Goal: Information Seeking & Learning: Learn about a topic

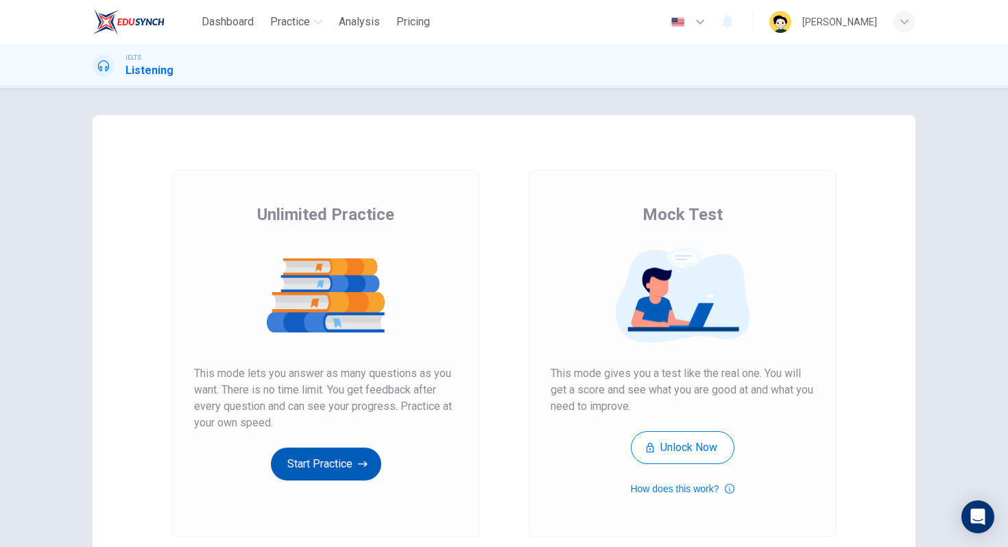
click at [317, 470] on button "Start Practice" at bounding box center [326, 464] width 110 height 33
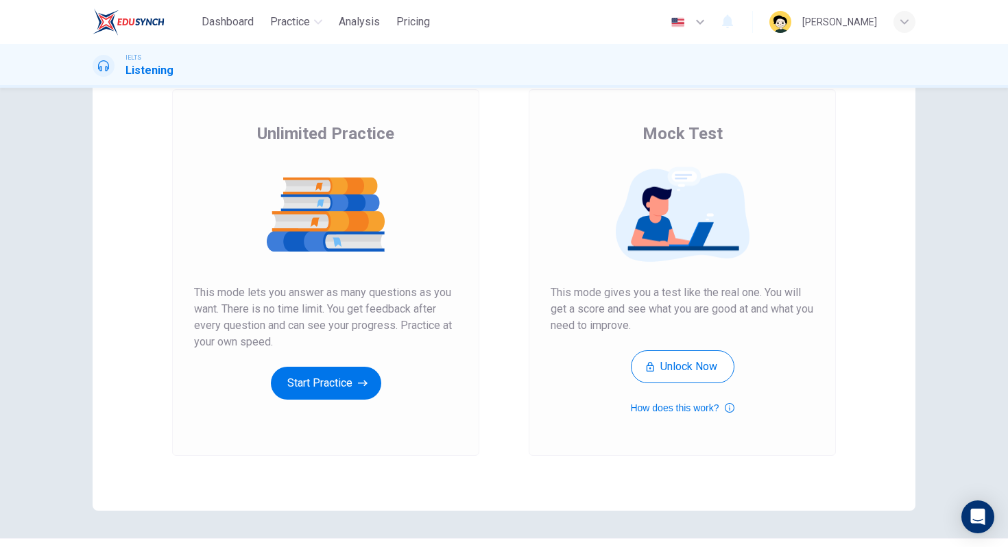
scroll to position [116, 0]
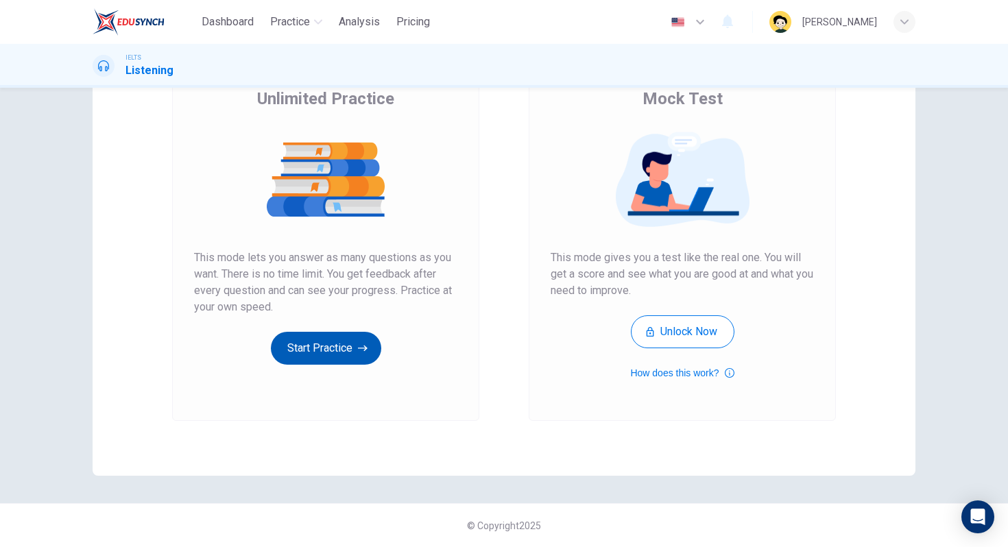
click at [328, 346] on button "Start Practice" at bounding box center [326, 348] width 110 height 33
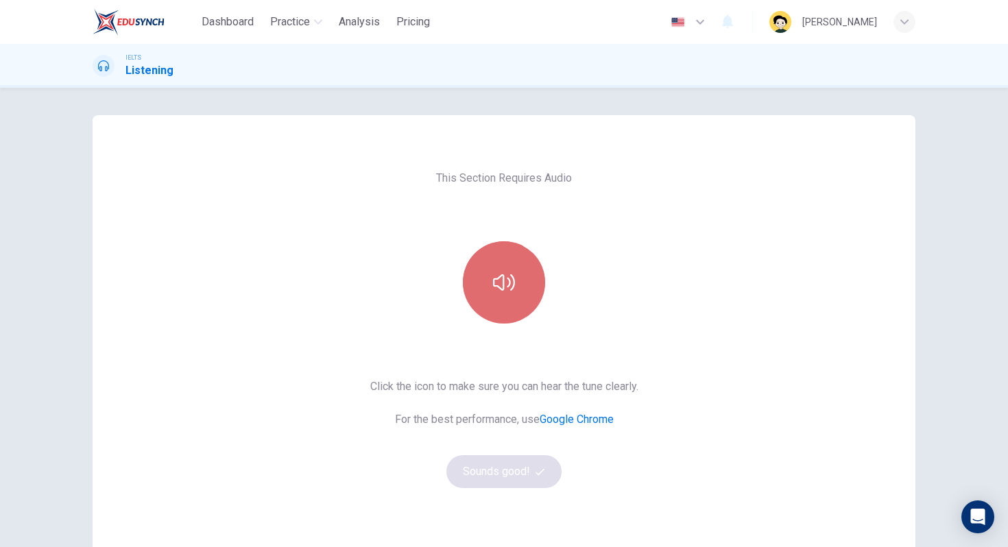
click at [506, 289] on icon "button" at bounding box center [504, 282] width 22 height 22
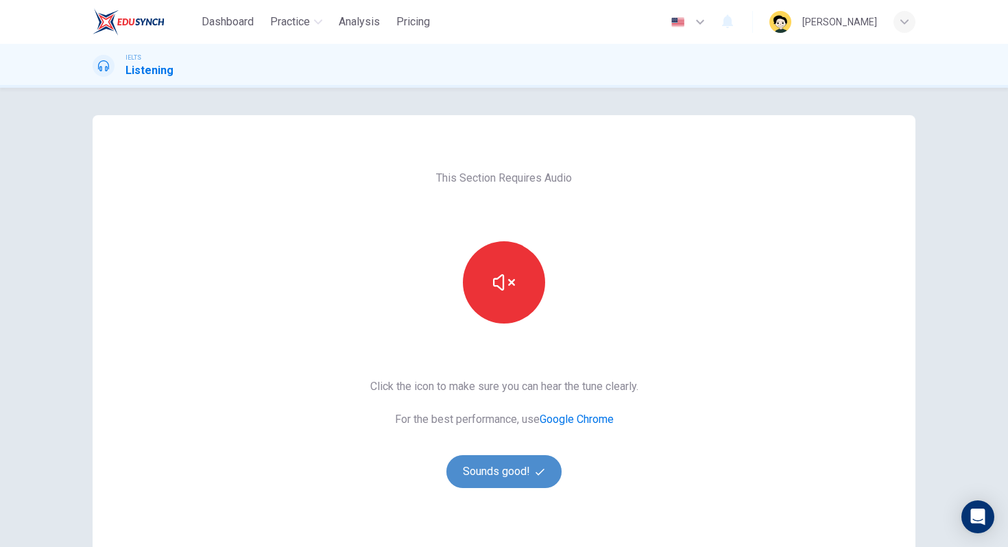
click at [497, 472] on button "Sounds good!" at bounding box center [503, 471] width 115 height 33
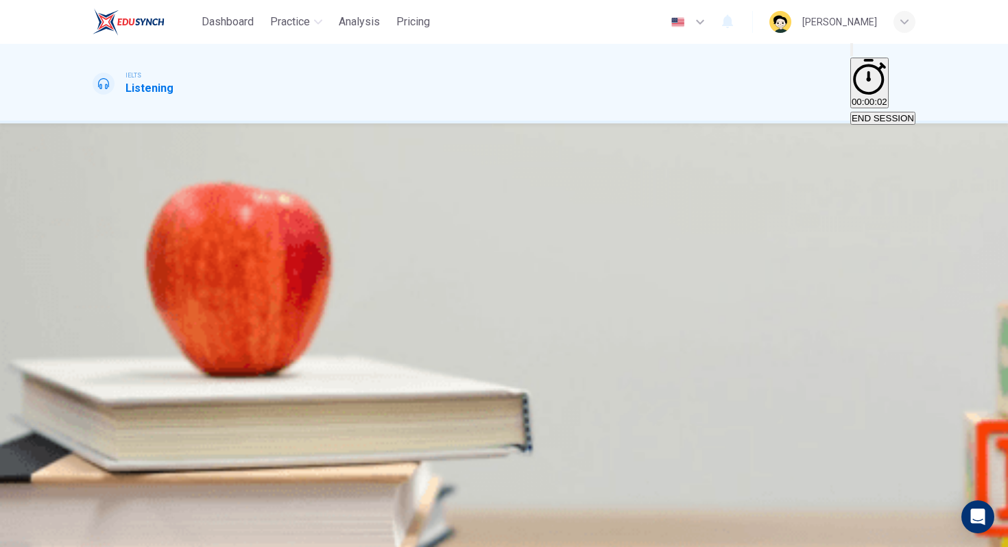
scroll to position [36, 0]
click at [94, 475] on icon "button" at bounding box center [94, 475] width 0 height 0
click at [167, 248] on button "Click to Zoom" at bounding box center [130, 239] width 75 height 19
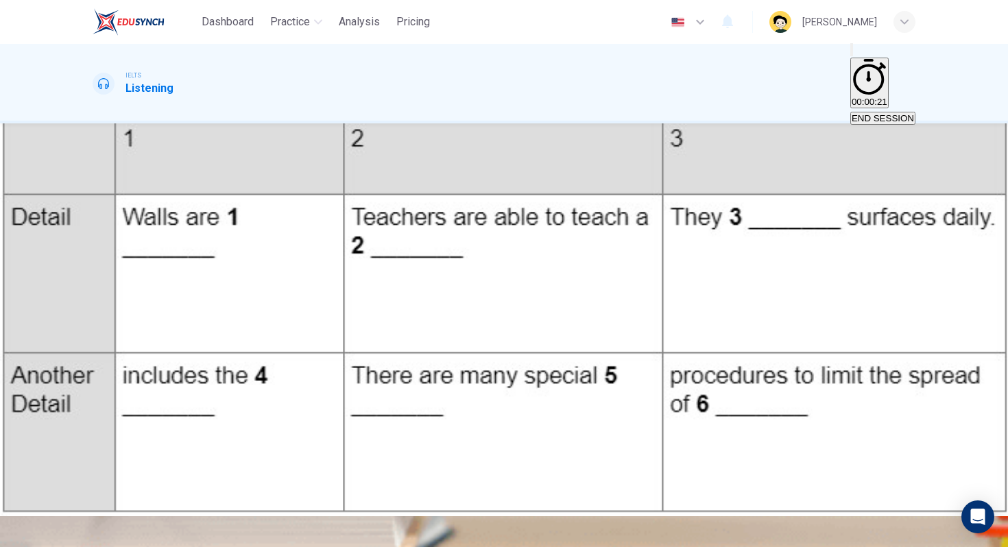
click at [91, 546] on icon "button" at bounding box center [85, 553] width 11 height 11
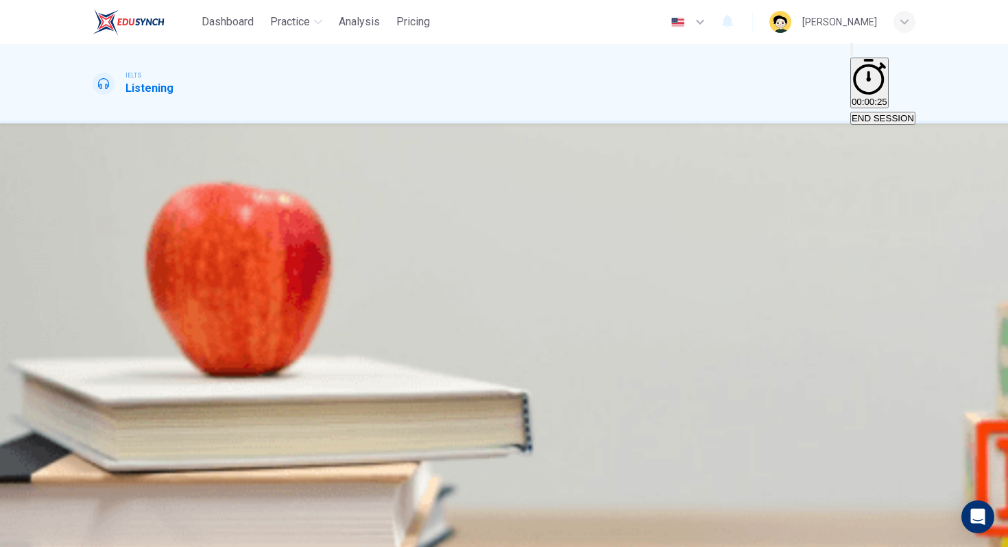
scroll to position [152, 0]
click at [211, 281] on input at bounding box center [152, 274] width 119 height 13
type input "13"
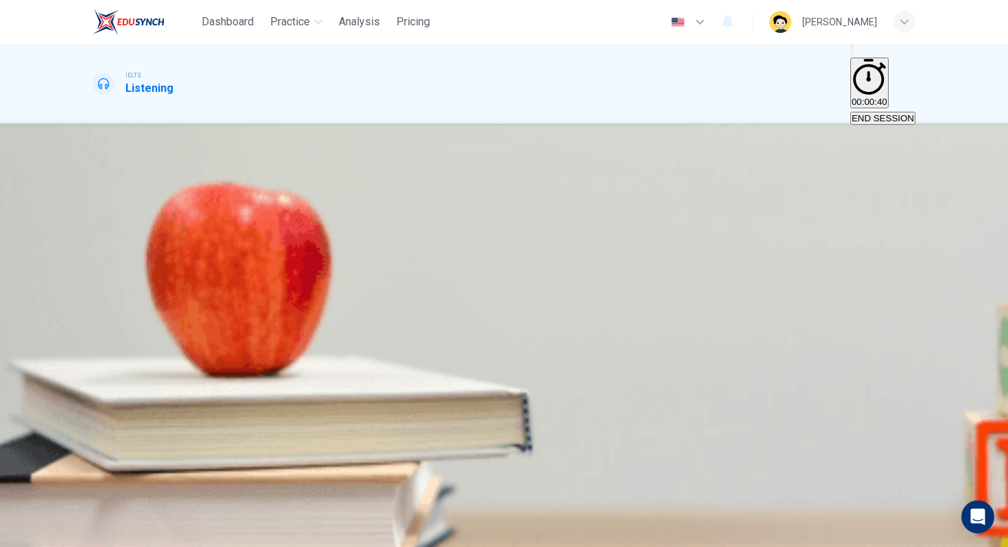
type input "padd"
type input "13"
type input "padded"
type input "14"
type input "padded"
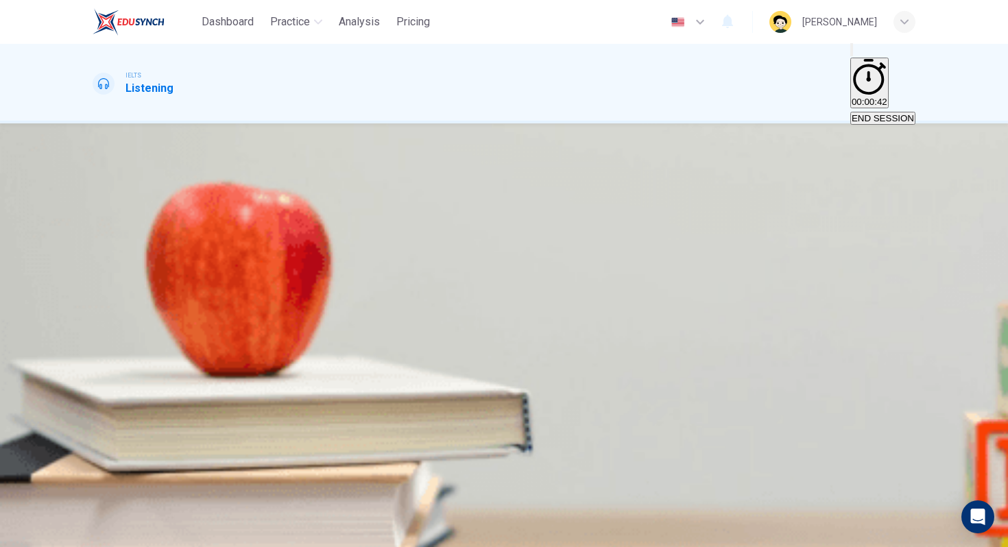
click at [211, 314] on input at bounding box center [152, 307] width 119 height 13
click at [136, 481] on div at bounding box center [504, 481] width 823 height 0
click at [93, 481] on span at bounding box center [93, 481] width 0 height 0
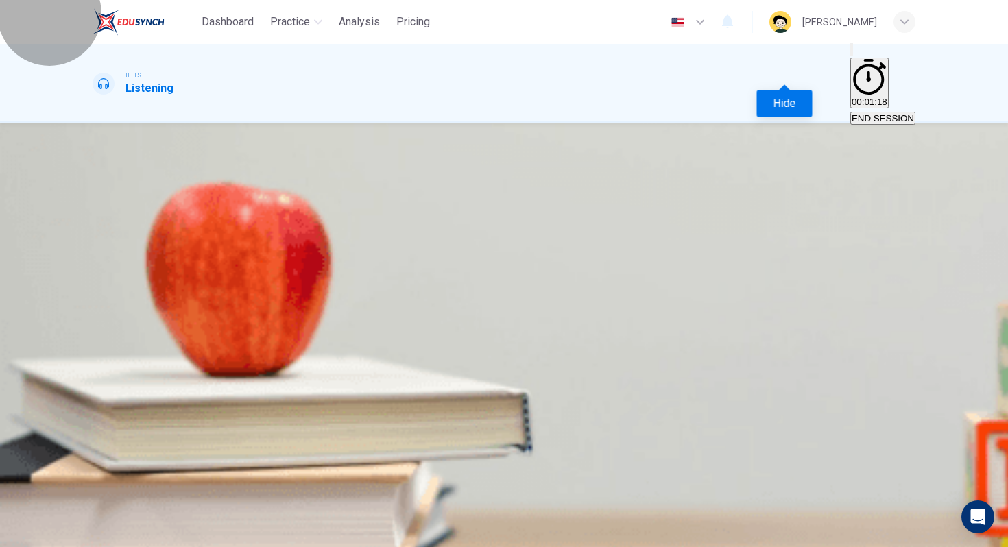
click at [851, 97] on span "00:01:18" at bounding box center [869, 102] width 36 height 10
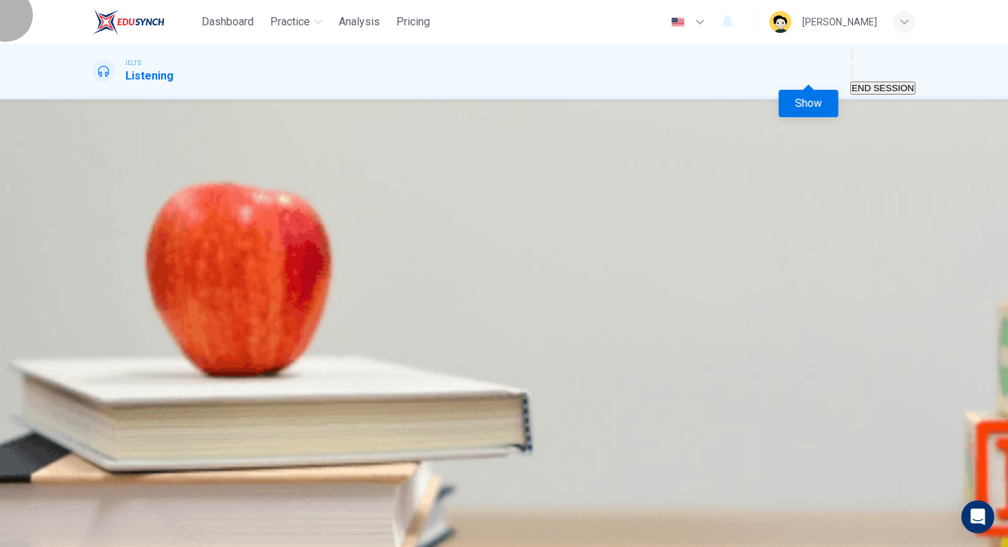
click at [850, 67] on button "Show" at bounding box center [851, 71] width 3 height 13
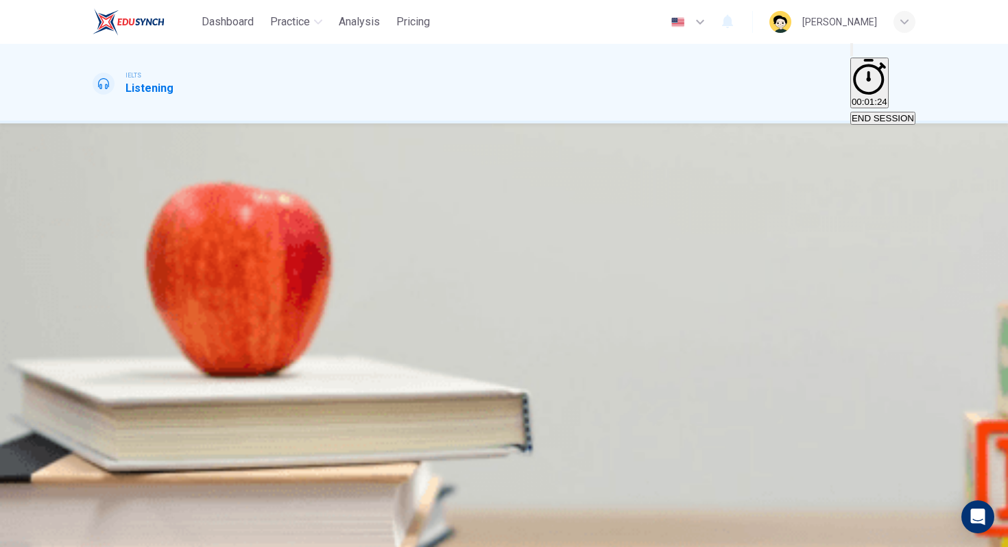
scroll to position [0, 0]
click at [211, 314] on input at bounding box center [152, 307] width 119 height 13
type input "20"
type input "c"
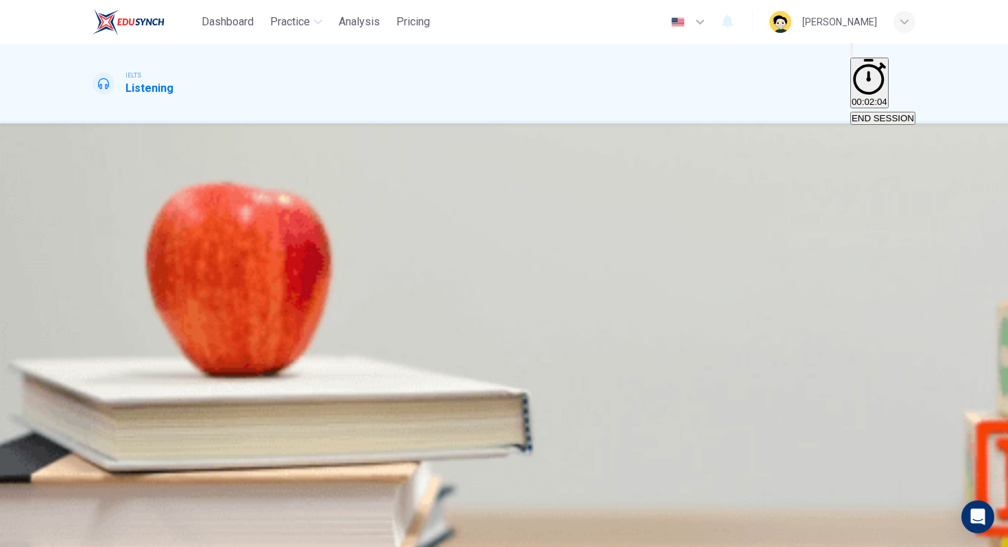
type input "20"
type input "corner"
type input "20"
type input "corners"
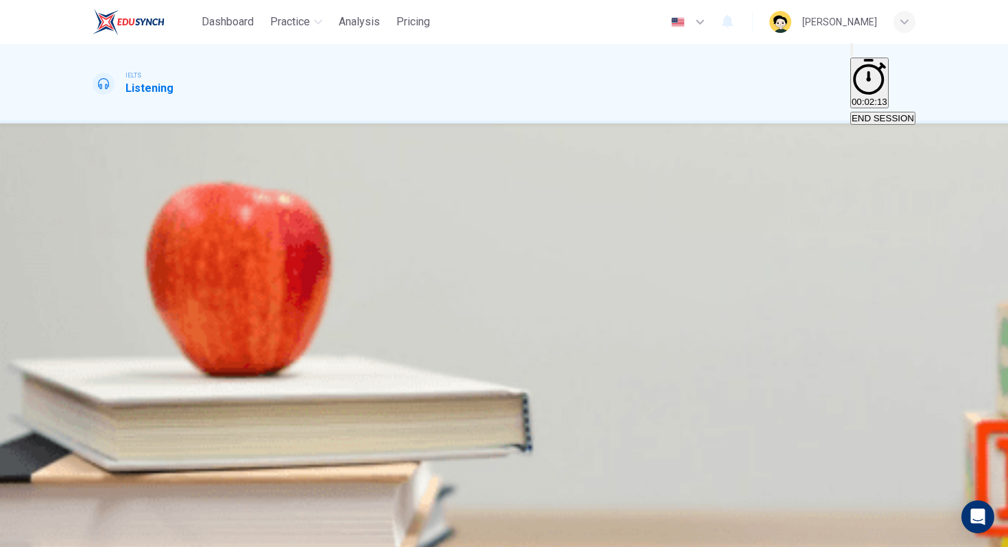
click at [211, 300] on input "corners" at bounding box center [152, 293] width 119 height 13
type input "24"
type input "26"
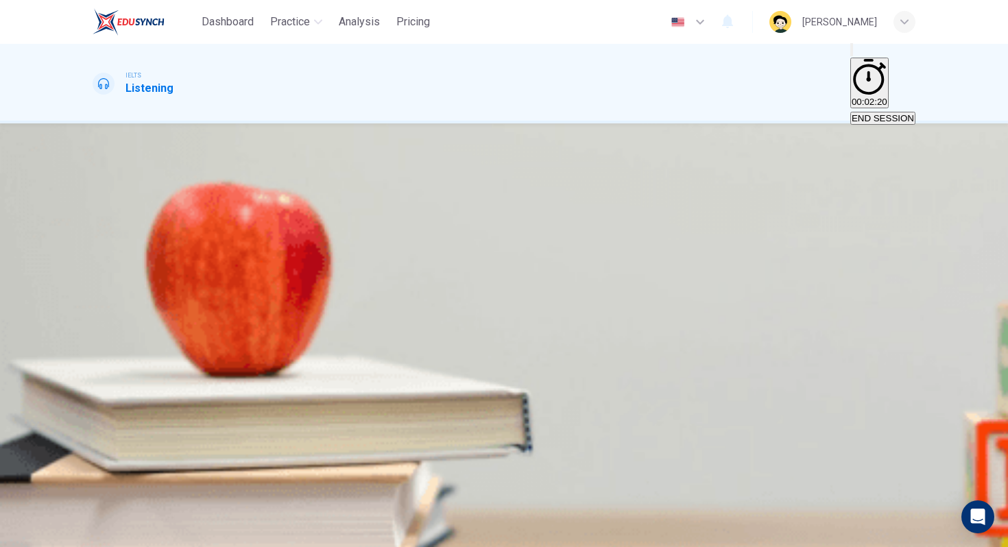
click at [211, 365] on input at bounding box center [152, 358] width 119 height 13
type input "c"
type input "27"
type input "corner"
type input "27"
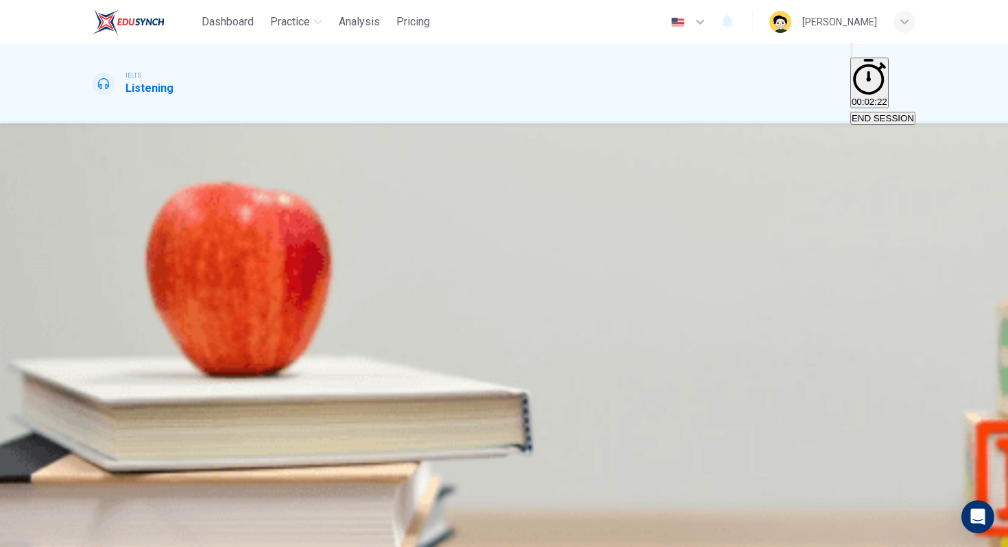
type input "corners"
type input "28"
type input "corners"
click at [867, 268] on div "1 padded" at bounding box center [504, 251] width 823 height 33
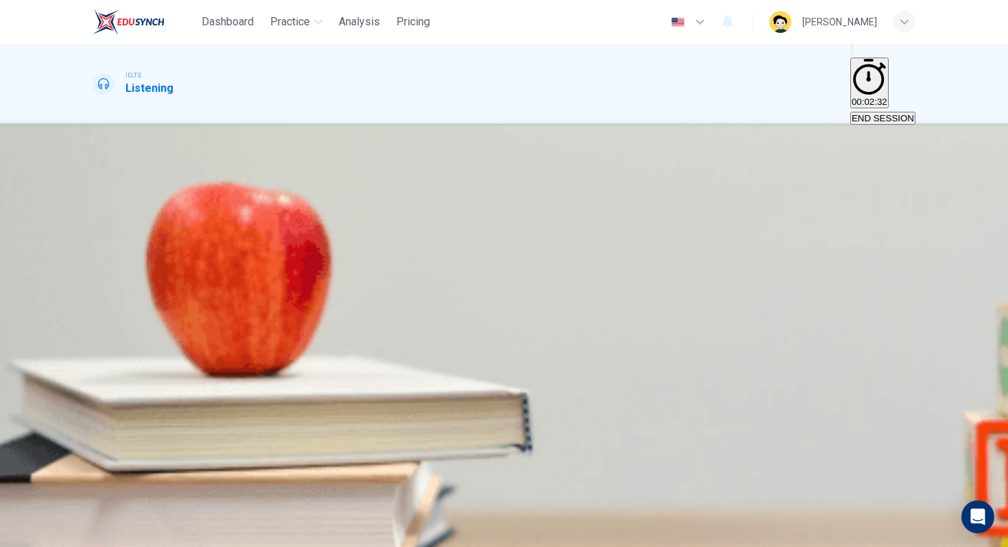
click at [211, 284] on input at bounding box center [152, 277] width 119 height 13
click at [211, 317] on input at bounding box center [152, 310] width 119 height 13
type input "41"
type input "s"
type input "41"
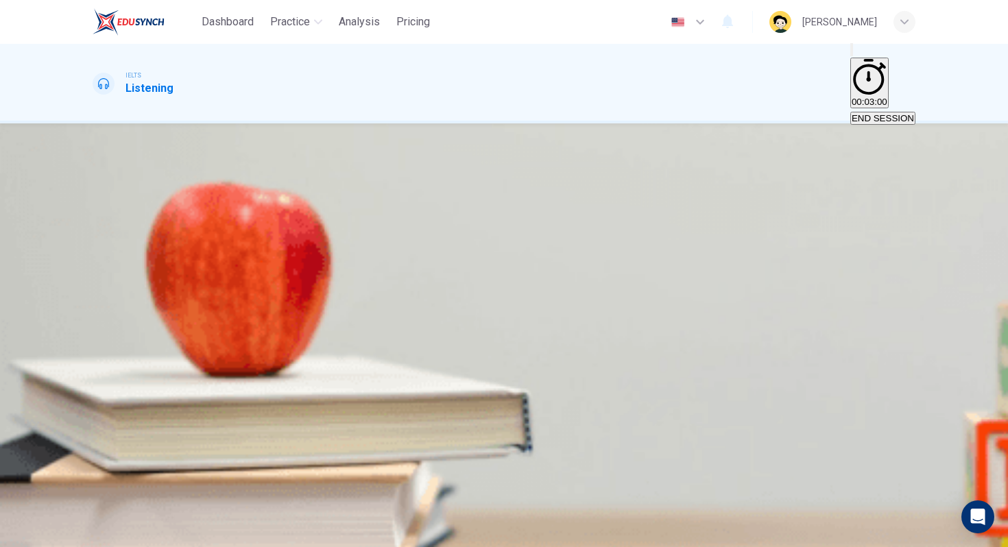
type input "sani"
type input "42"
type input "sanitiz"
type input "42"
type input "sanitize"
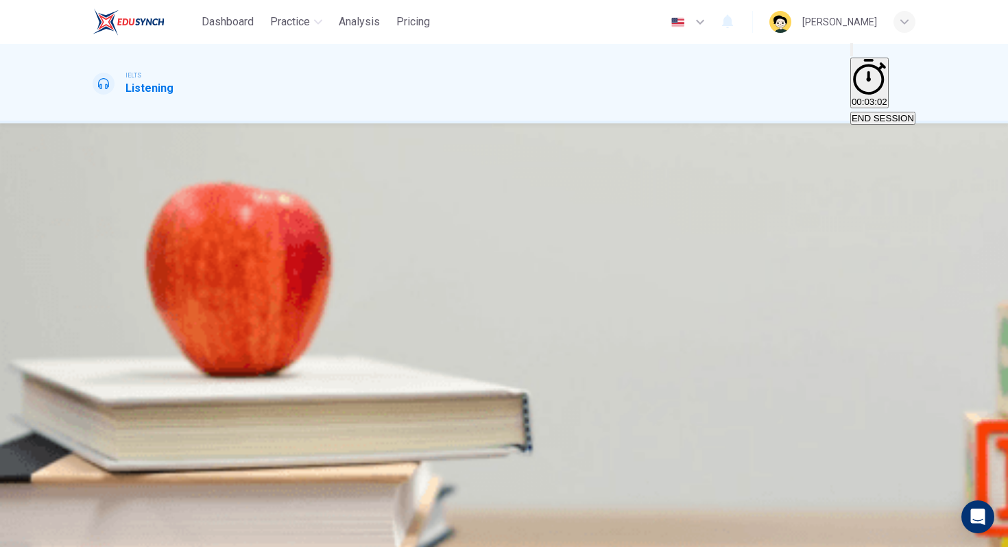
click at [211, 284] on input at bounding box center [152, 277] width 119 height 13
type input "44"
type input "spe"
type input "44"
type input "special s"
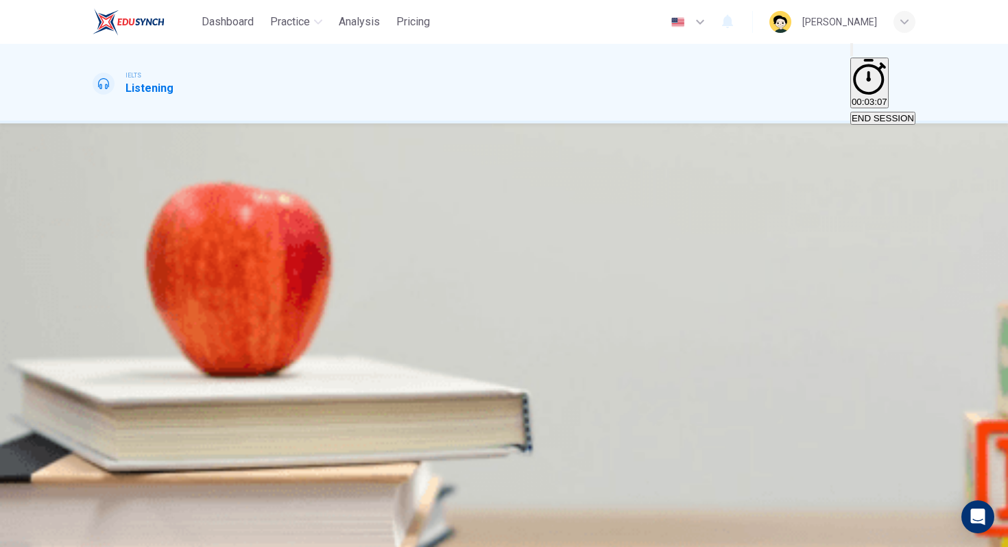
type input "45"
type input "special skill"
type input "45"
type input "special skill"
click at [769, 285] on div "2 special skill" at bounding box center [504, 268] width 823 height 33
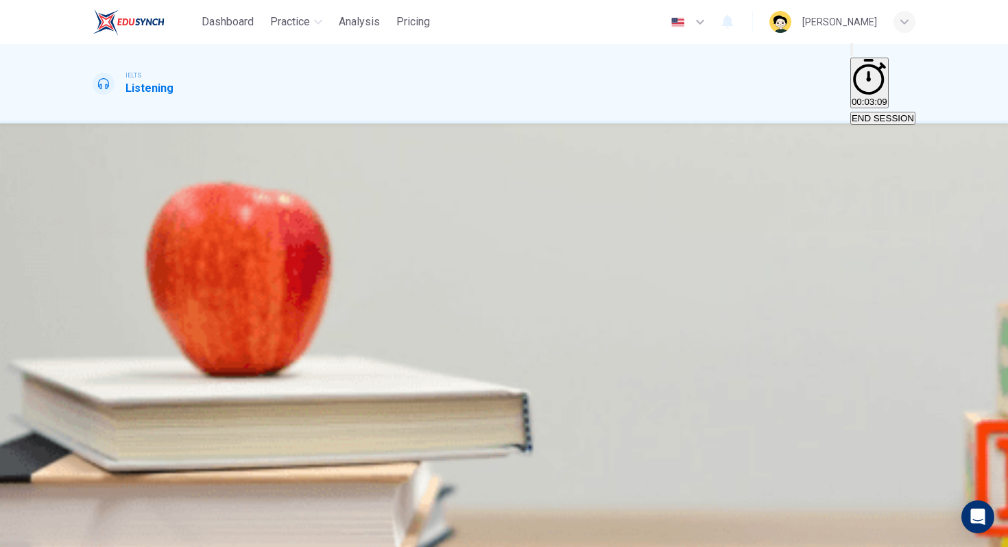
scroll to position [53, 0]
click at [211, 317] on input "sanitize" at bounding box center [152, 310] width 119 height 13
type input "47"
type input "dis"
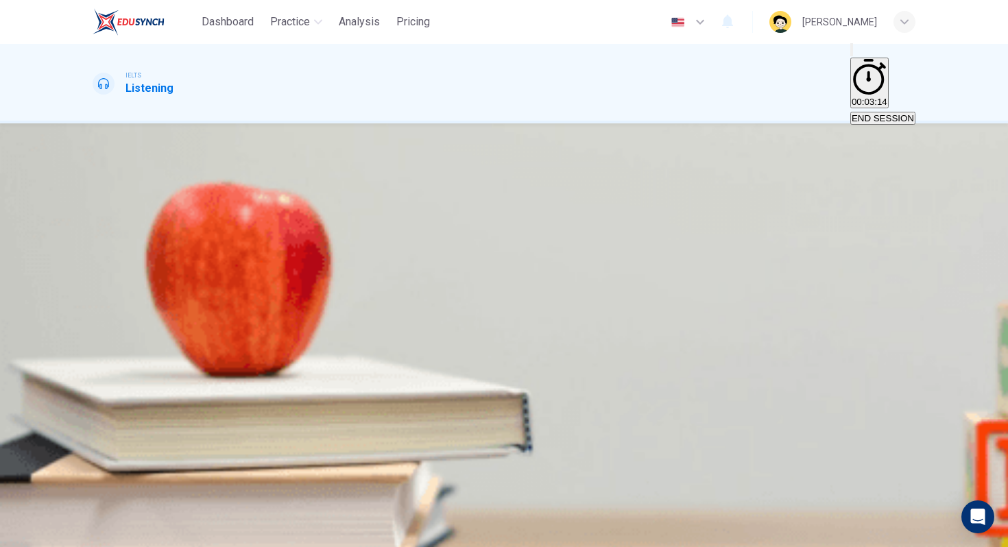
type input "47"
type input "disin"
type input "48"
type input "disinfect"
type input "48"
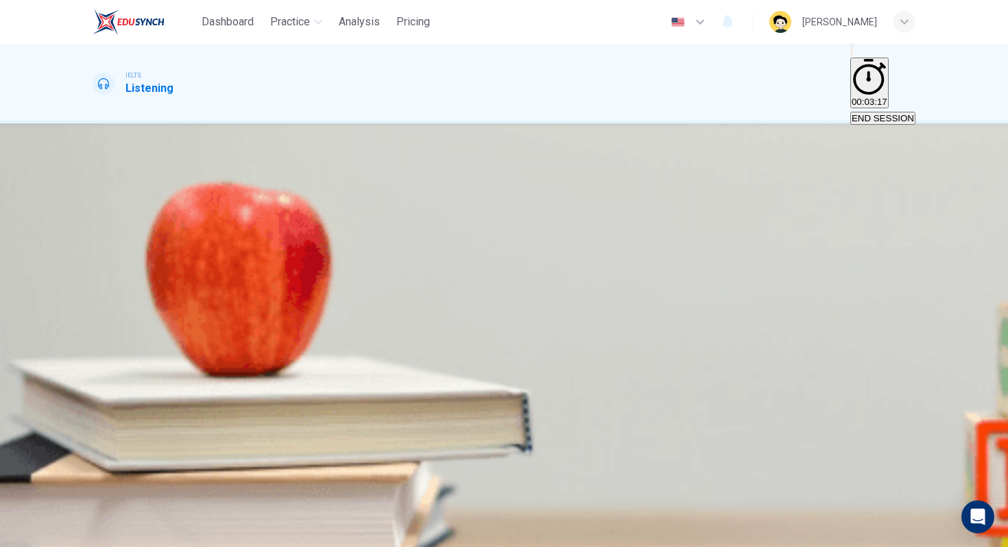
type input "disinfect"
click at [745, 400] on div "1 padded 2 special skill 3 disinfect 4 corners 5 6" at bounding box center [504, 317] width 823 height 197
click at [211, 415] on input at bounding box center [152, 408] width 119 height 13
type input "57"
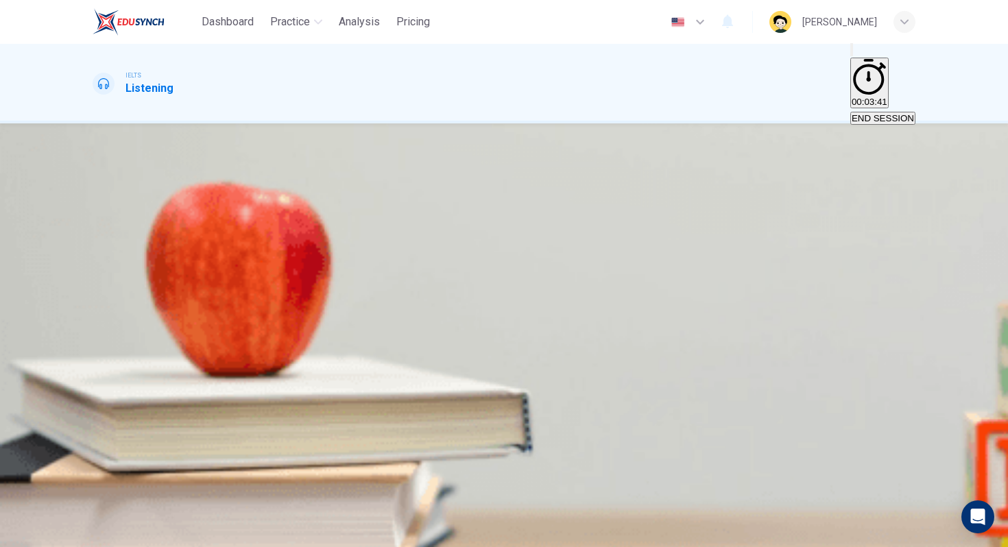
type input "g"
type input "58"
type input "germs"
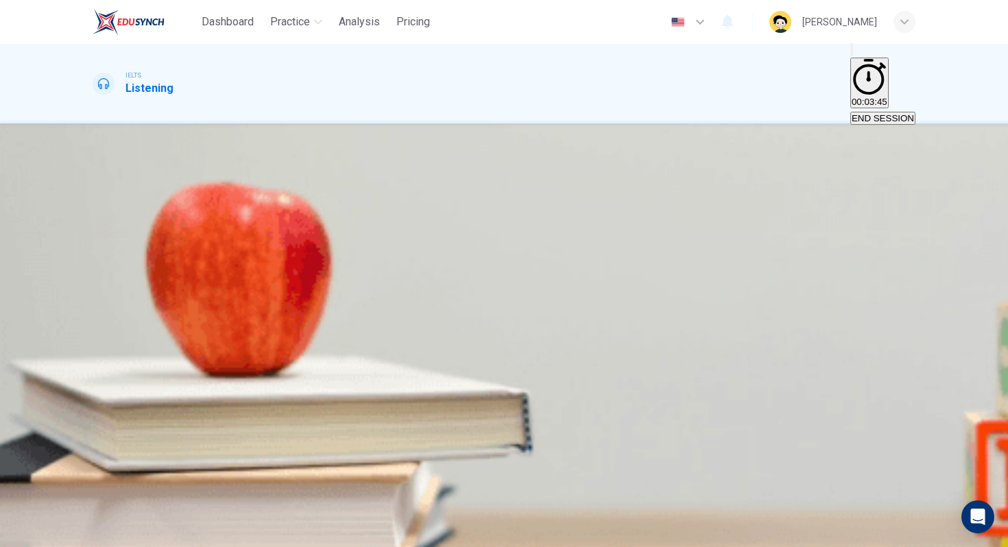
type input "59"
click at [211, 415] on input "germs" at bounding box center [152, 408] width 119 height 13
type input "67"
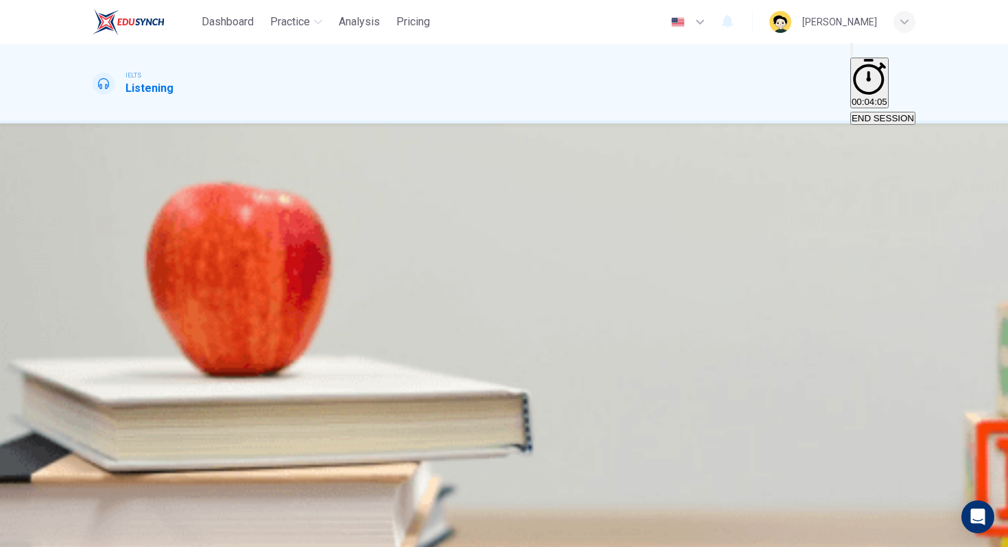
type input "v"
type input "67"
type input "viruse"
type input "67"
type input "viruses"
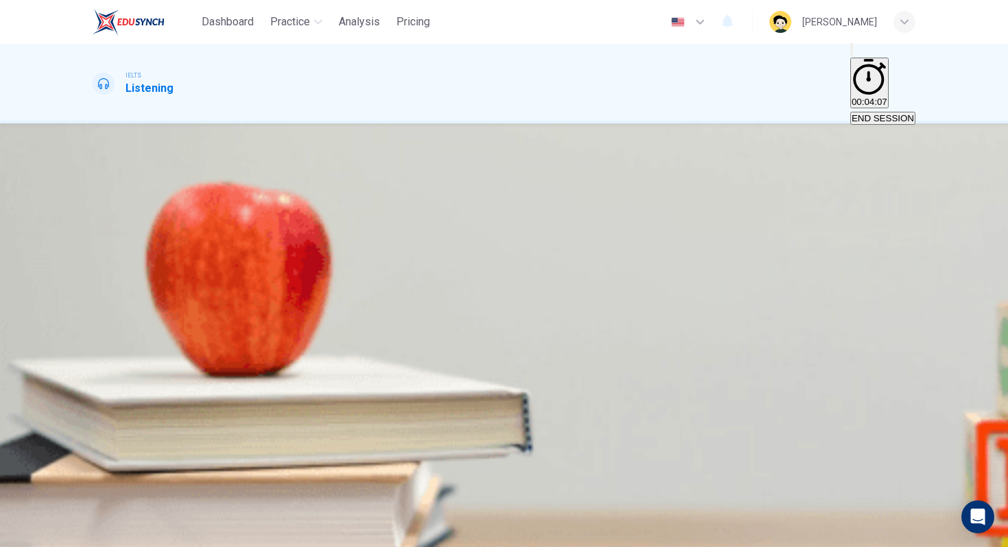
type input "68"
type input "viruses"
click at [211, 383] on input at bounding box center [152, 376] width 119 height 13
click at [949, 261] on div "Questions 1 - 6 Complete the table. Write NO MORE THAN TWO WORDS for each answe…" at bounding box center [504, 326] width 1008 height 407
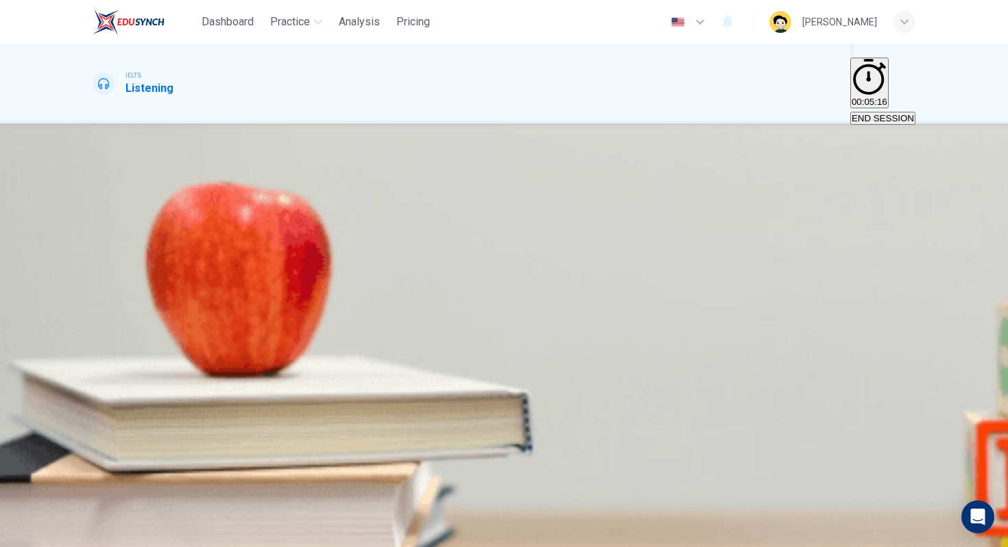
scroll to position [0, 0]
click at [93, 481] on span at bounding box center [93, 481] width 0 height 0
click at [109, 511] on icon "Click to see the audio transcription" at bounding box center [101, 519] width 15 height 16
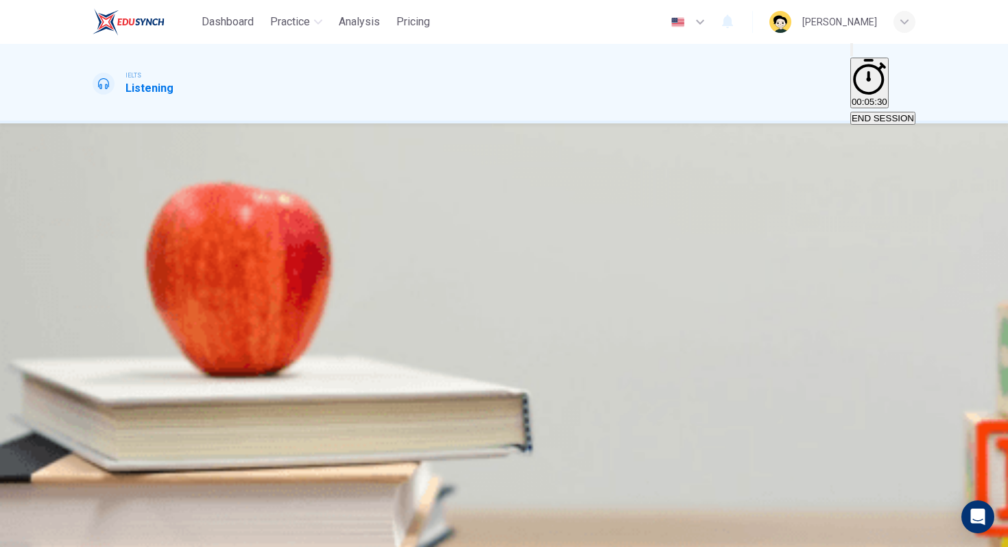
type input "27"
click at [110, 531] on icon "button" at bounding box center [102, 537] width 16 height 12
click at [266, 546] on div at bounding box center [504, 547] width 1008 height 0
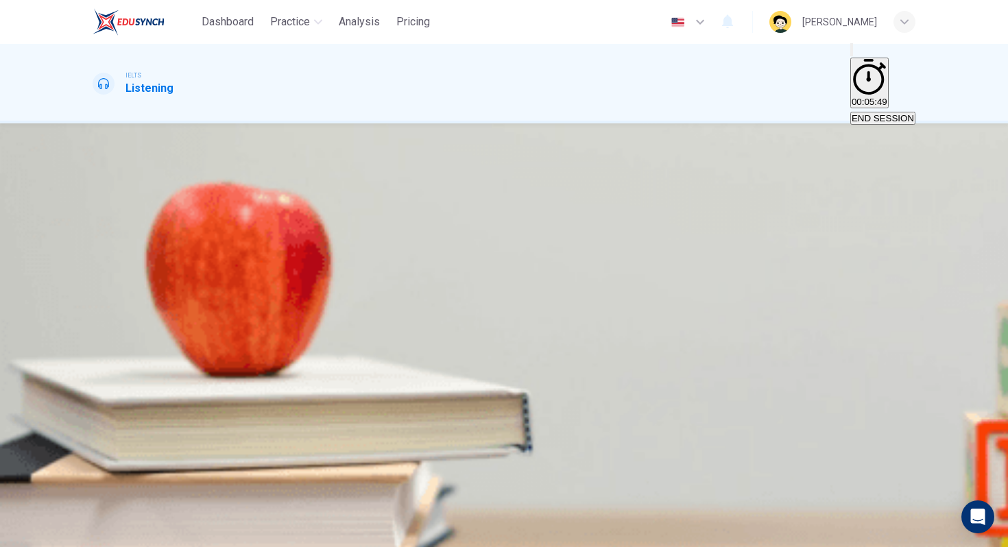
scroll to position [0, 0]
click at [397, 383] on img at bounding box center [504, 273] width 1008 height 547
click at [211, 279] on input "special skill" at bounding box center [152, 277] width 119 height 13
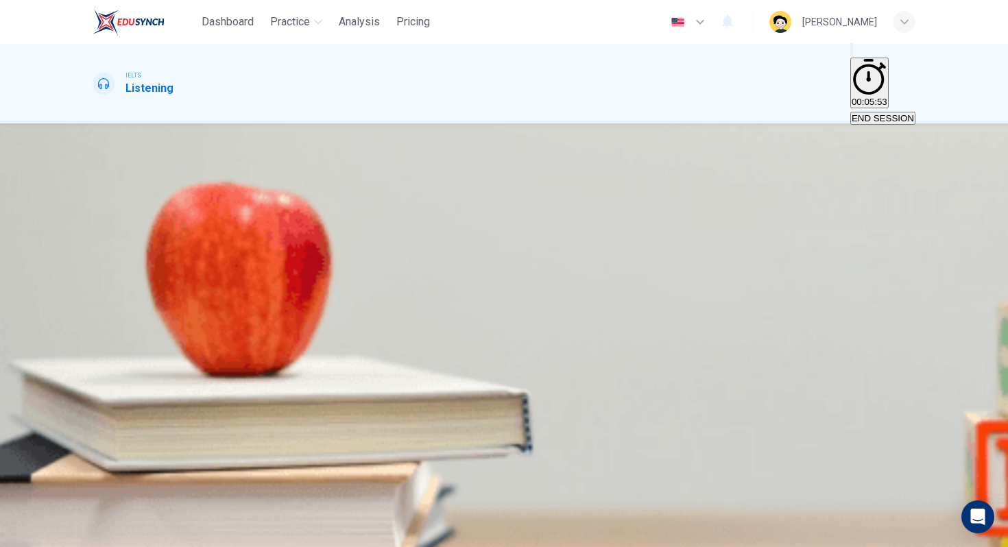
click at [211, 279] on input "special skill" at bounding box center [152, 277] width 119 height 13
type input "36"
type input "li"
type input "36"
type input "literac"
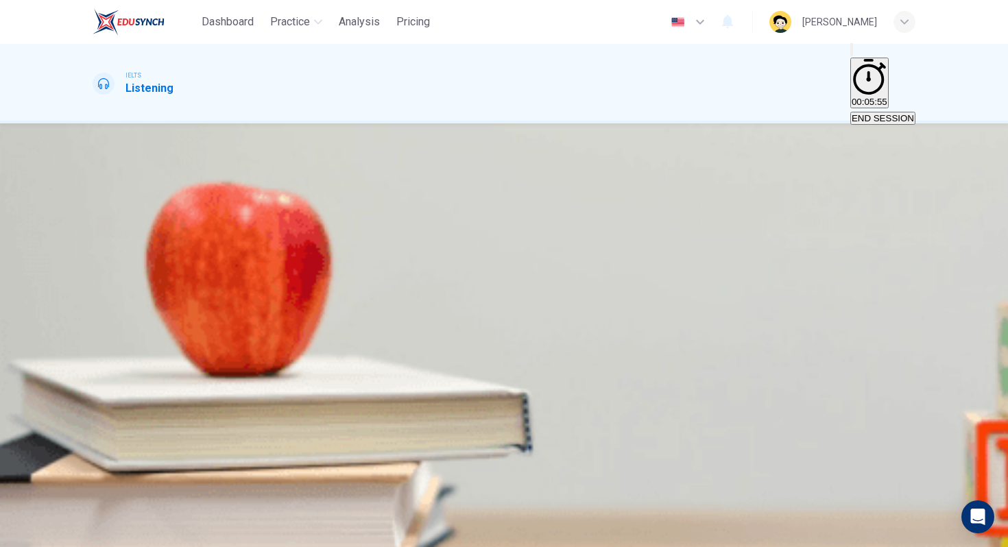
type input "36"
type input "literacy p"
type input "37"
type input "literacy program"
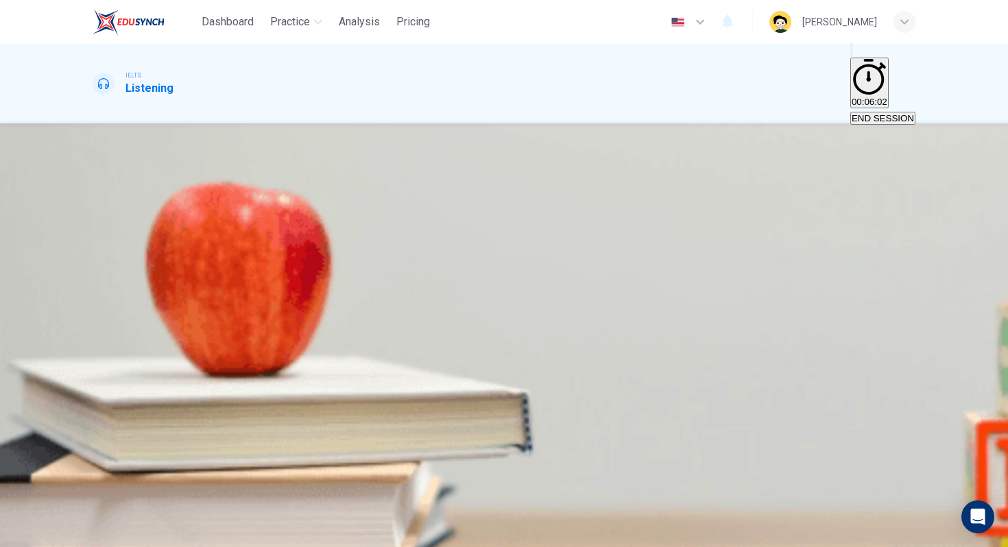
type input "39"
type input "literacy program"
click at [782, 318] on div "3 disinfect" at bounding box center [504, 301] width 823 height 33
click at [211, 415] on input "viruses" at bounding box center [152, 408] width 119 height 13
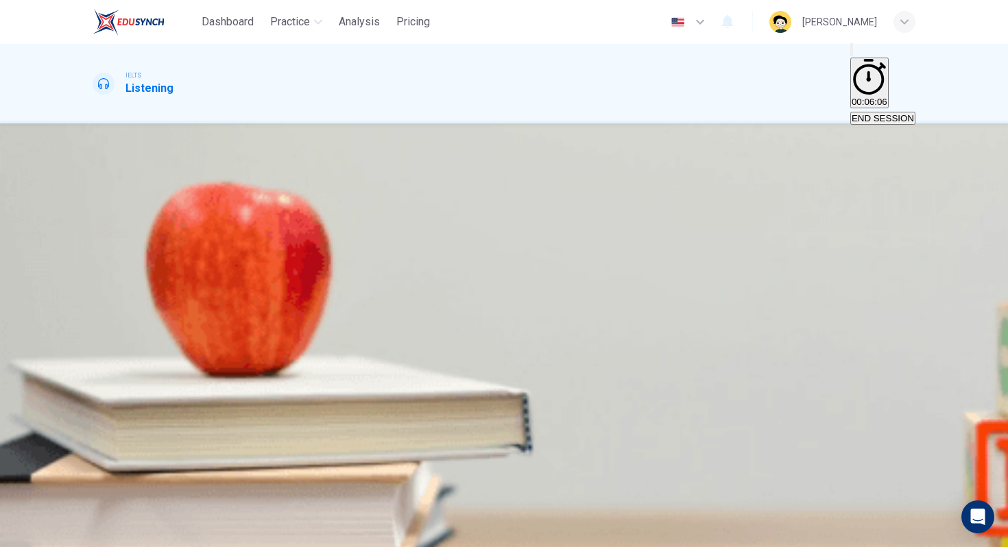
click at [211, 415] on input "viruses" at bounding box center [152, 408] width 119 height 13
type input "41"
type input "colds"
type input "41"
type input "colds and"
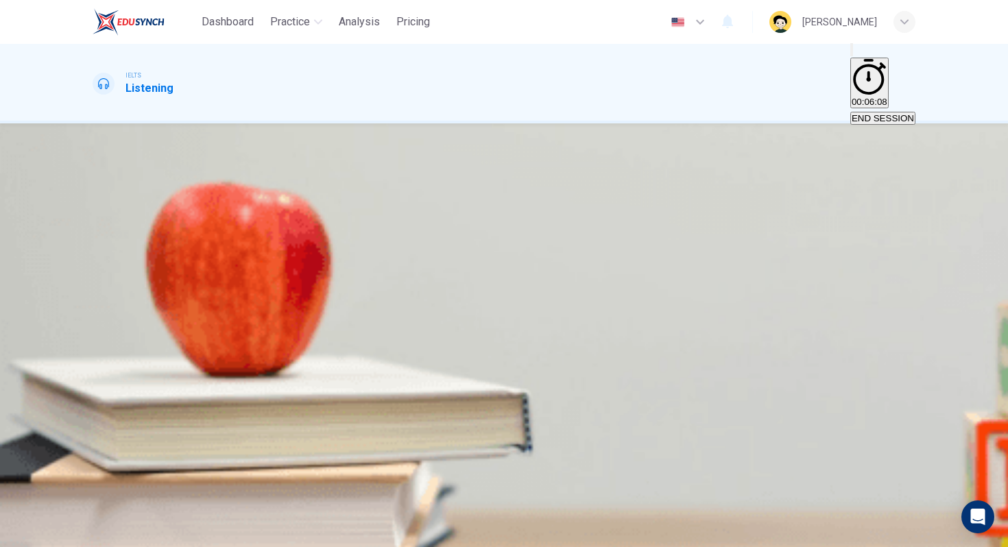
type input "41"
type input "colds an"
type input "41"
type input "colds"
type input "42"
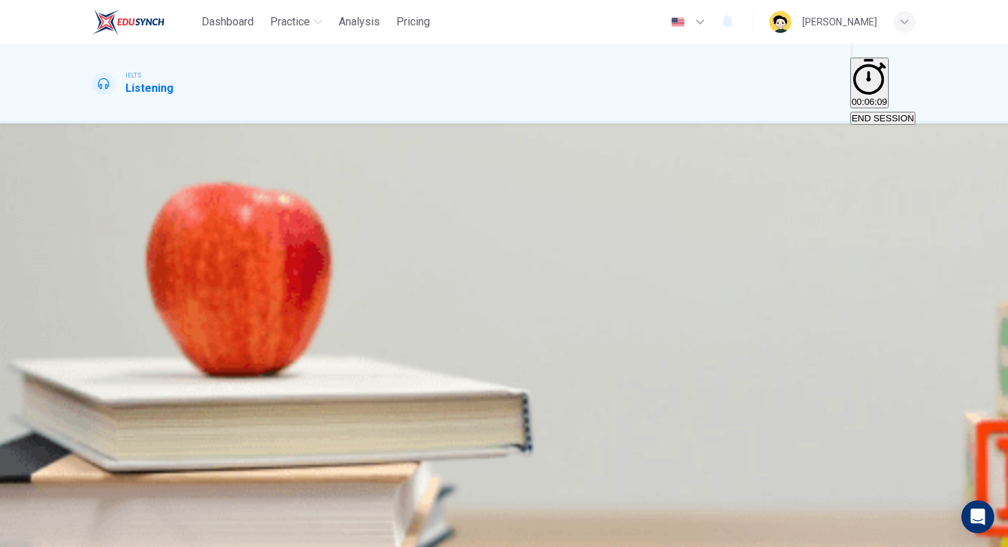
type input "colds"
click at [675, 417] on div "6 colds" at bounding box center [504, 400] width 823 height 33
click at [612, 417] on div "1 padded 2 literacy program 3 disinfect 4 corners 5 6 colds" at bounding box center [504, 317] width 823 height 197
click at [609, 417] on div "1 padded 2 literacy program 3 disinfect 4 corners 5 6 colds" at bounding box center [504, 317] width 823 height 197
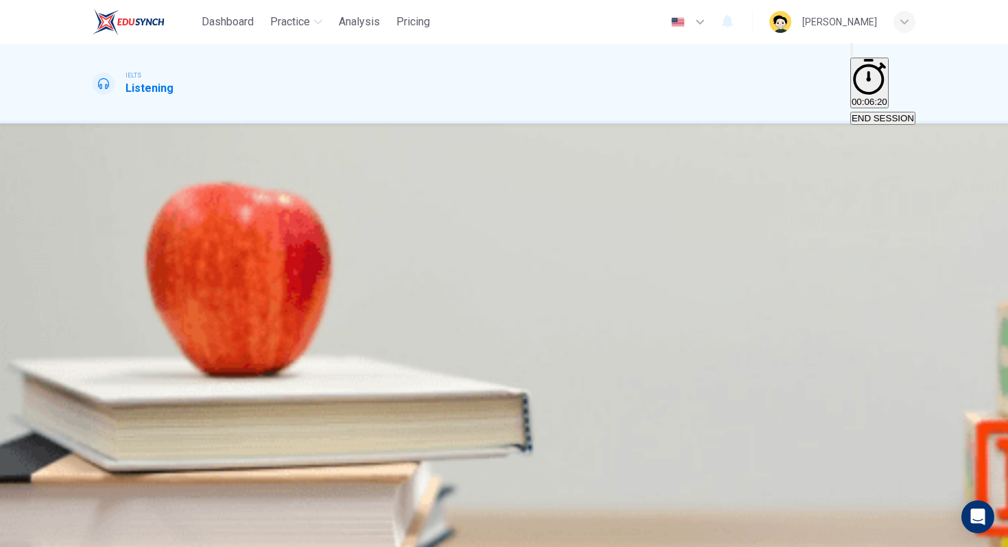
click at [211, 383] on input at bounding box center [152, 376] width 119 height 13
click at [93, 451] on span at bounding box center [93, 451] width 0 height 0
click at [211, 383] on input at bounding box center [152, 376] width 119 height 13
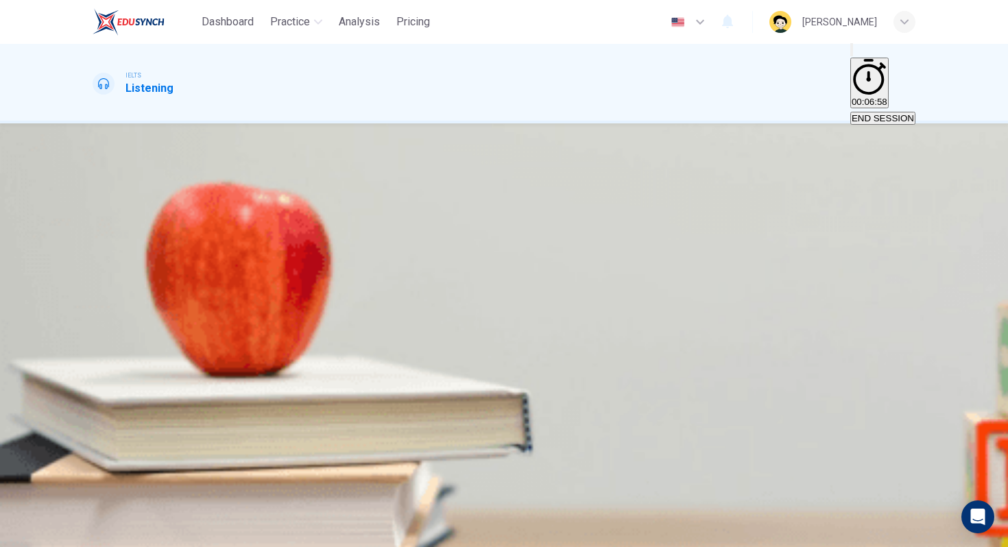
type input "38"
type input "l"
type input "38"
type input "le"
type input "38"
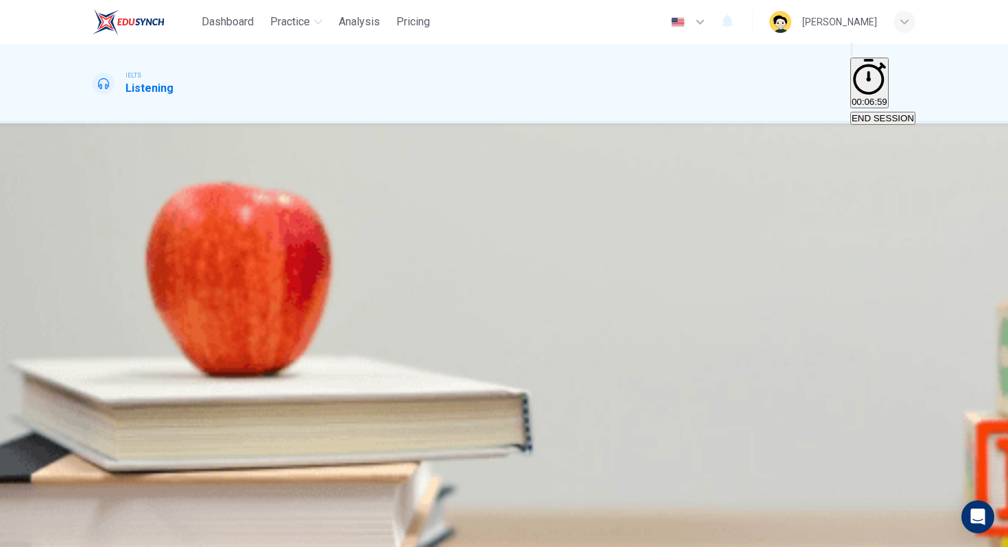
type input "lea"
type input "38"
type input "lear"
type input "38"
type input "leari"
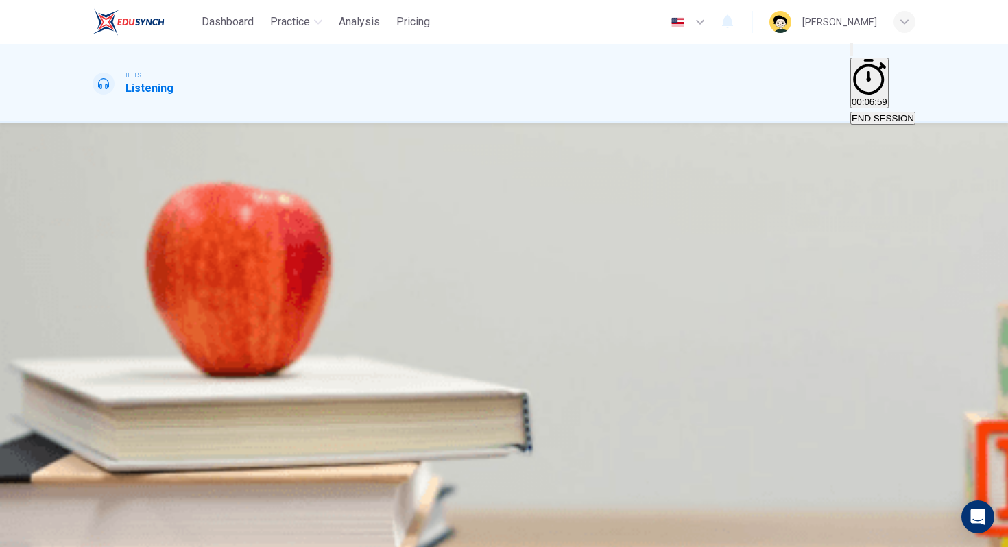
type input "38"
type input "lear"
type input "38"
type input "learn"
type input "38"
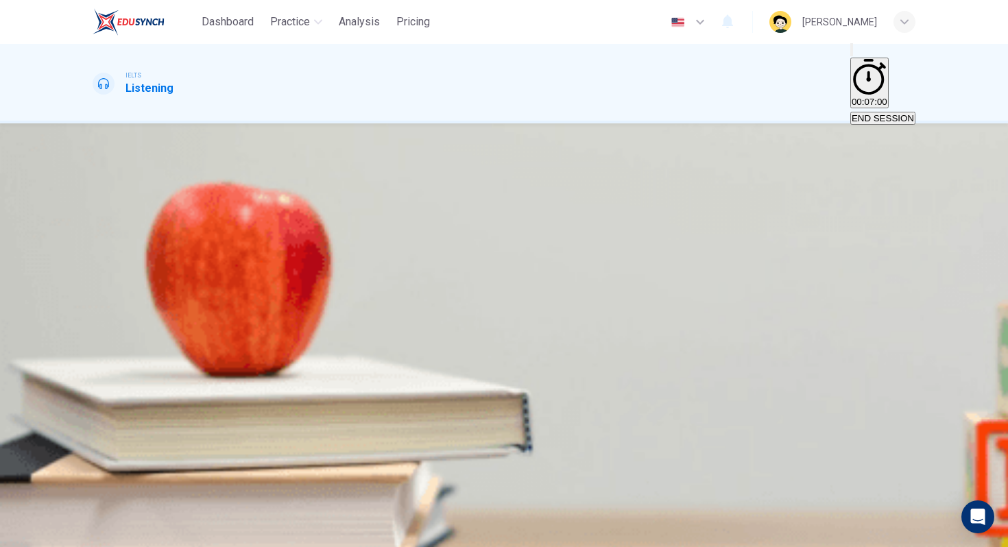
type input "learni"
type input "38"
type input "learnin"
type input "38"
type input "learning"
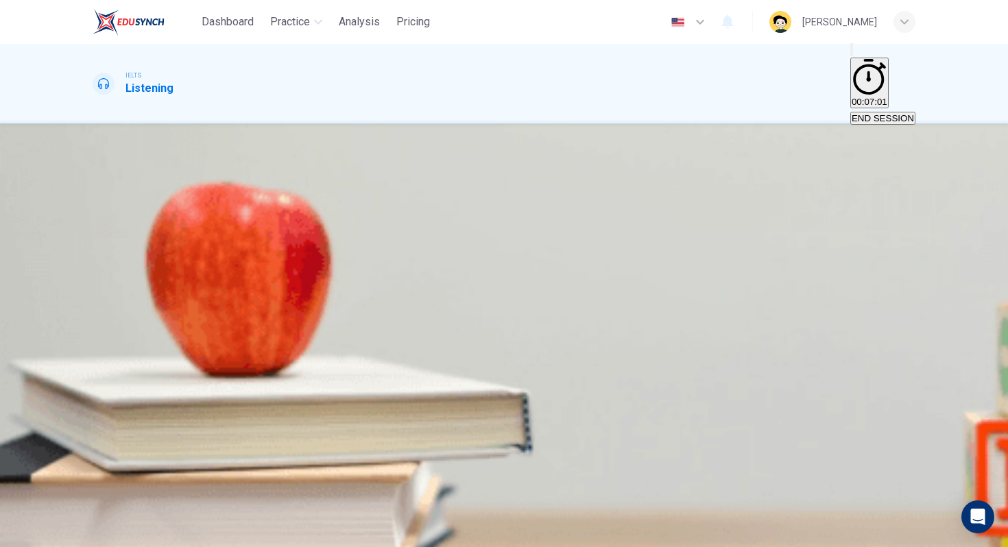
type input "38"
type input "learning"
type input "38"
type input "learning t"
type input "39"
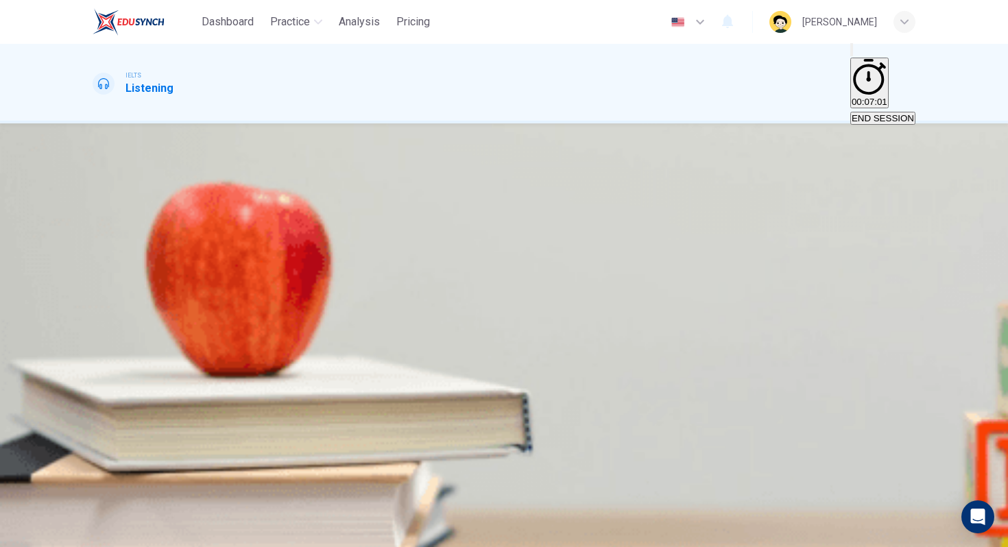
type input "learning to"
type input "39"
type input "learning toy"
type input "39"
type input "learning toys"
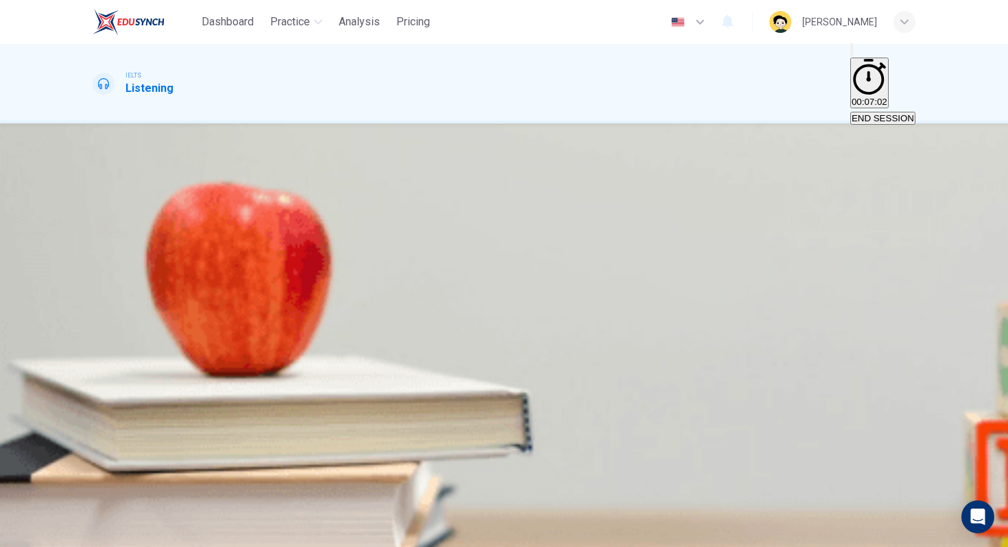
type input "39"
type input "learning toys"
click at [67, 534] on span "SUBMIT" at bounding box center [50, 539] width 34 height 10
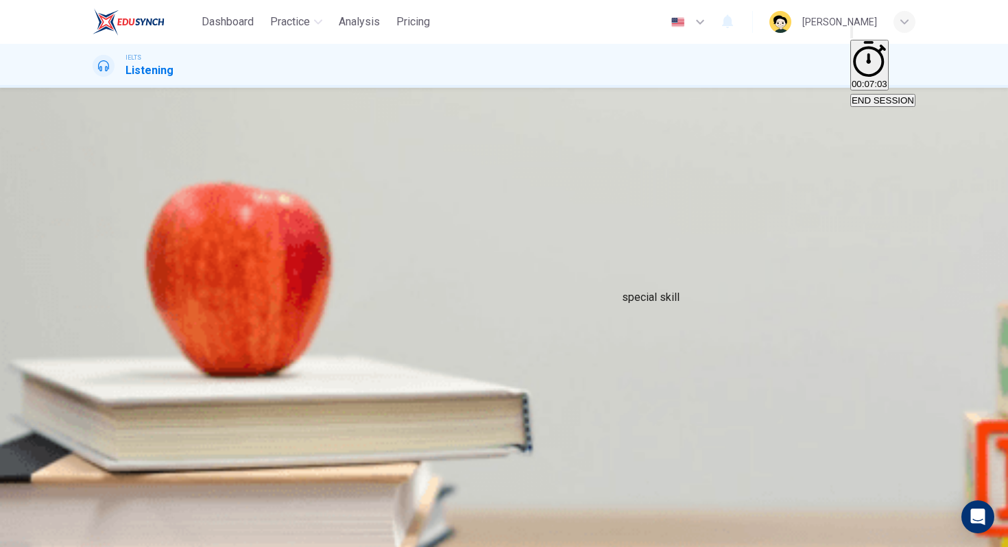
scroll to position [178, 0]
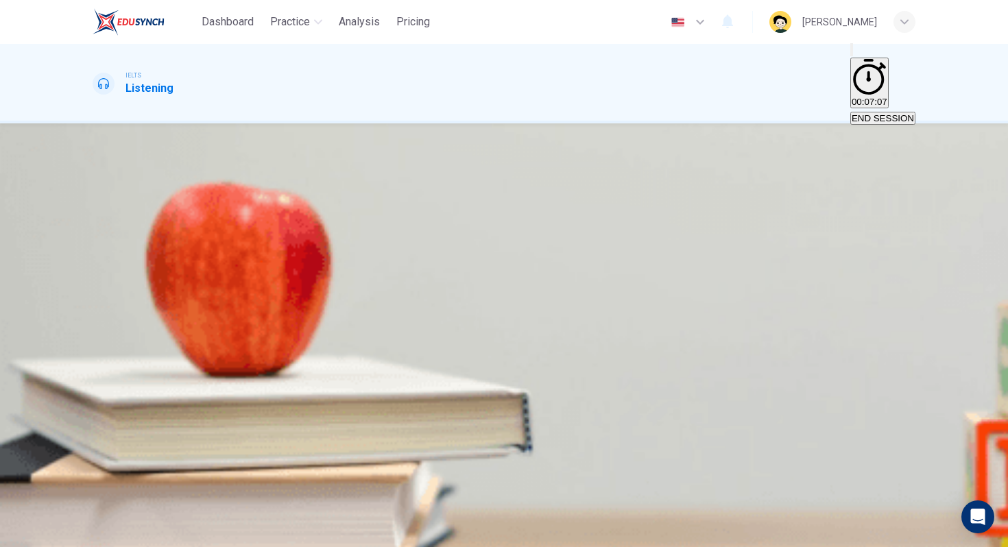
scroll to position [0, 0]
click at [93, 451] on span at bounding box center [93, 451] width 0 height 0
click at [544, 305] on body "Dashboard Practice Analysis Pricing English en ​ Moeka Mieda IELTS Listening 00…" at bounding box center [504, 273] width 1008 height 547
click at [630, 300] on div "Questions 7 - 10 Choose the correct letter, A, B, or C. You may use a letter mo…" at bounding box center [504, 269] width 823 height 296
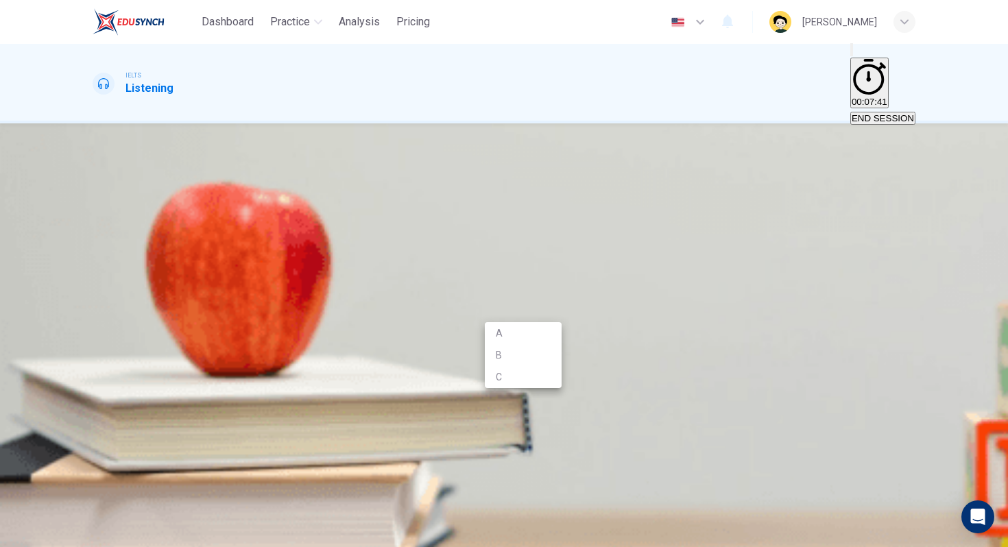
click at [518, 307] on body "Dashboard Practice Analysis Pricing English en ​ Moeka Mieda IELTS Listening 00…" at bounding box center [504, 273] width 1008 height 547
click at [520, 374] on li "C" at bounding box center [523, 377] width 77 height 22
type input "73"
type input "C"
click at [557, 362] on div "7 C C ​ has her own children? 8 ​ ​ often sleeps at the centre? 9 ​ ​ ABC is go…" at bounding box center [504, 351] width 823 height 132
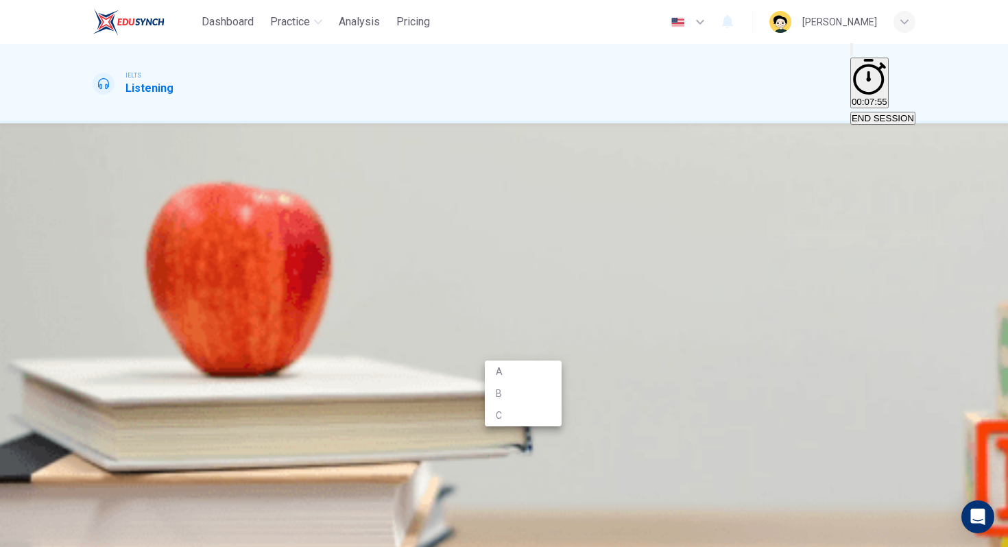
click at [547, 346] on body "Dashboard Practice Analysis Pricing English en ​ Moeka Mieda IELTS Listening 00…" at bounding box center [504, 273] width 1008 height 547
click at [544, 391] on li "B" at bounding box center [523, 394] width 77 height 22
type input "77"
type input "B"
click at [642, 339] on div "B B ​ often sleeps at the centre?" at bounding box center [504, 343] width 823 height 16
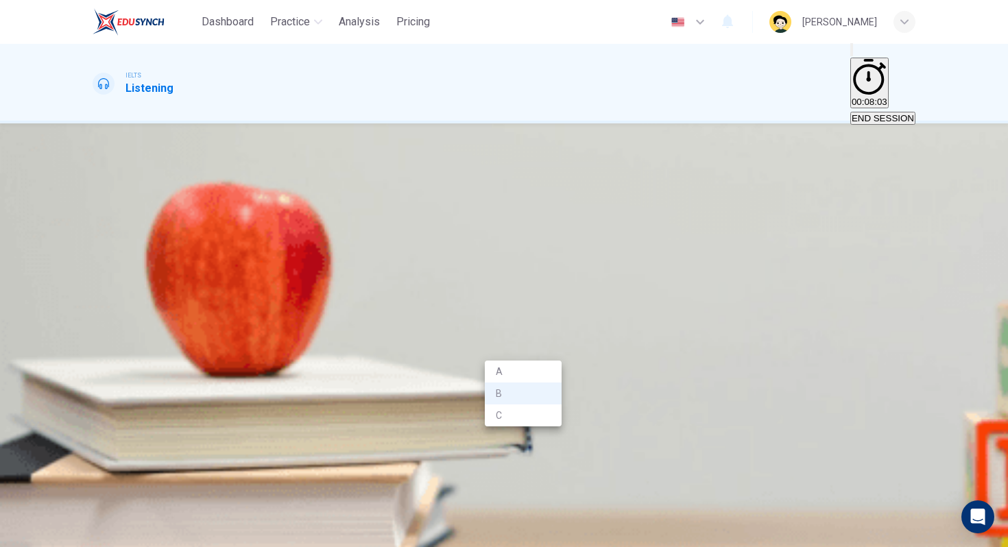
click at [549, 351] on body "Dashboard Practice Analysis Pricing English en ​ Moeka Mieda IELTS Listening 00…" at bounding box center [504, 273] width 1008 height 547
click at [549, 370] on li "A" at bounding box center [523, 372] width 77 height 22
type input "81"
type input "A"
click at [240, 349] on span "often sleeps at the centre?" at bounding box center [175, 343] width 130 height 16
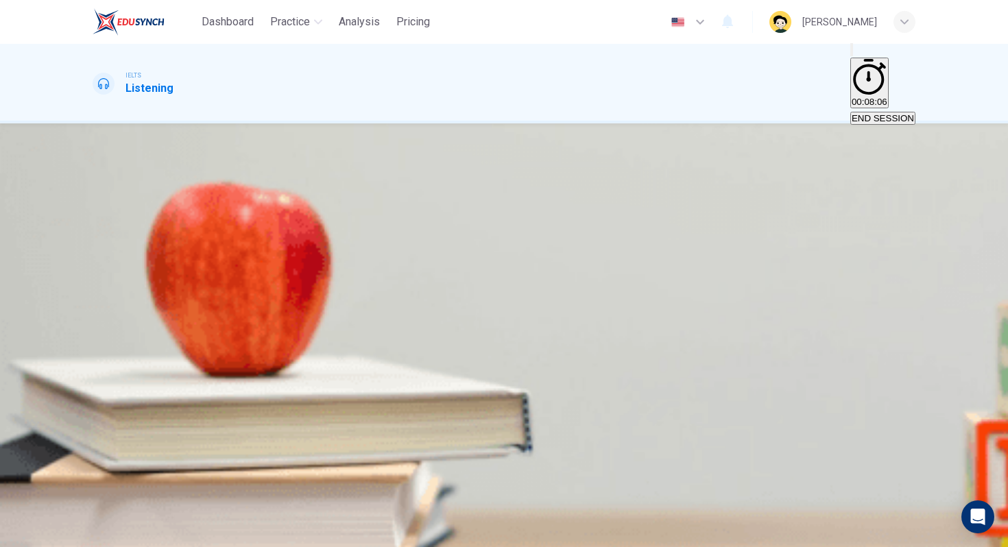
click at [540, 395] on body "Dashboard Practice Analysis Pricing English en ​ Moeka Mieda IELTS Listening 00…" at bounding box center [504, 273] width 1008 height 547
click at [540, 431] on li "B" at bounding box center [523, 432] width 77 height 22
type input "87"
type input "B"
click at [540, 431] on body "Dashboard Practice Analysis Pricing English en ​ Moeka Mieda IELTS Listening 00…" at bounding box center [504, 273] width 1008 height 547
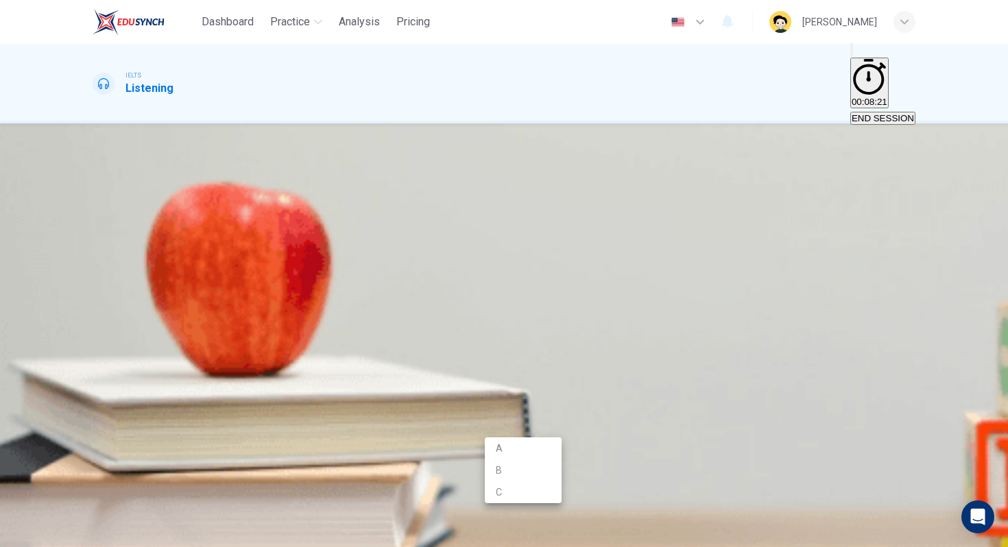
click at [540, 431] on div at bounding box center [504, 273] width 1008 height 547
click at [553, 424] on body "Dashboard Practice Analysis Pricing English en ​ Moeka Mieda IELTS Listening 00…" at bounding box center [504, 273] width 1008 height 547
click at [553, 460] on li "B" at bounding box center [523, 470] width 77 height 22
type input "96"
type input "B"
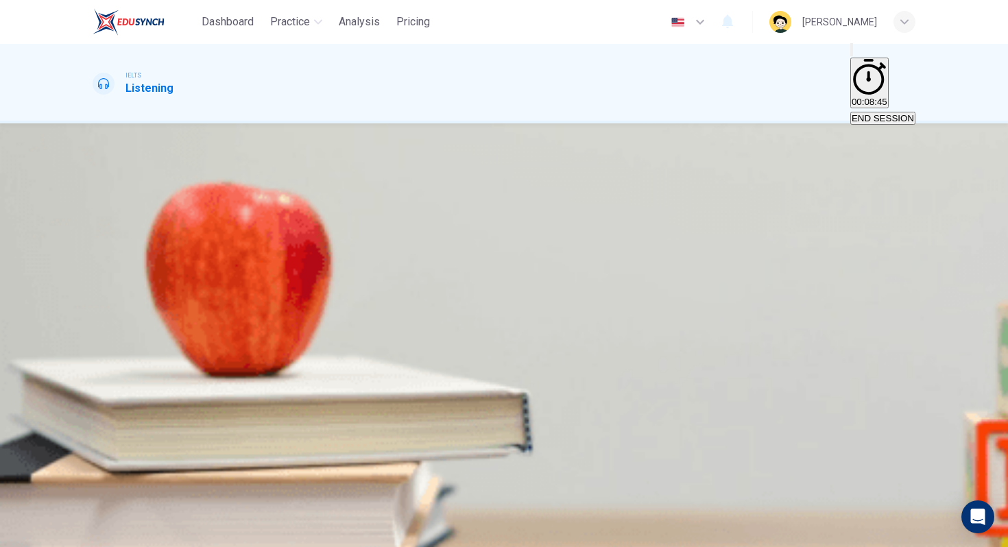
click at [77, 533] on button "SUBMIT" at bounding box center [54, 539] width 45 height 13
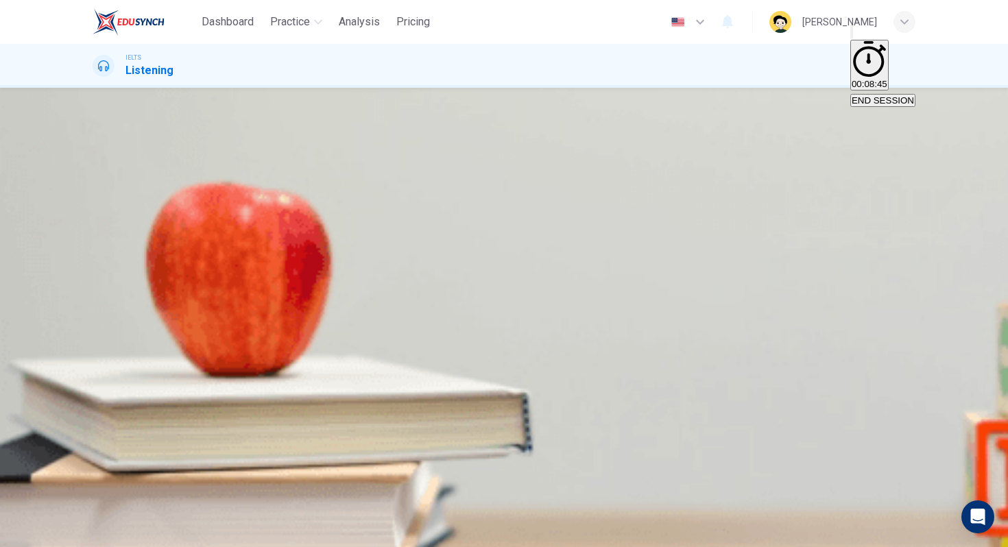
type input "99"
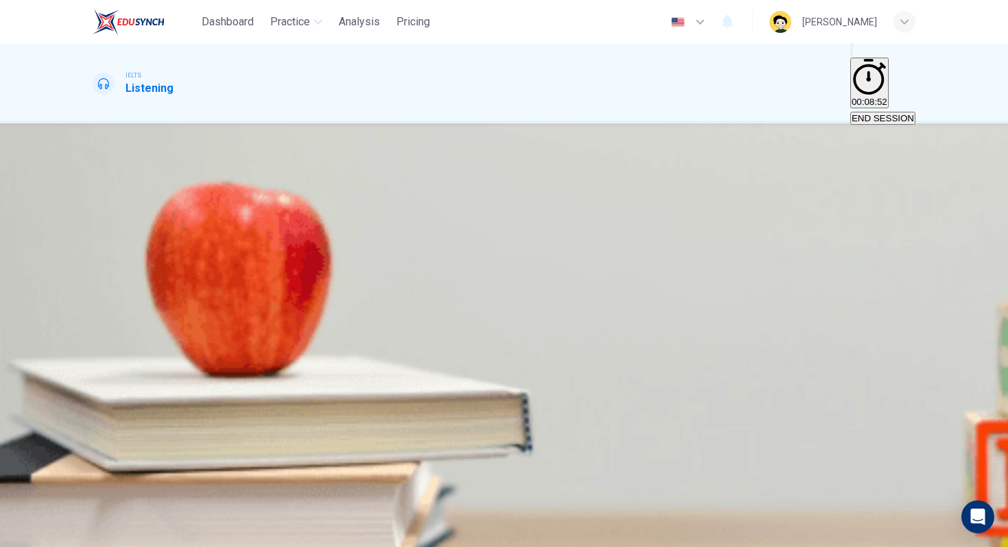
scroll to position [15, 0]
click at [94, 476] on icon "button" at bounding box center [94, 476] width 0 height 0
click at [105, 191] on span "11" at bounding box center [99, 184] width 12 height 13
click at [211, 208] on input at bounding box center [152, 201] width 119 height 13
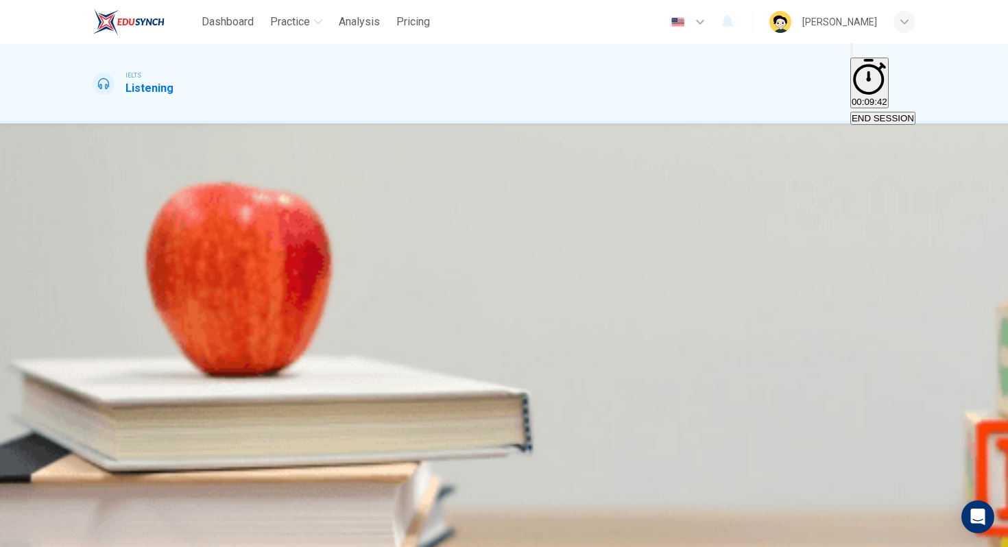
scroll to position [0, 0]
type input "23"
type input "w"
type input "23"
type input "wgla"
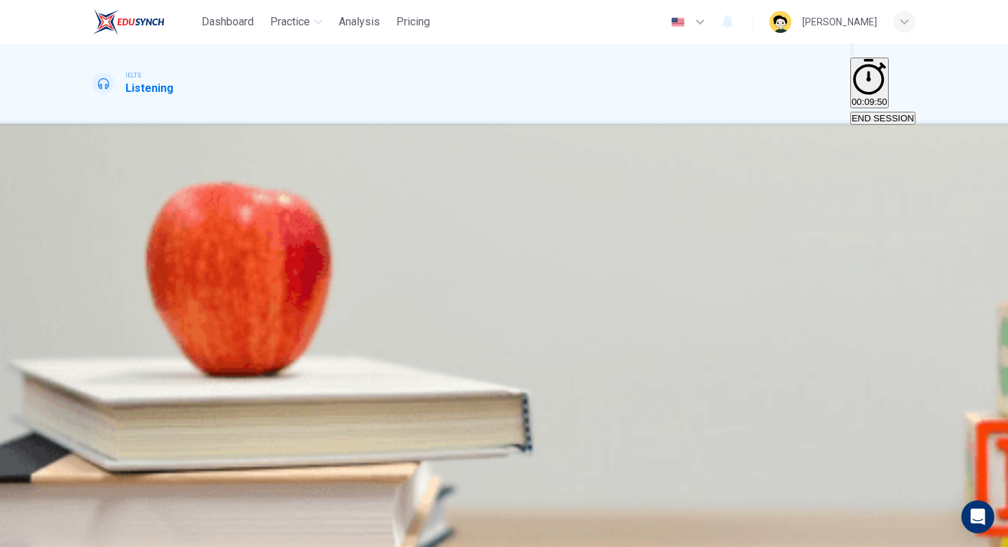
type input "23"
type input "wglas"
type input "23"
type input "wglass"
type input "24"
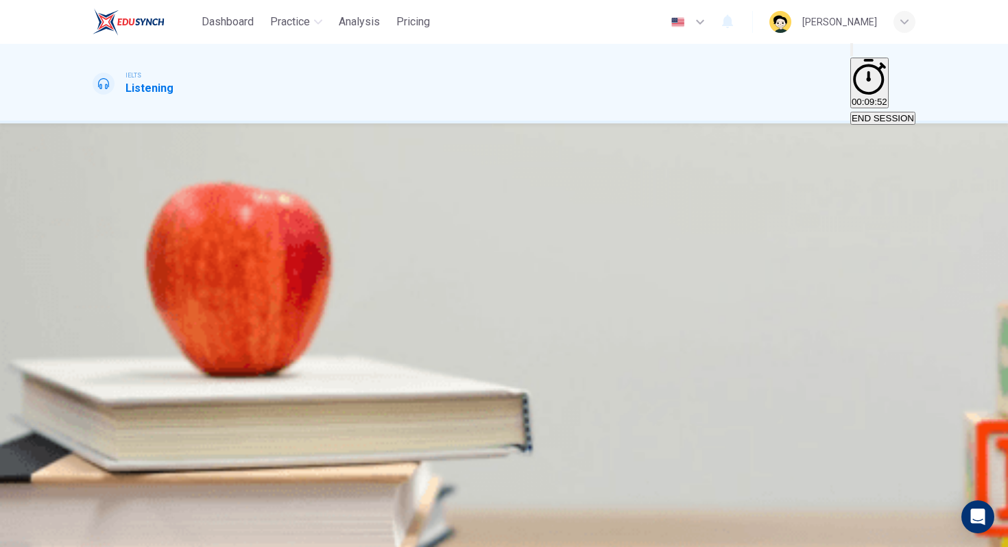
type input "wglass@f"
type input "24"
type input "wglass@emai"
type input "25"
type input "wglass@email.co"
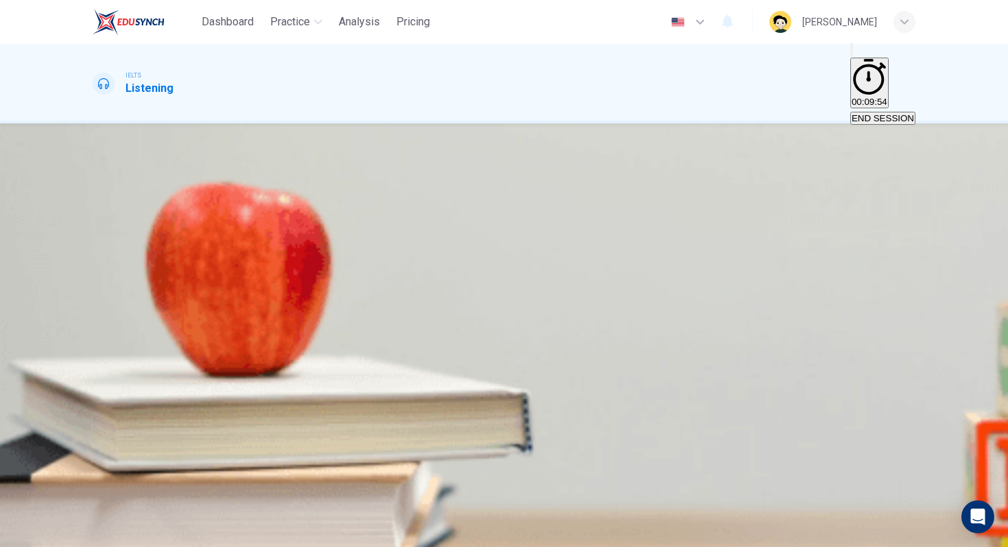
type input "25"
type input "wglass@email.com"
type input "25"
type input "wglass@email.com"
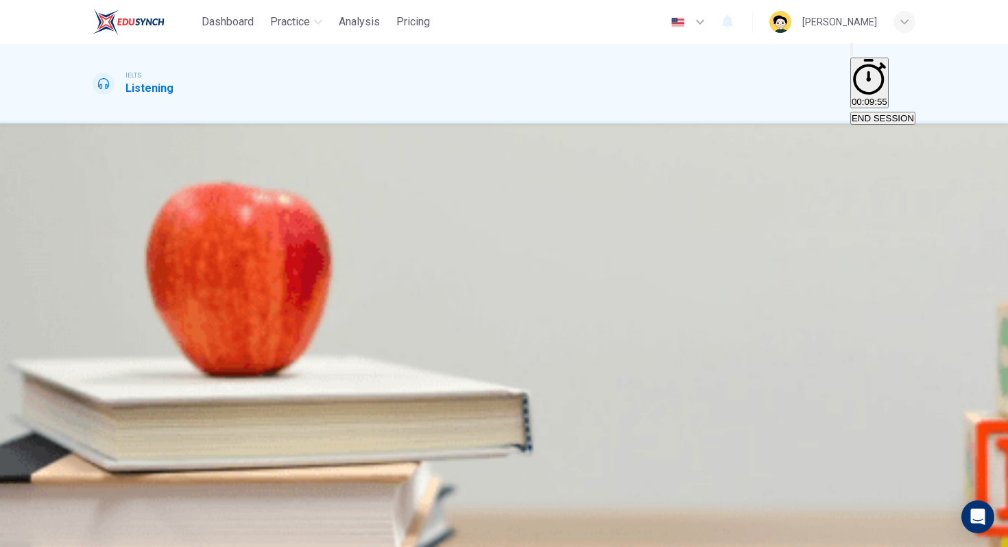
click at [211, 267] on input at bounding box center [152, 260] width 119 height 13
type input "28"
type input "M"
type input "28"
type input "Mini"
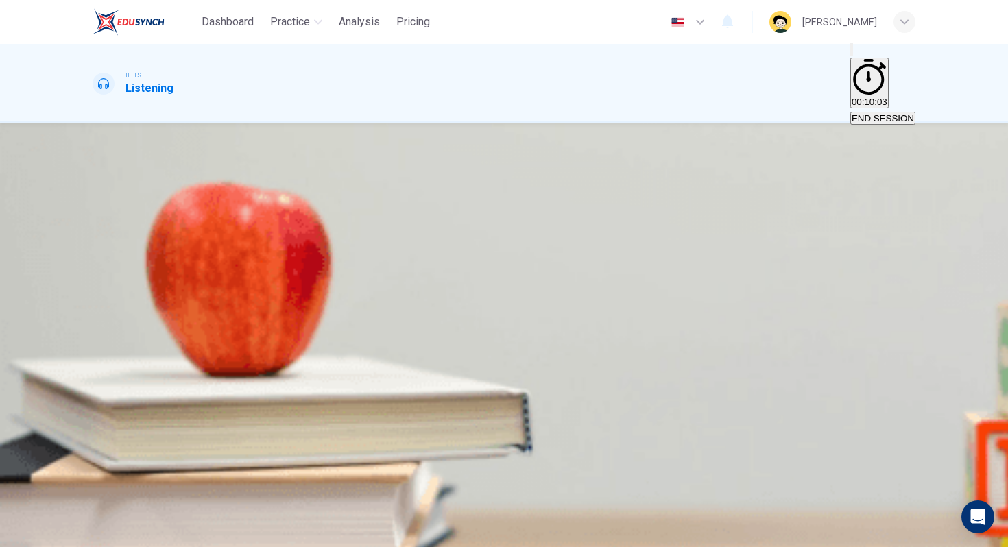
type input "29"
type input "M"
type input "29"
type input "C"
type input "30"
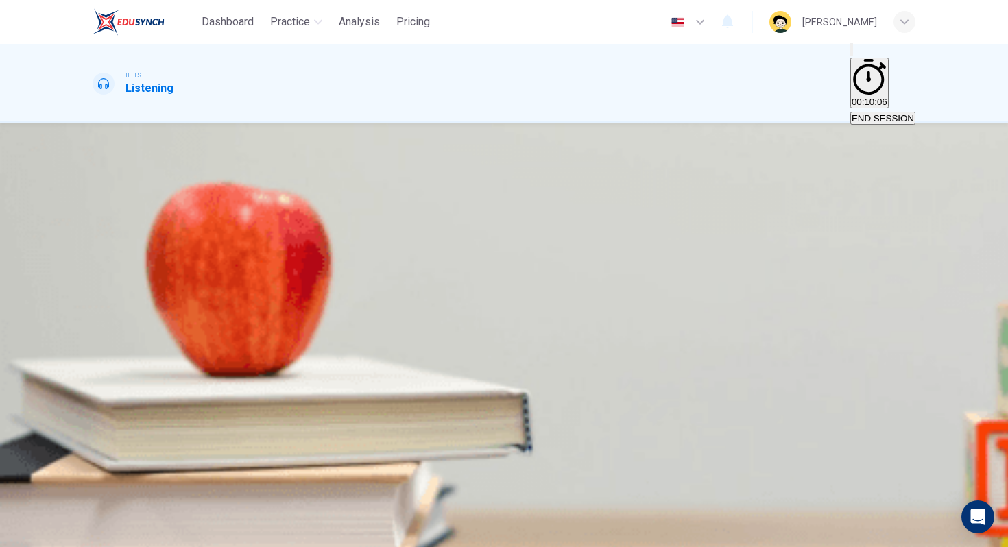
type input "Civil"
type input "30"
type input "Civil"
type input "30"
type input "Civil Serv"
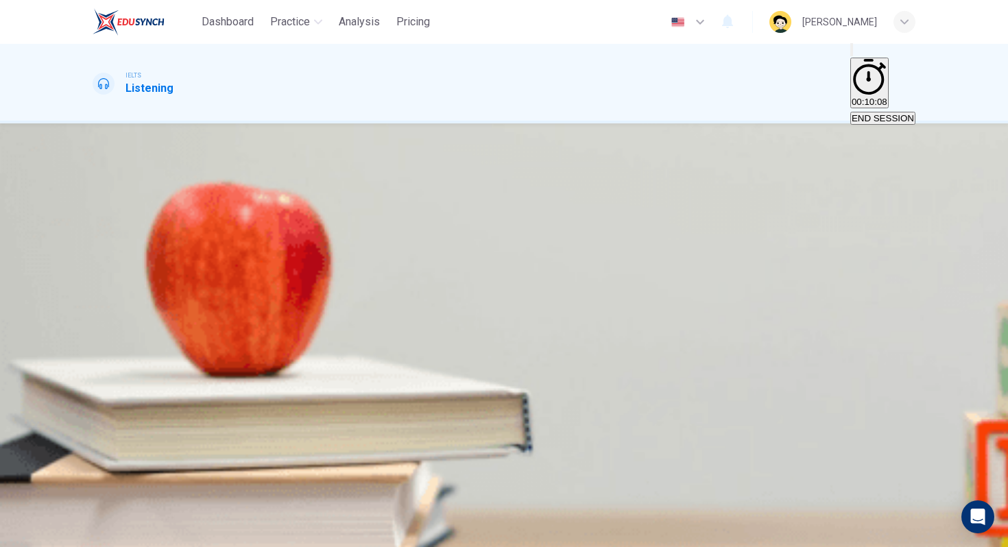
type input "30"
type input "Civil Serva"
type input "31"
type input "Civil Servant"
type input "31"
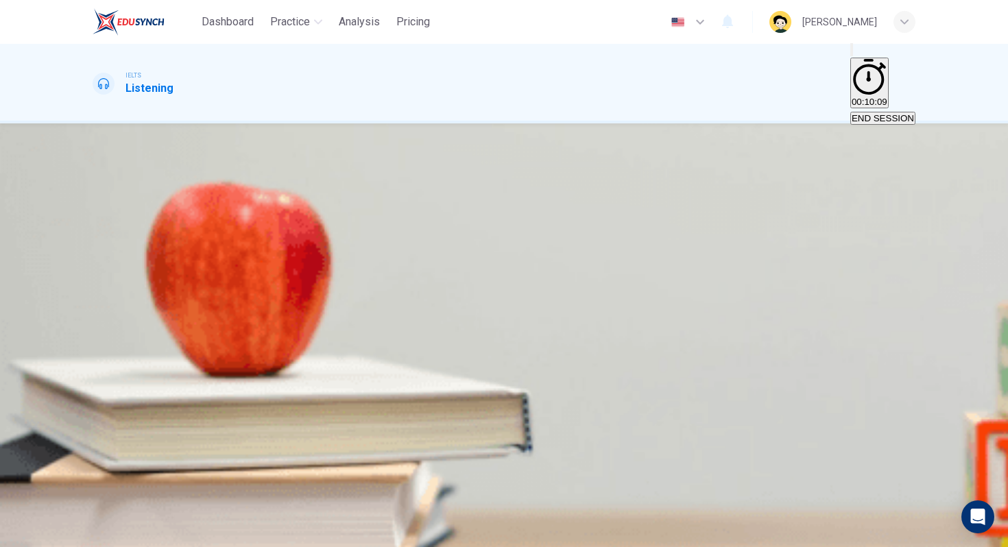
type input "Civil Servant"
click at [211, 320] on input at bounding box center [152, 326] width 119 height 13
type input "32"
type input "Sing"
type input "32"
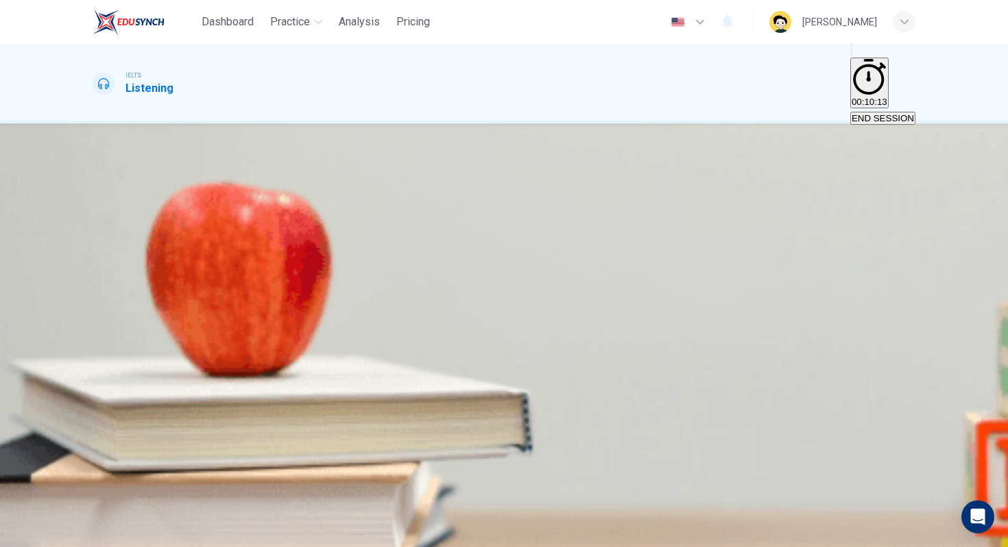
type input "Single"
click at [211, 386] on input at bounding box center [152, 392] width 119 height 13
type input "40"
type input "2"
type input "40"
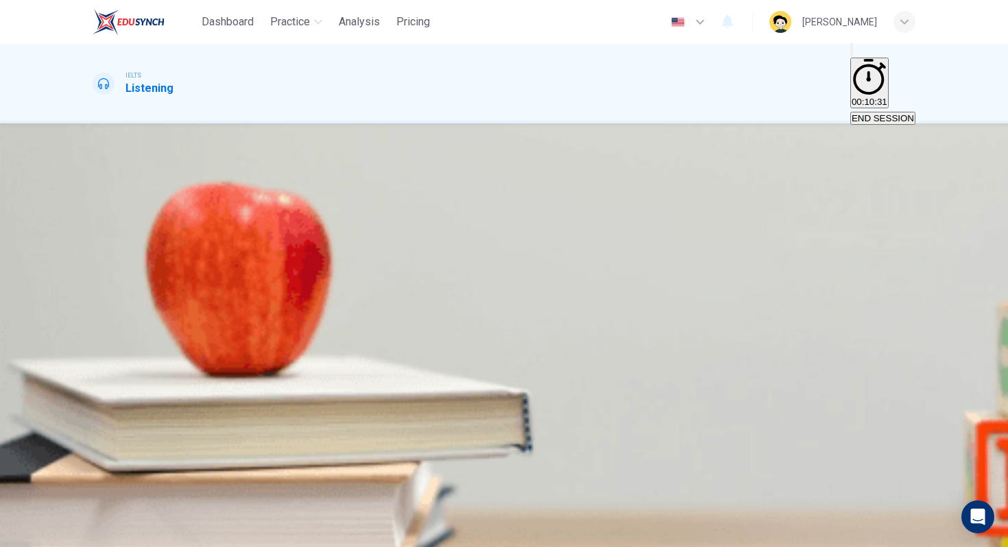
type input "24"
type input "41"
type input "24"
type input "41"
type input "24 t"
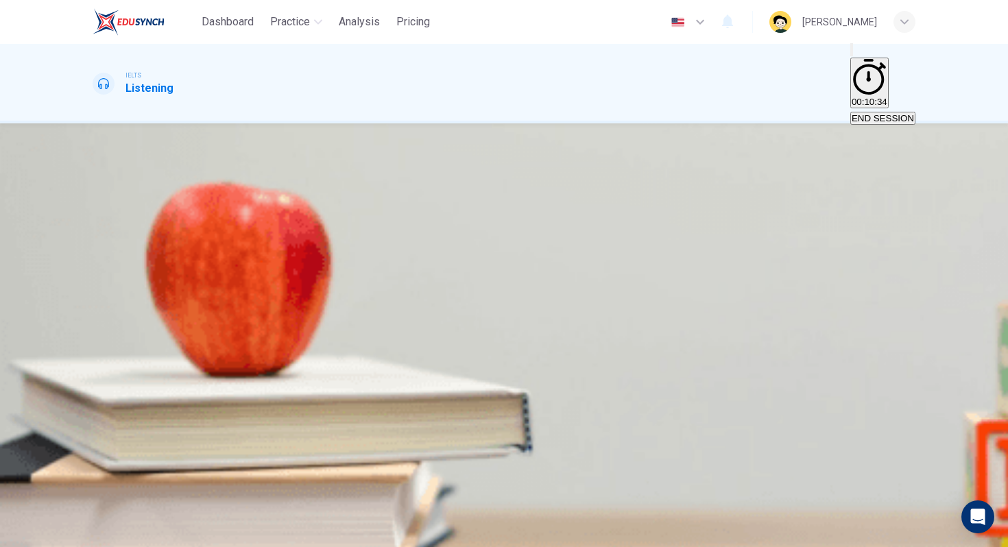
type input "41"
type input "24 to"
type input "41"
type input "24 to"
type input "42"
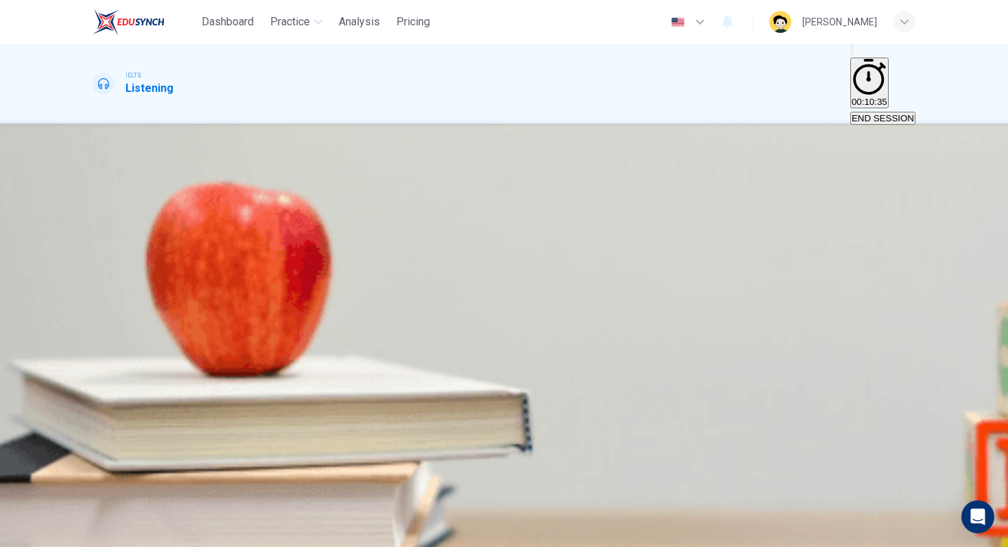
type input "24 to 3"
type input "42"
type input "24 to 36"
type input "44"
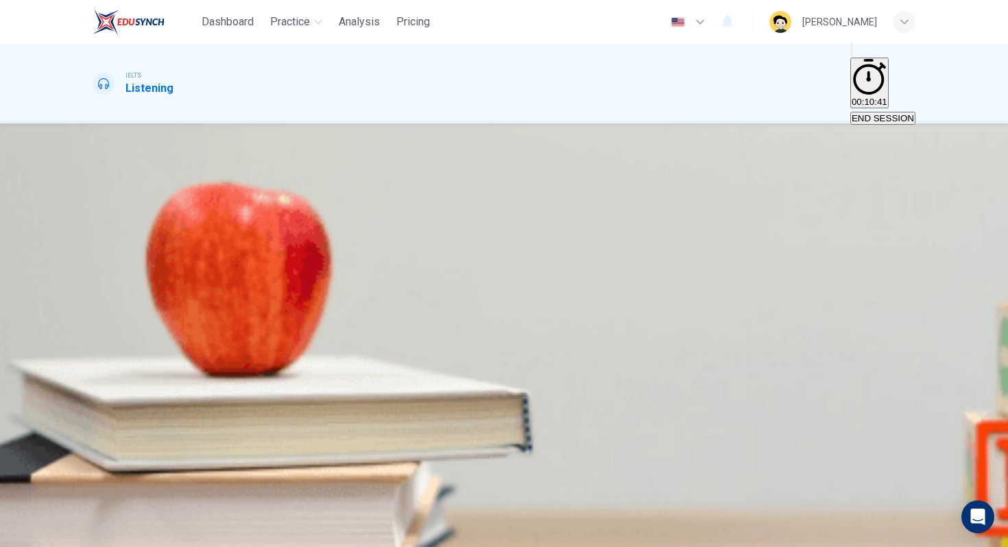
type input "24 to 36"
click at [76, 534] on icon "button" at bounding box center [72, 538] width 8 height 8
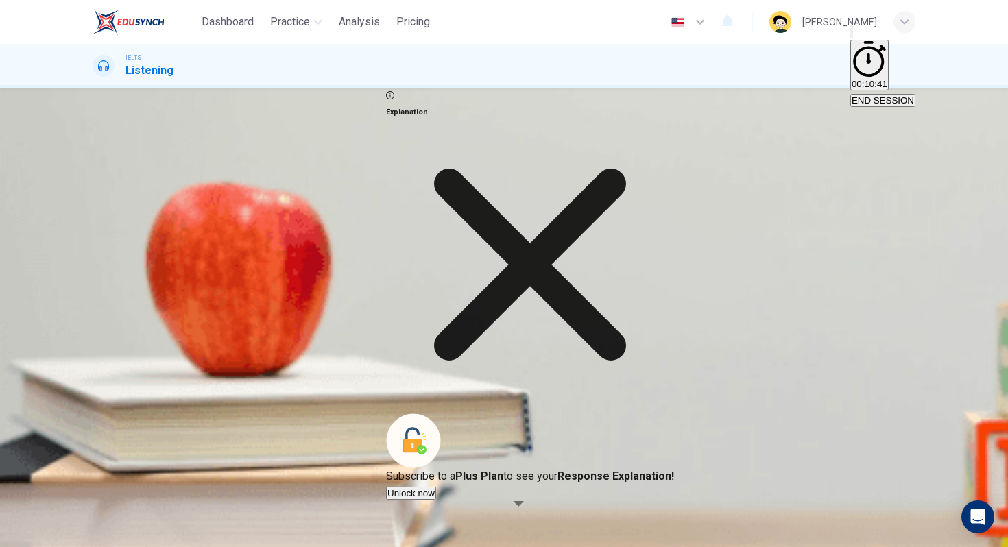
type input "48"
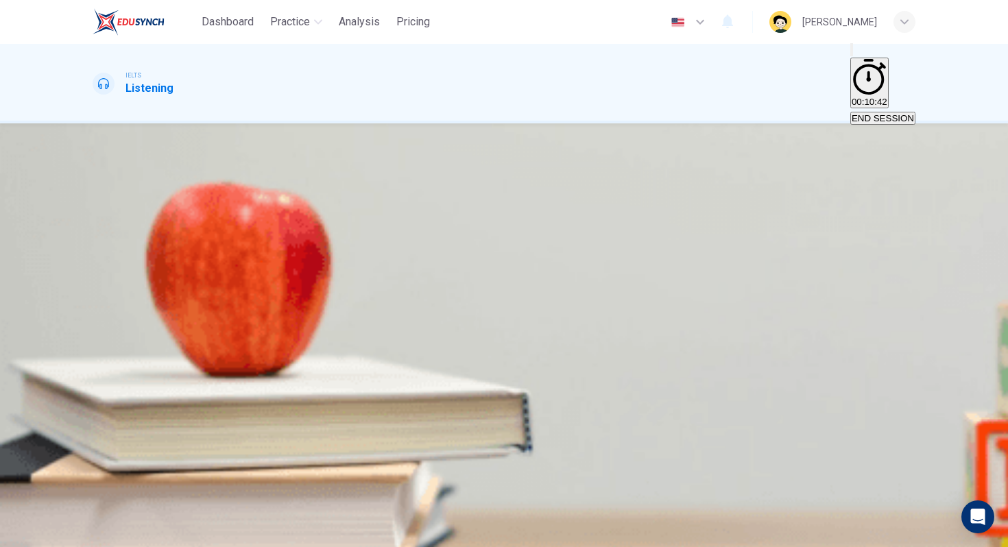
scroll to position [0, 0]
click at [93, 276] on span at bounding box center [93, 276] width 0 height 0
click at [162, 228] on div "A" at bounding box center [128, 223] width 68 height 10
click at [67, 534] on span "SUBMIT" at bounding box center [50, 539] width 34 height 10
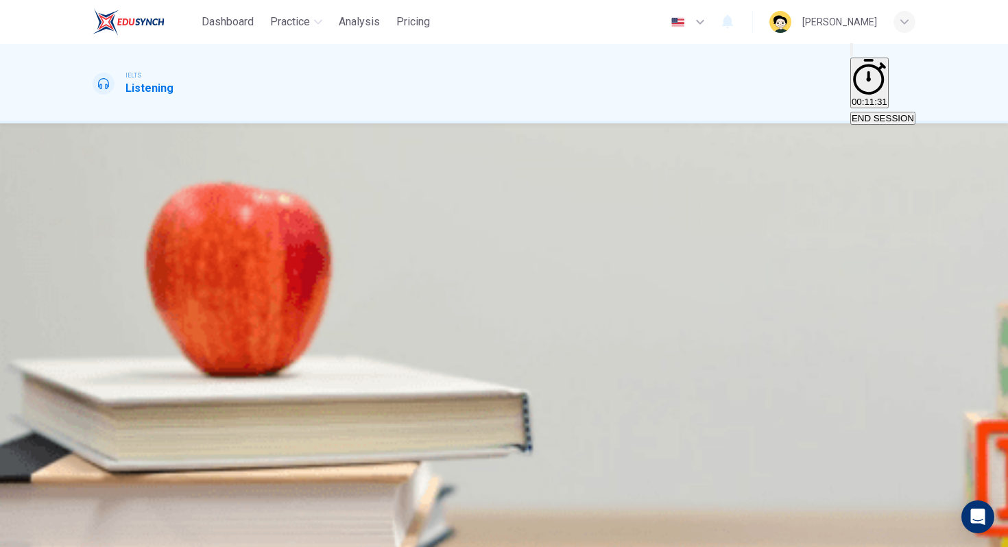
click at [120, 228] on div "A" at bounding box center [107, 223] width 26 height 10
click at [76, 534] on icon "button" at bounding box center [72, 538] width 8 height 8
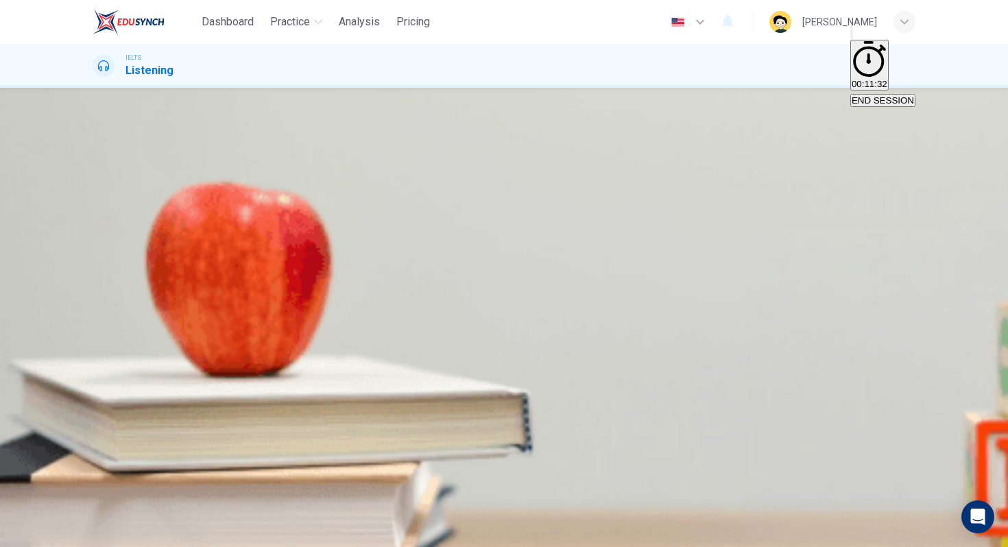
click at [495, 206] on div "A rented B owner occupier C owned by company; rented by company" at bounding box center [504, 193] width 823 height 25
click at [94, 234] on icon "button" at bounding box center [94, 234] width 0 height 0
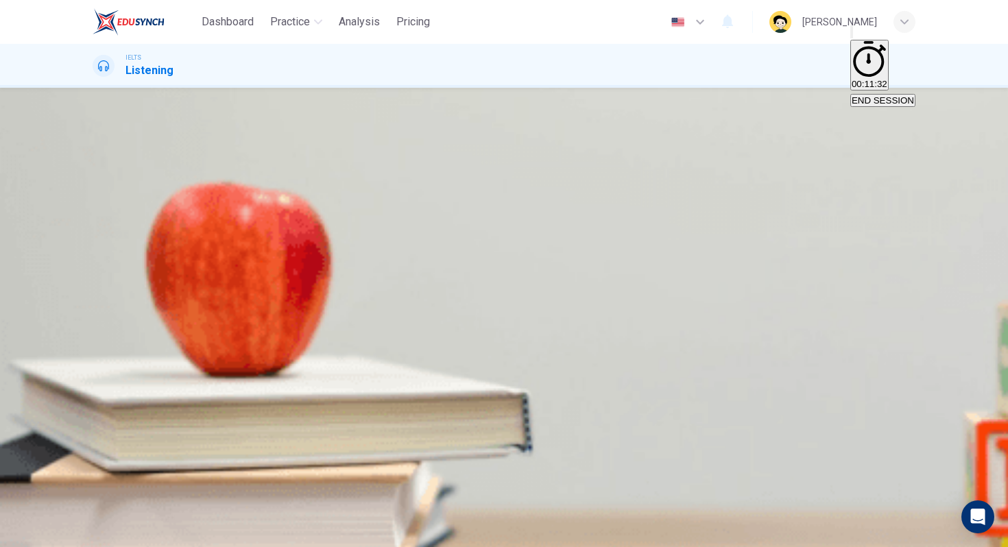
click at [95, 237] on button "button" at bounding box center [94, 230] width 3 height 13
click at [93, 240] on span at bounding box center [93, 240] width 0 height 0
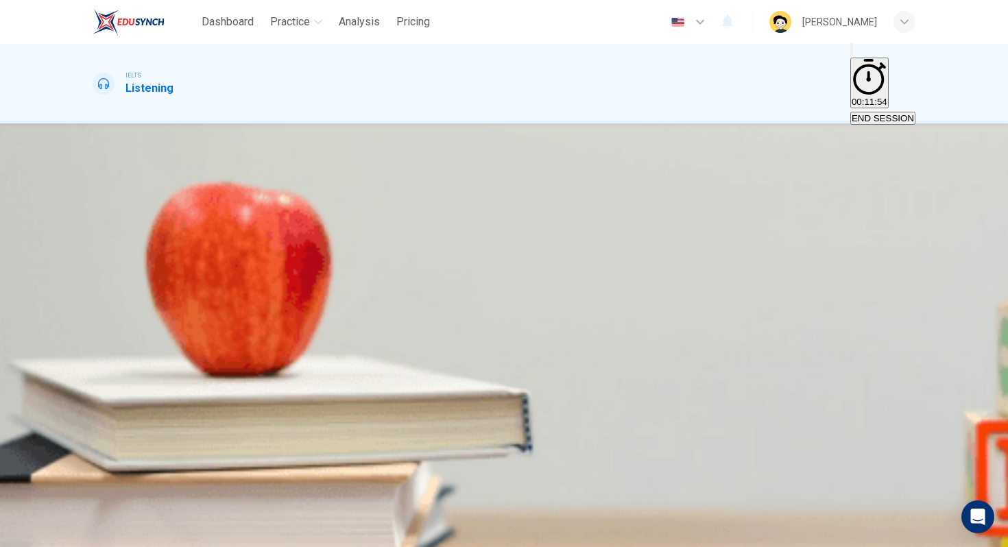
click at [227, 228] on div "B" at bounding box center [190, 223] width 74 height 10
click at [77, 533] on button "SUBMIT" at bounding box center [54, 539] width 45 height 13
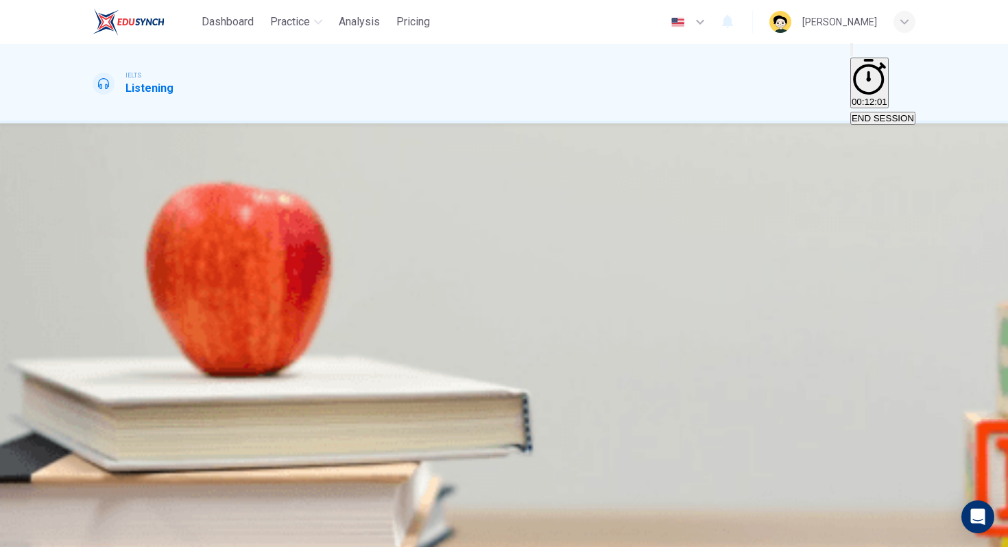
click at [223, 239] on span "100-200 sq.m." at bounding box center [194, 233] width 58 height 10
click at [77, 533] on button "SUBMIT" at bounding box center [54, 539] width 45 height 13
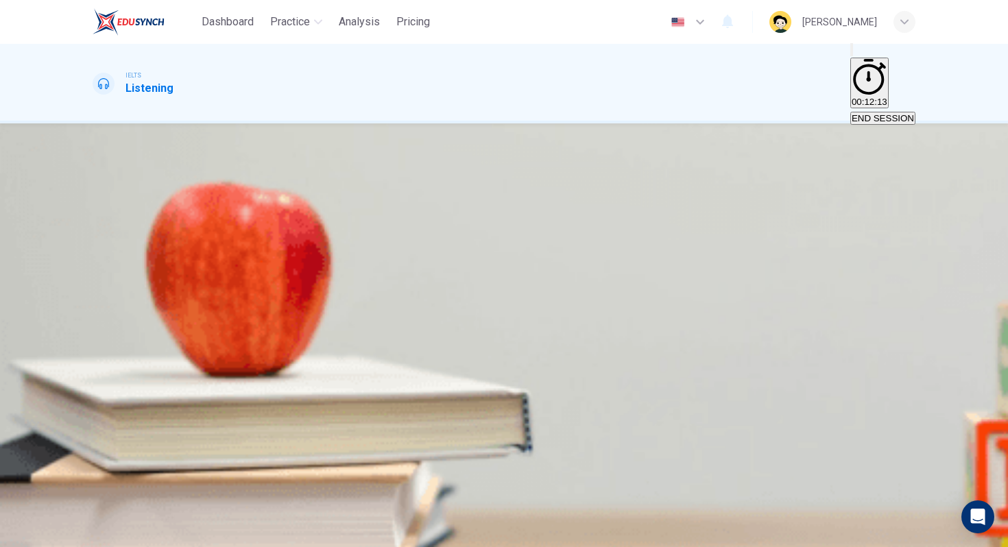
scroll to position [23, 0]
click at [171, 273] on button "A A private company" at bounding box center [132, 261] width 78 height 23
click at [67, 534] on span "SUBMIT" at bounding box center [50, 539] width 34 height 10
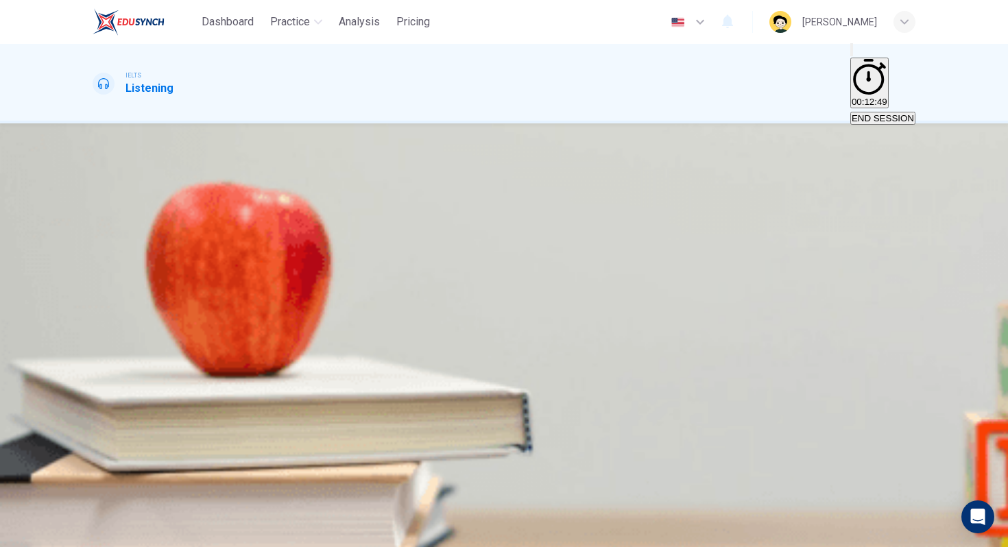
click at [518, 258] on div "Question 20 Answer the following questions and write the appropriate letter(s) …" at bounding box center [504, 212] width 823 height 123
click at [143, 273] on button "A The cinema" at bounding box center [118, 261] width 51 height 23
click at [230, 273] on button "B The shopping centre" at bounding box center [186, 261] width 86 height 23
click at [142, 269] on span "The cinema" at bounding box center [118, 266] width 48 height 10
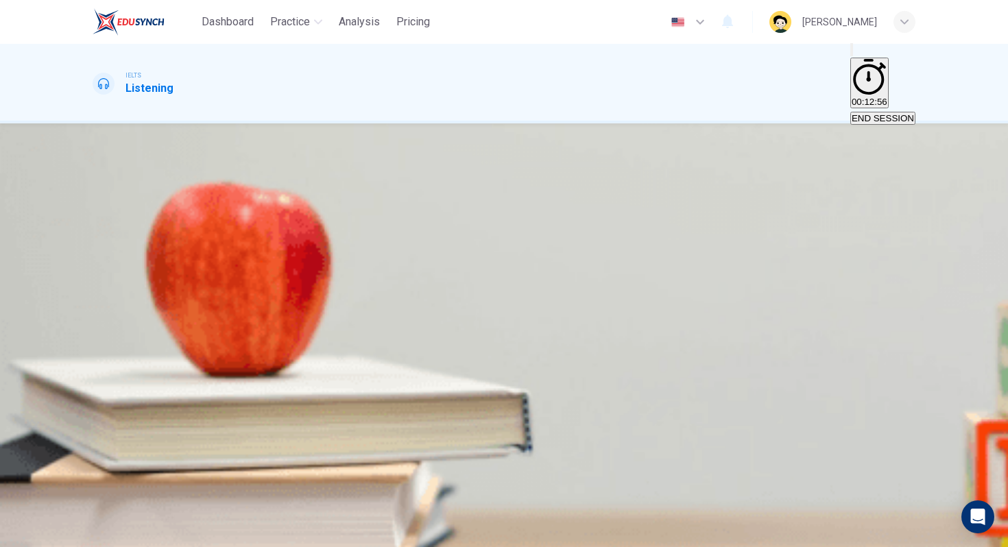
click at [93, 308] on span at bounding box center [93, 308] width 0 height 0
click at [67, 534] on span "SUBMIT" at bounding box center [50, 539] width 34 height 10
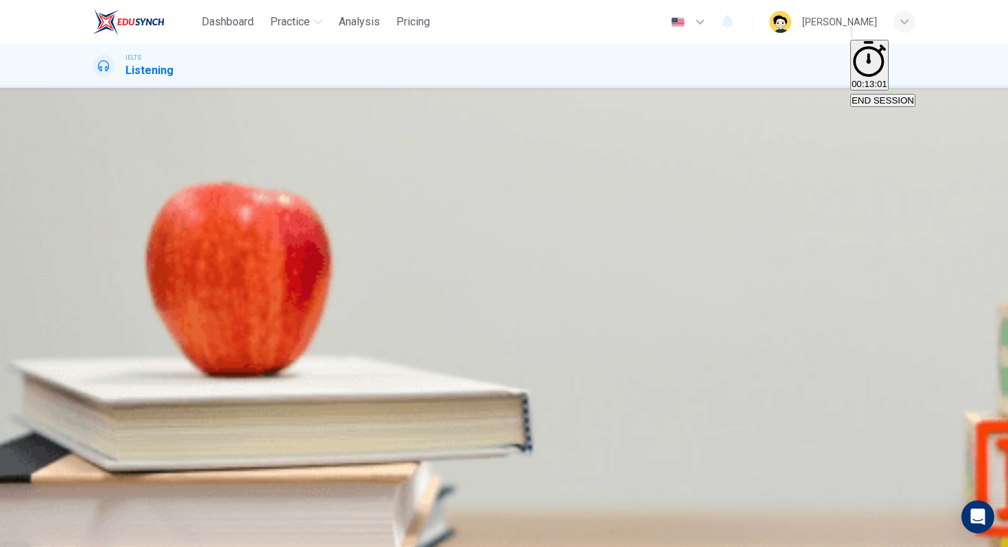
drag, startPoint x: 585, startPoint y: 213, endPoint x: 627, endPoint y: 219, distance: 41.6
click at [516, 173] on span "Answer the following questions and write the appropriate letter(s) on your answ…" at bounding box center [304, 134] width 423 height 79
type input "86"
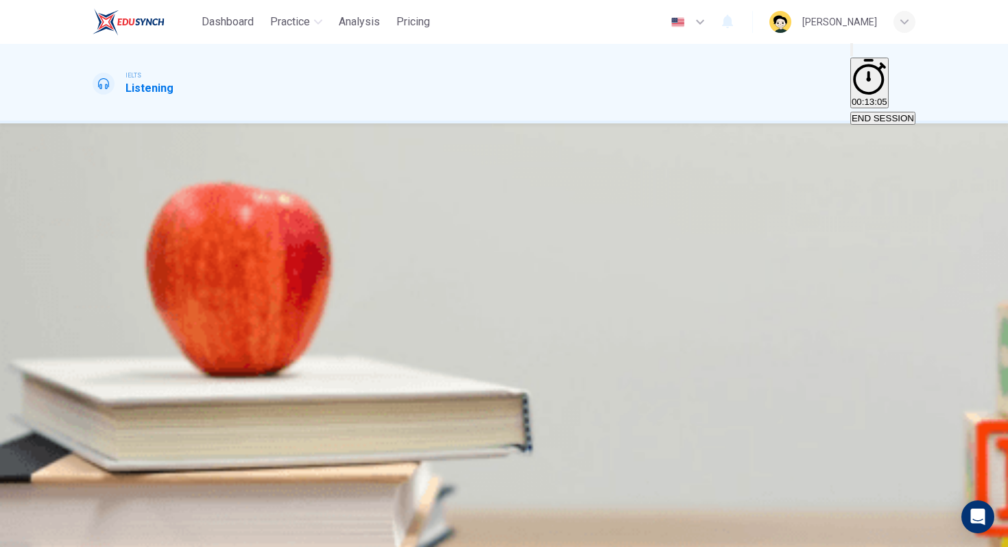
scroll to position [0, 0]
click at [93, 258] on div "05m 21s" at bounding box center [504, 293] width 823 height 70
click at [95, 260] on button "button" at bounding box center [94, 266] width 3 height 13
click at [93, 276] on span at bounding box center [93, 276] width 0 height 0
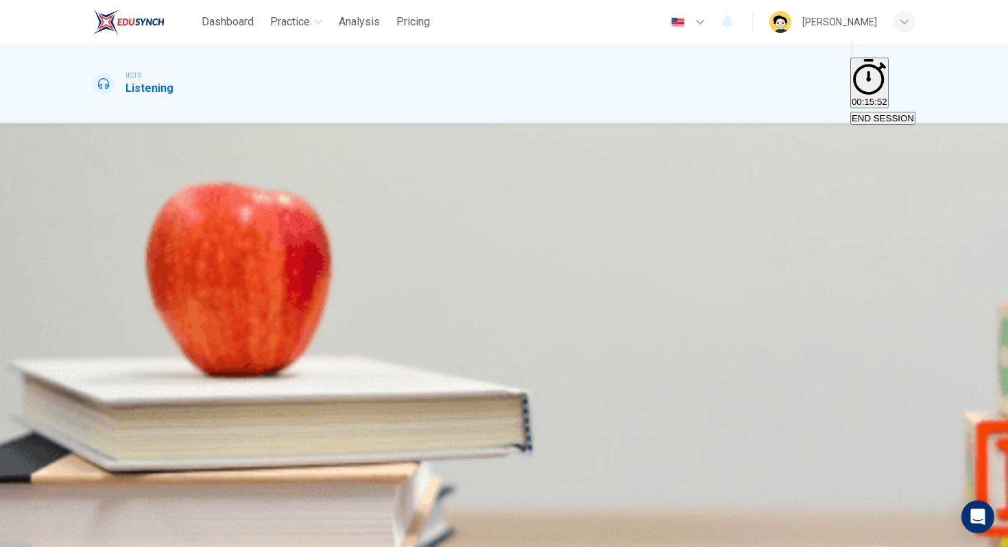
drag, startPoint x: 158, startPoint y: 165, endPoint x: 121, endPoint y: 165, distance: 36.3
click at [121, 258] on div "05m 21s" at bounding box center [504, 293] width 823 height 70
click at [851, 97] on span "00:15:56" at bounding box center [869, 102] width 36 height 10
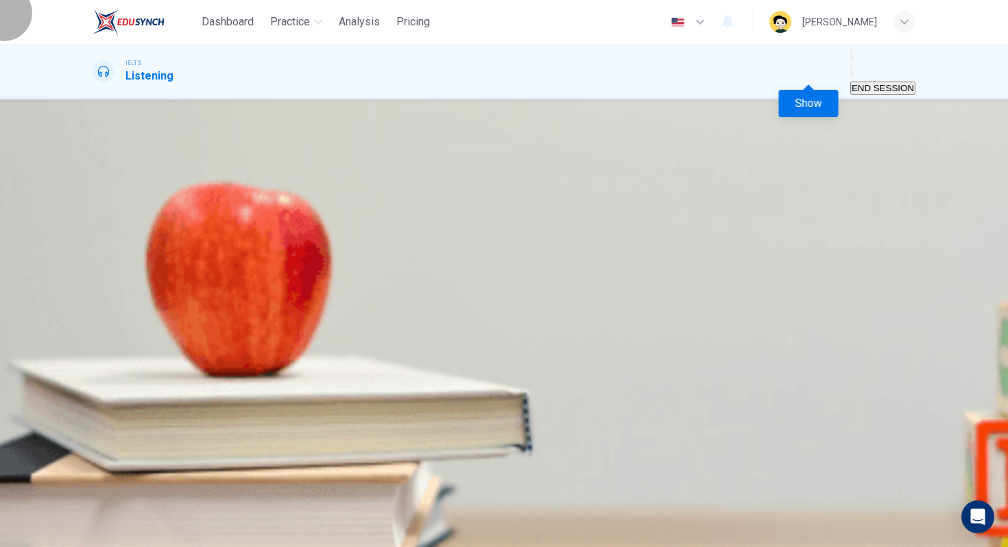
click at [850, 65] on button "Show" at bounding box center [851, 71] width 3 height 13
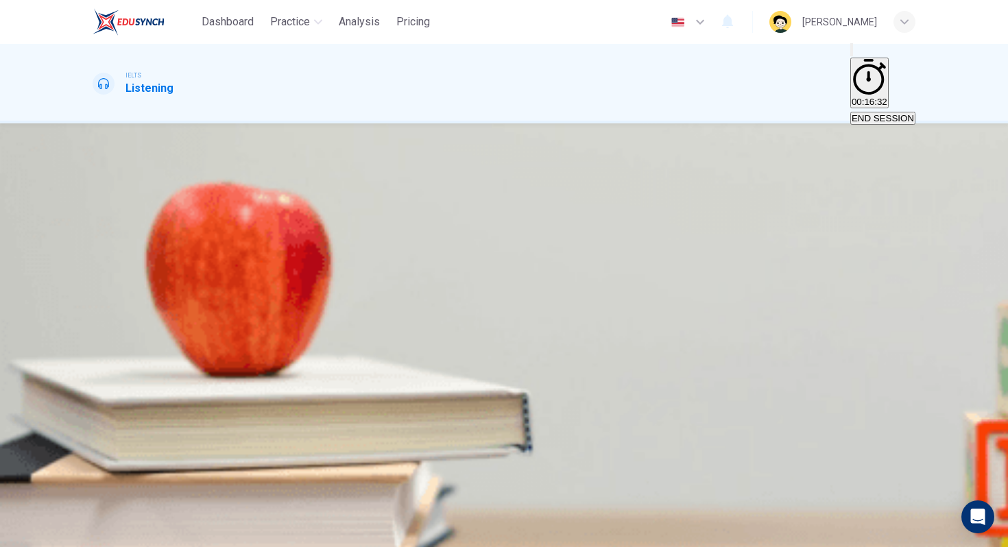
scroll to position [112, 0]
click at [555, 239] on span "Falling standards of students" at bounding box center [496, 233] width 117 height 10
click at [598, 239] on span "Poor results compared with other nationalities" at bounding box center [649, 233] width 185 height 10
click at [555, 239] on span "Falling standards of students" at bounding box center [496, 233] width 117 height 10
click at [271, 217] on button "A Differences between rich and poor students" at bounding box center [182, 228] width 179 height 23
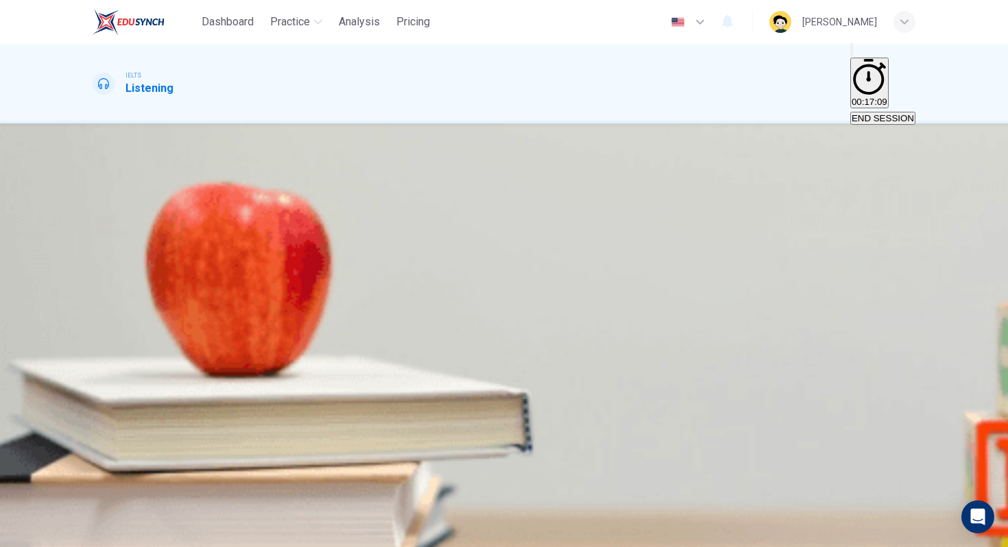
click at [76, 534] on icon "button" at bounding box center [72, 538] width 8 height 8
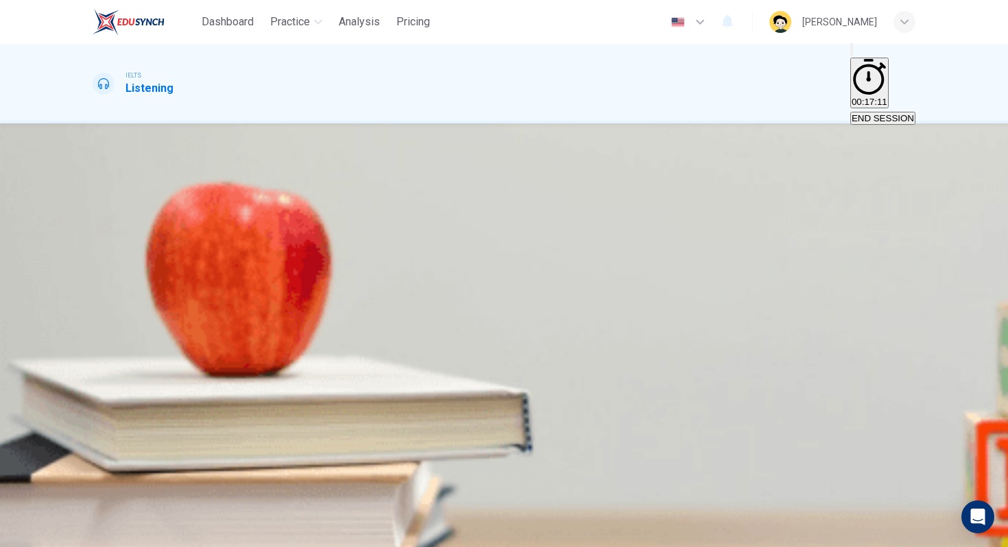
scroll to position [85, 0]
click at [244, 263] on span "Better level of education of workforce" at bounding box center [169, 258] width 150 height 10
click at [414, 239] on span "Improvement in general health of the population" at bounding box center [317, 233] width 193 height 10
click at [77, 533] on button "SUBMIT" at bounding box center [54, 539] width 45 height 13
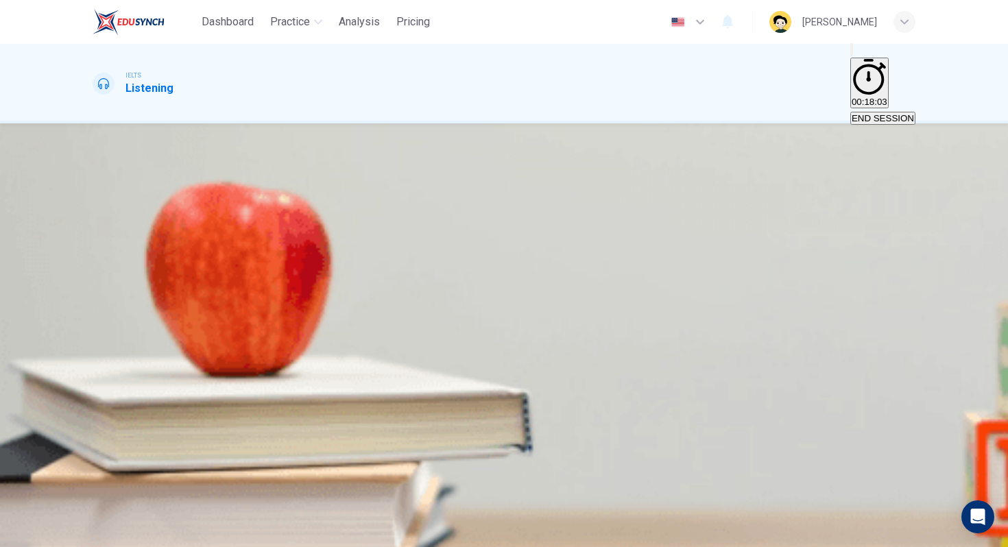
scroll to position [107, 0]
click at [211, 251] on input at bounding box center [152, 244] width 119 height 13
type input "51"
type input "2"
type input "51"
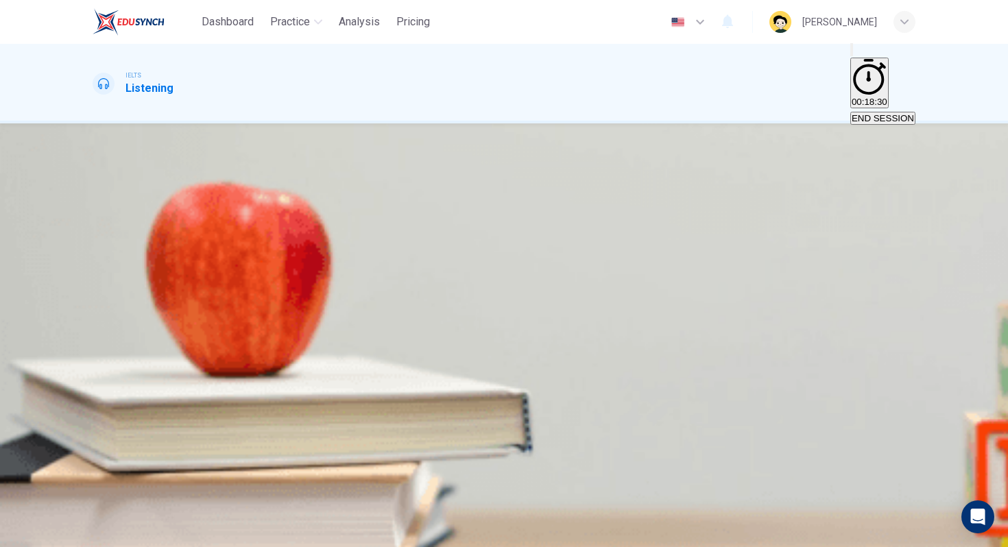
type input "12"
type input "52"
type input "12"
type input "52"
type input "12 thou"
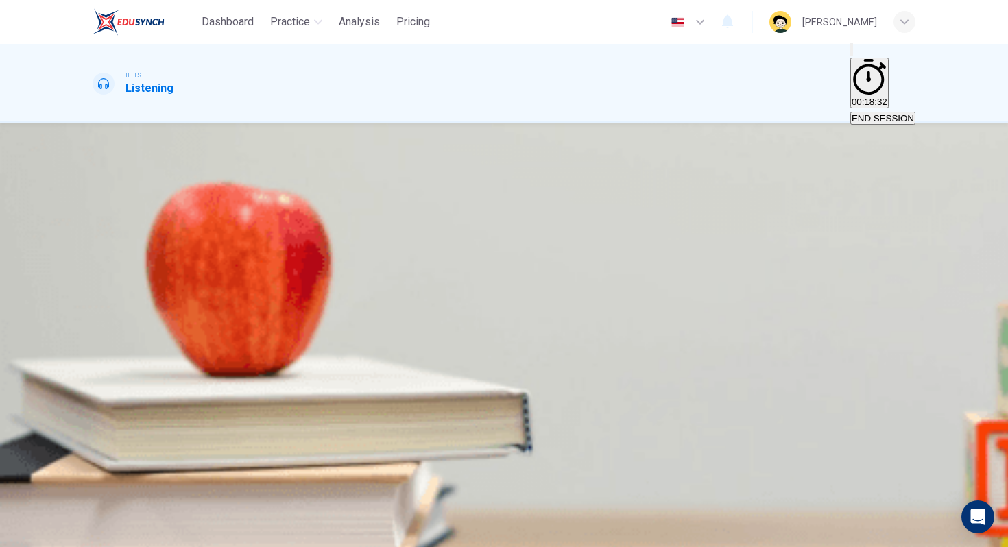
type input "52"
type input "12 thousan"
type input "52"
click at [211, 284] on input at bounding box center [152, 277] width 119 height 13
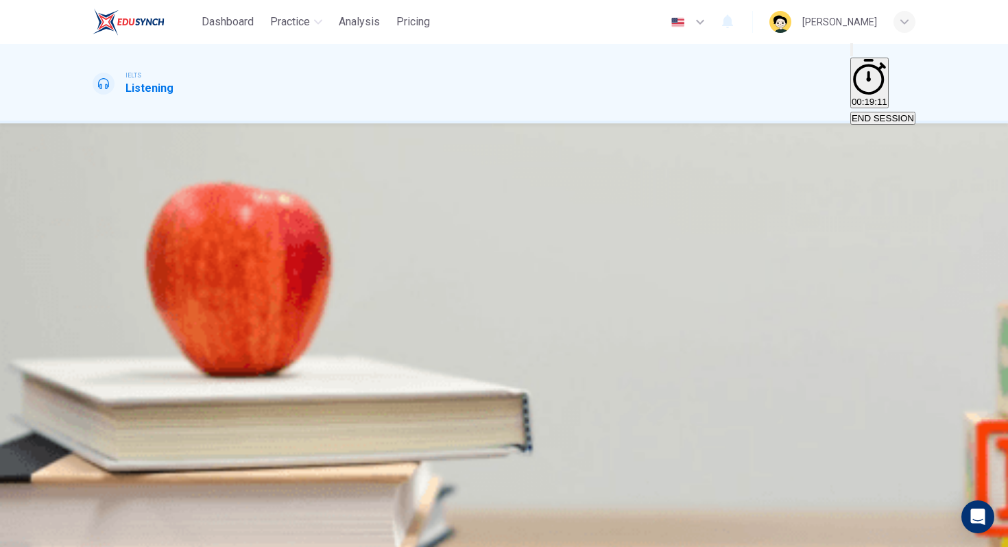
scroll to position [158, 0]
click at [211, 317] on input at bounding box center [152, 310] width 119 height 13
click at [211, 350] on input at bounding box center [152, 343] width 119 height 13
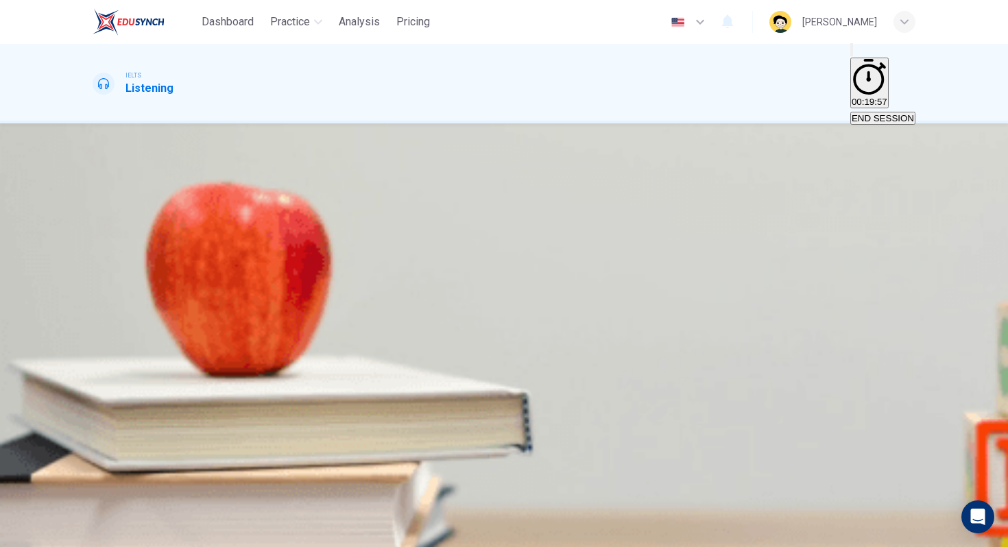
click at [211, 383] on input at bounding box center [152, 376] width 119 height 13
click at [211, 415] on input at bounding box center [152, 408] width 119 height 13
click at [77, 533] on button "SUBMIT" at bounding box center [54, 539] width 45 height 13
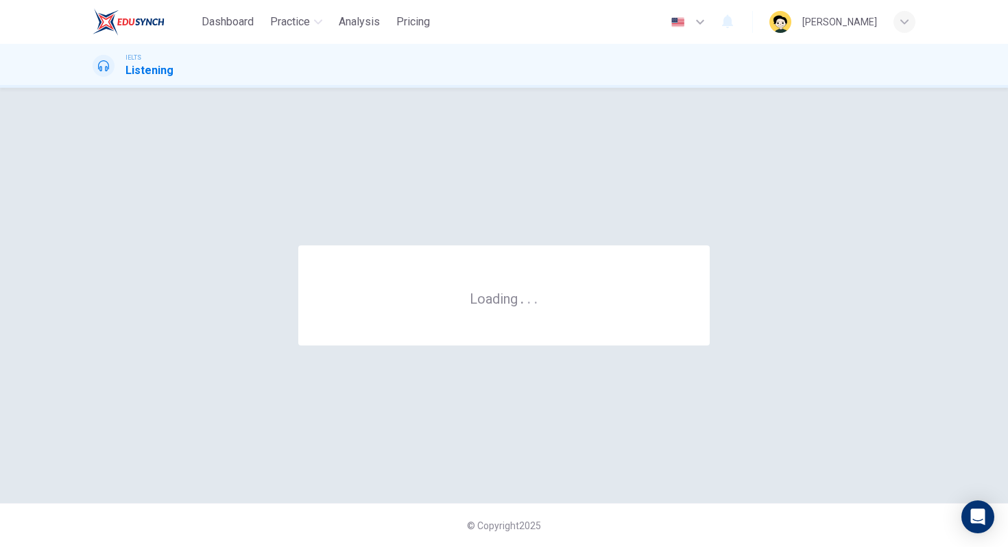
scroll to position [0, 0]
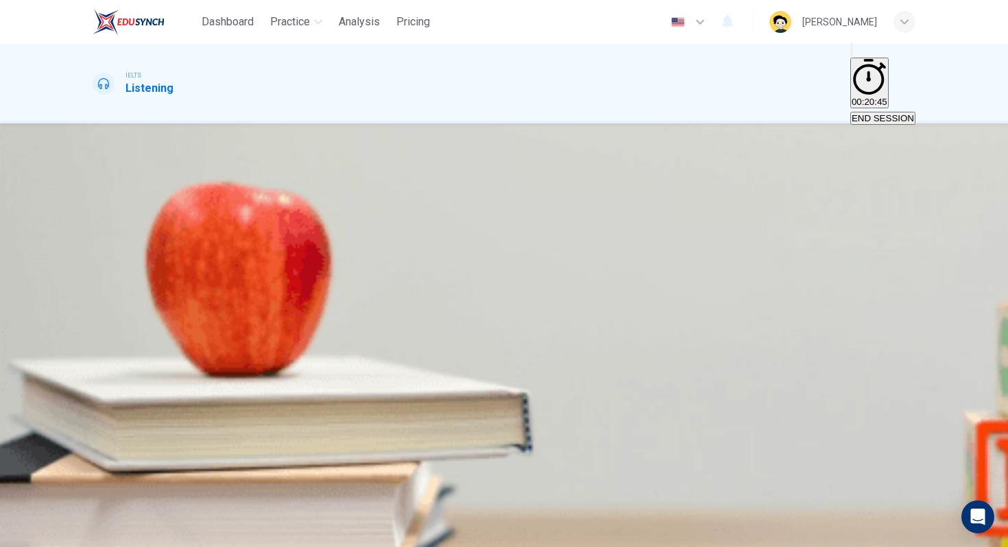
click at [211, 268] on input at bounding box center [152, 274] width 119 height 13
click at [105, 251] on span "29" at bounding box center [99, 257] width 12 height 13
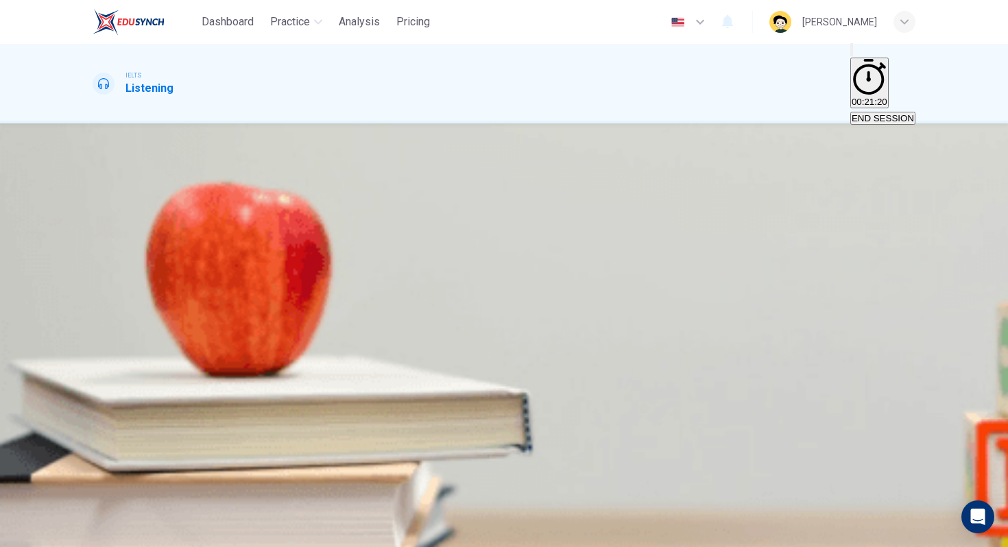
click at [211, 268] on input at bounding box center [152, 274] width 119 height 13
click at [767, 271] on div "During lectures, students: - will receive information about economics and the 2…" at bounding box center [504, 258] width 823 height 82
click at [211, 334] on input at bounding box center [152, 340] width 119 height 13
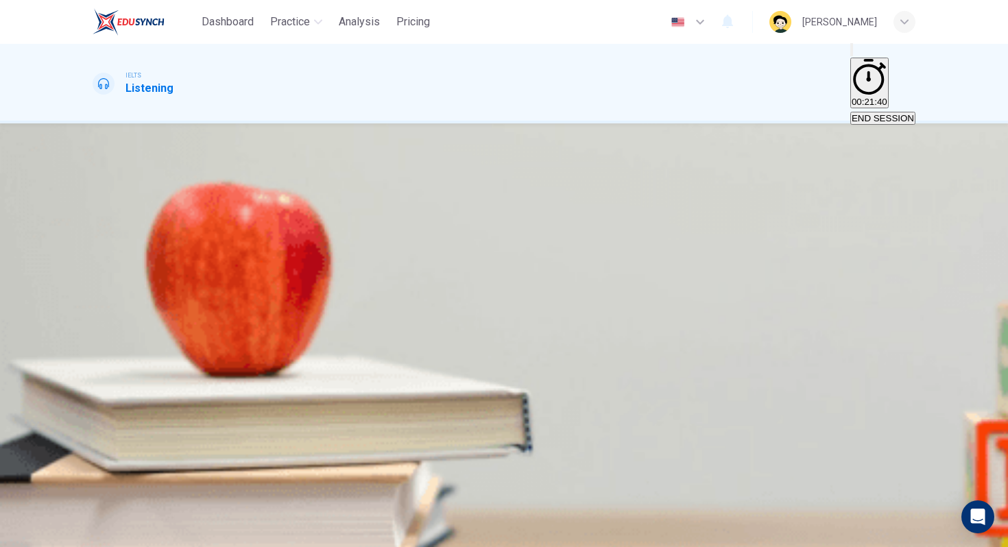
scroll to position [156, 0]
click at [211, 400] on input at bounding box center [152, 406] width 119 height 13
click at [211, 333] on input at bounding box center [152, 339] width 119 height 13
click at [812, 348] on div "Common problems students have with techniques used in lectures: - may not devel…" at bounding box center [504, 389] width 823 height 82
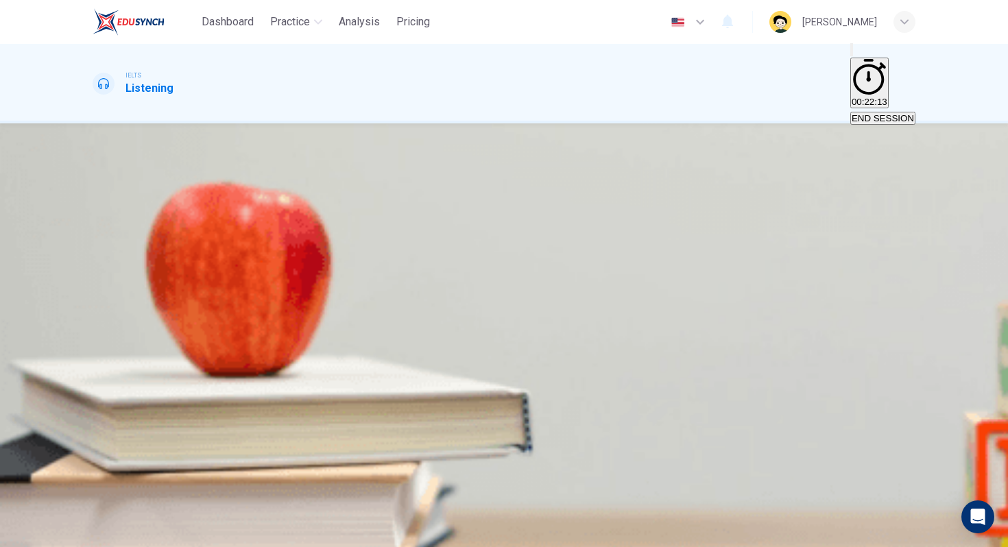
scroll to position [108, 0]
click at [211, 358] on input at bounding box center [152, 364] width 119 height 13
click at [685, 389] on div "- newer techniques help improve 33 more than lectures" at bounding box center [504, 422] width 823 height 66
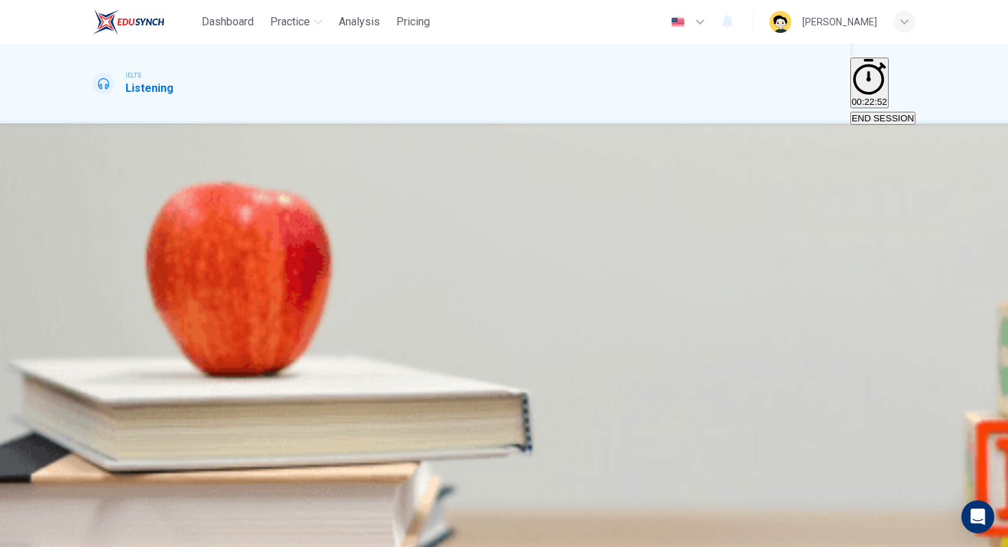
click at [211, 424] on input at bounding box center [152, 430] width 119 height 13
click at [211, 487] on input at bounding box center [152, 493] width 119 height 13
click at [211, 339] on input "students' understanding" at bounding box center [152, 345] width 119 height 13
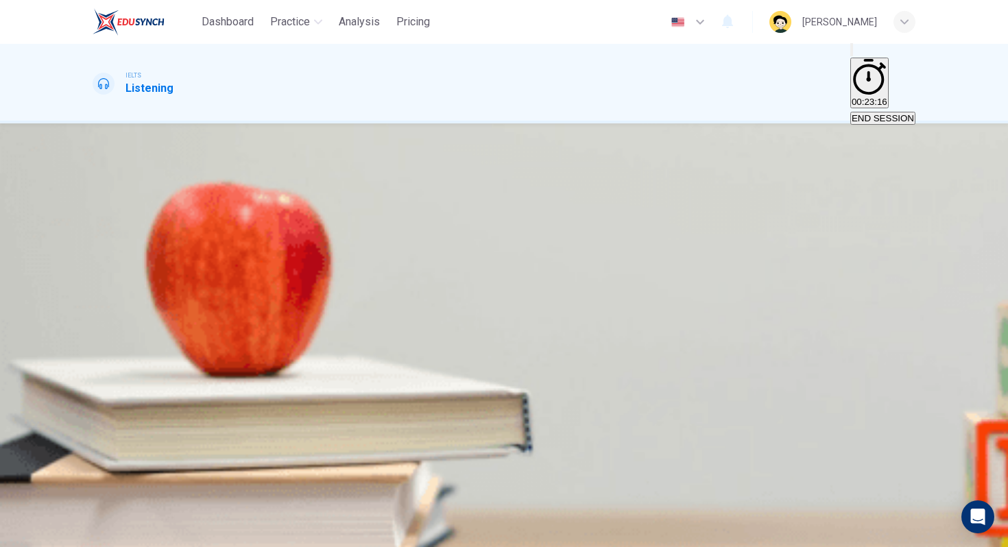
click at [211, 487] on input at bounding box center [152, 493] width 119 height 13
click at [507, 435] on div "How to avoid problems and make learning easier: - leave time to read 34 all ite…" at bounding box center [504, 476] width 823 height 82
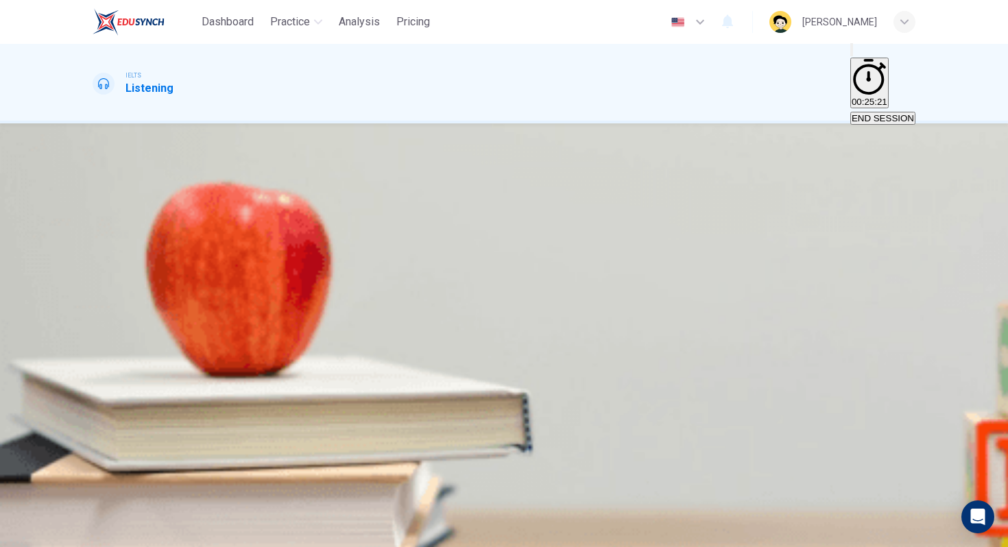
click at [77, 533] on button "SUBMIT" at bounding box center [54, 539] width 45 height 13
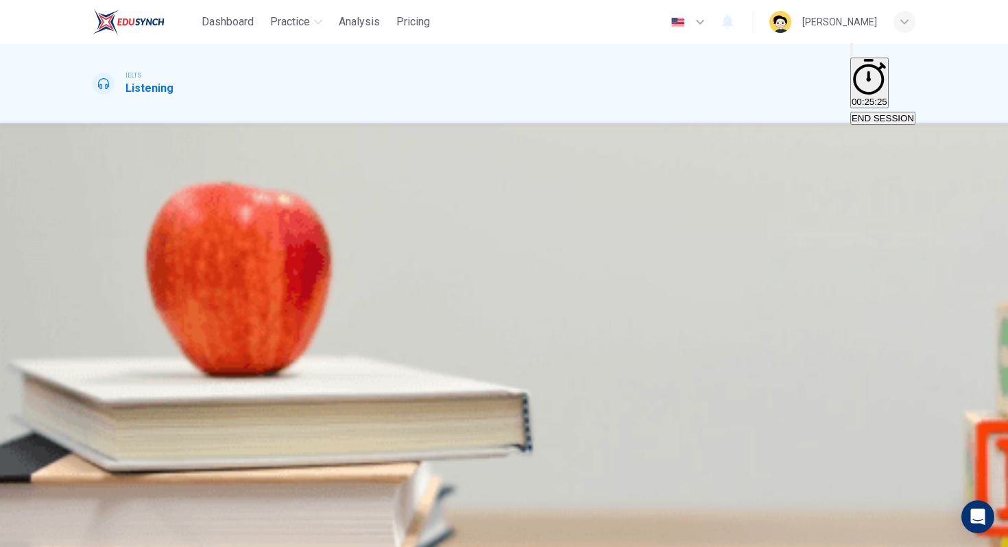
click at [134, 80] on h1 "Listening" at bounding box center [149, 88] width 48 height 16
click at [95, 260] on button "button" at bounding box center [94, 266] width 3 height 13
click at [165, 239] on span "to pay bills easily." at bounding box center [129, 233] width 71 height 10
click at [77, 533] on button "SUBMIT" at bounding box center [54, 539] width 45 height 13
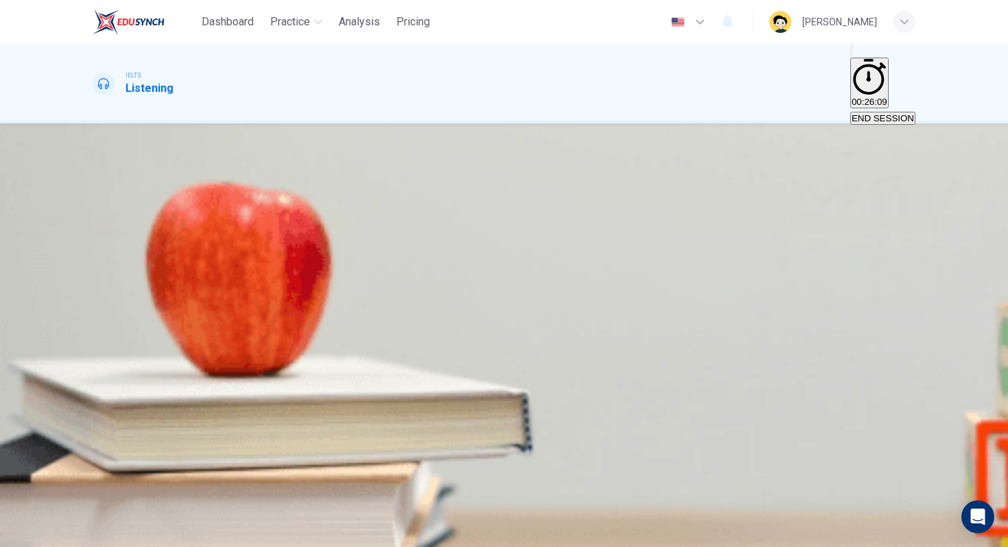
click at [203, 240] on button "C student." at bounding box center [185, 228] width 35 height 23
click at [67, 534] on span "SUBMIT" at bounding box center [50, 539] width 34 height 10
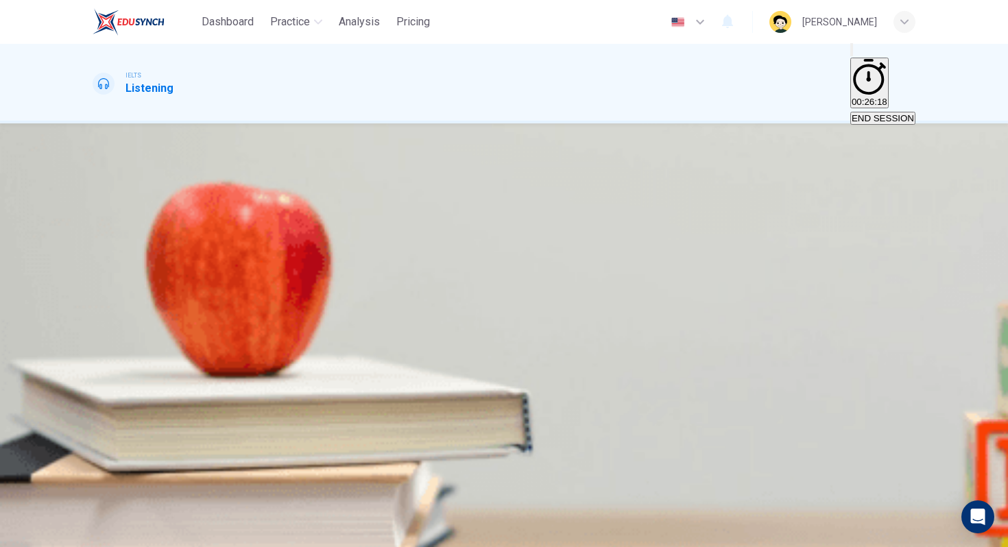
click at [228, 239] on span "Deposit Account" at bounding box center [195, 233] width 66 height 10
click at [589, 540] on div "SKIP SUBMIT" at bounding box center [504, 539] width 1008 height 16
click at [67, 534] on span "SUBMIT" at bounding box center [50, 539] width 34 height 10
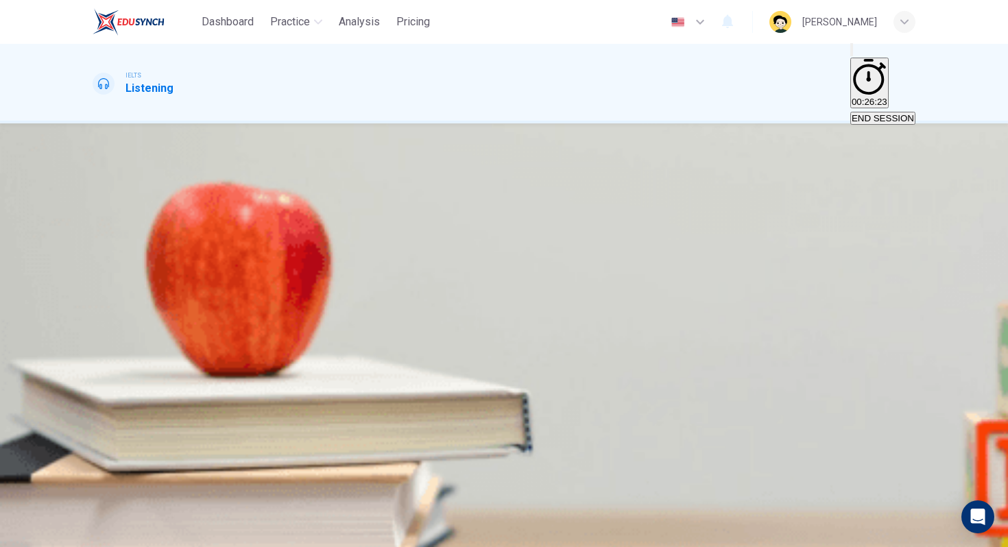
scroll to position [101, 0]
click at [211, 281] on input at bounding box center [152, 274] width 119 height 13
click at [211, 314] on input at bounding box center [152, 307] width 119 height 13
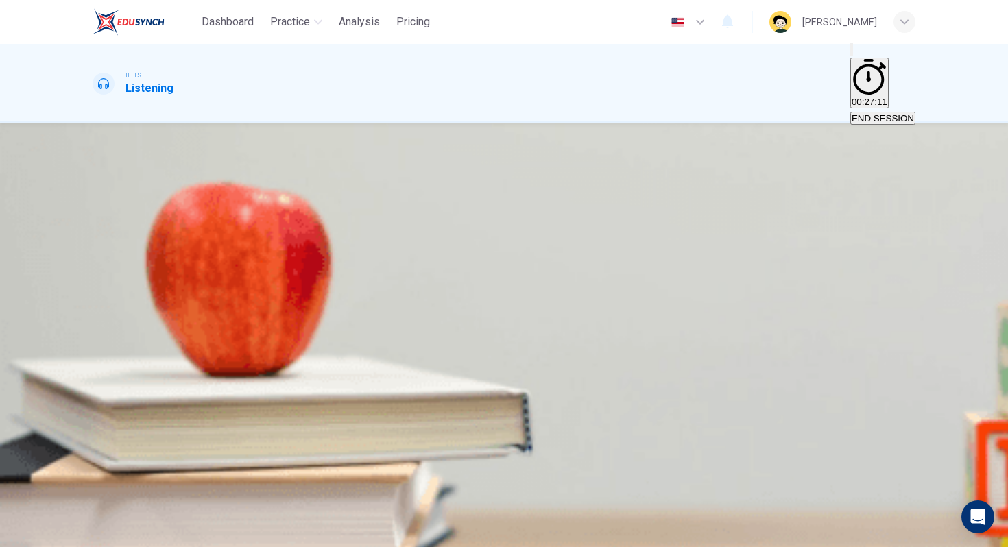
click at [211, 347] on input at bounding box center [152, 340] width 119 height 13
click at [211, 380] on input at bounding box center [152, 373] width 119 height 13
click at [211, 383] on input at bounding box center [152, 376] width 119 height 13
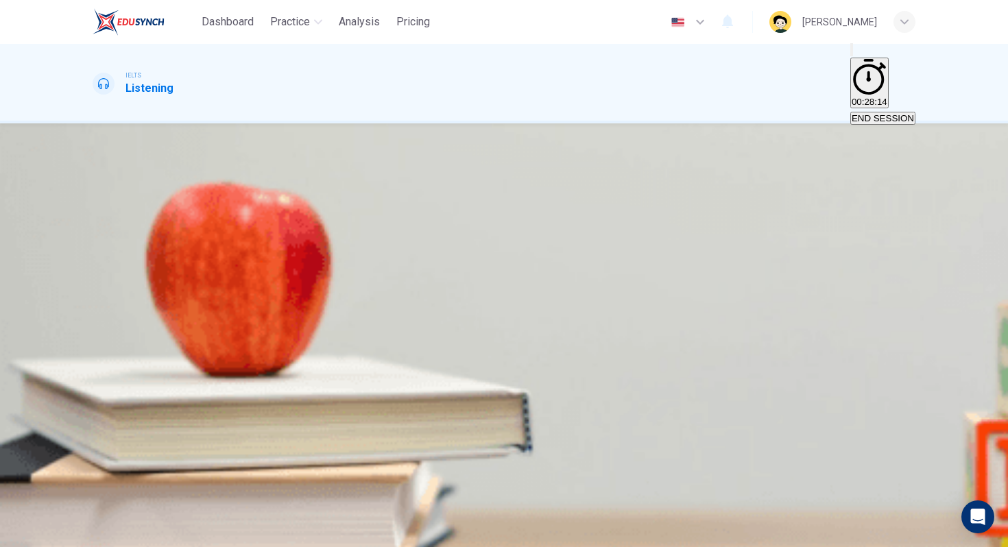
scroll to position [101, 0]
click at [211, 415] on input at bounding box center [152, 408] width 119 height 13
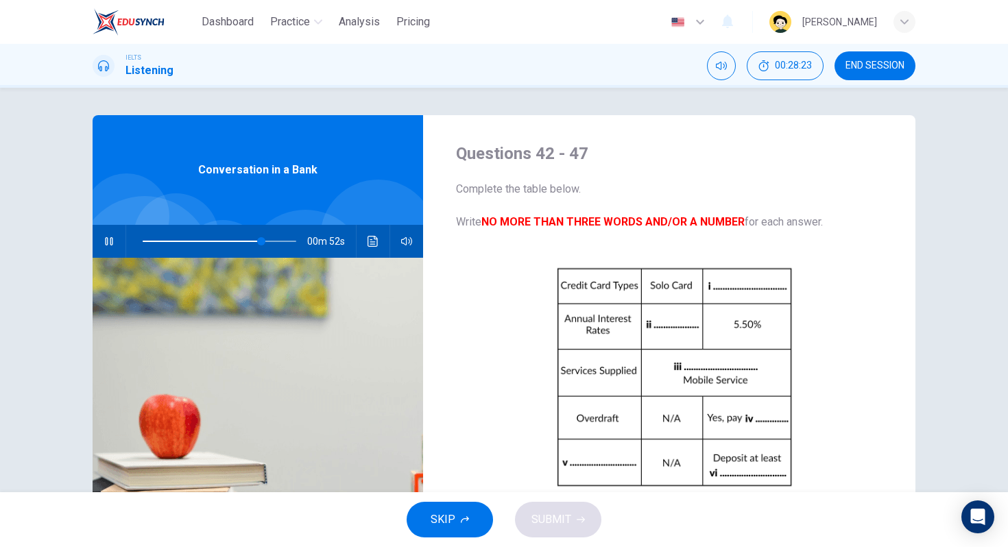
scroll to position [196, 0]
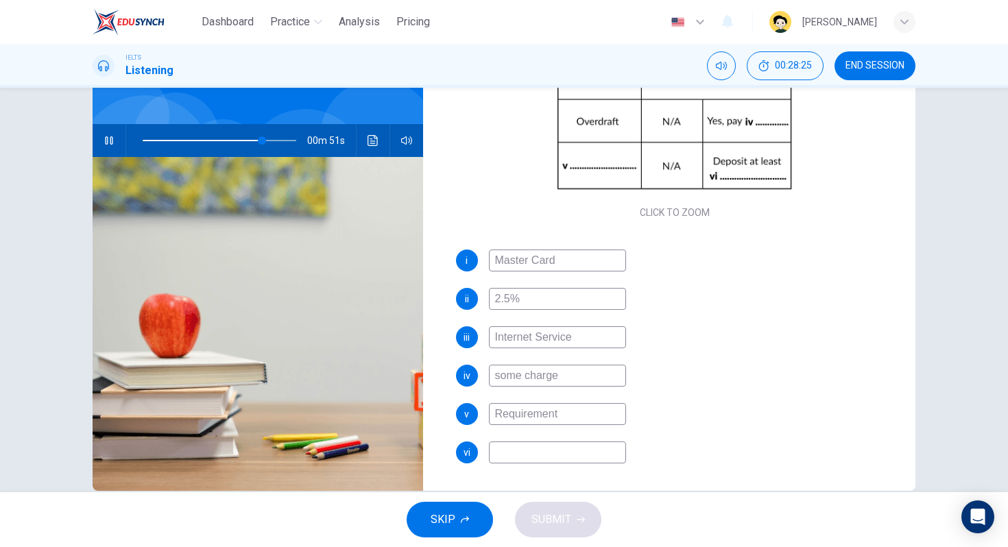
type input "78"
type input "1"
type input "78"
type input "15"
type input "80"
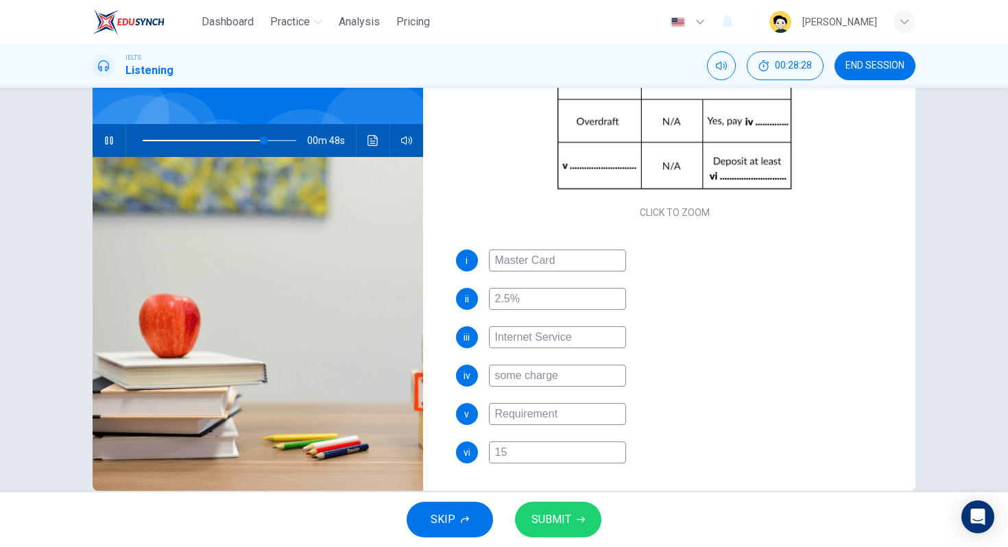
type input "150"
type input "80"
type input "1500"
type input "80"
type input "1500"
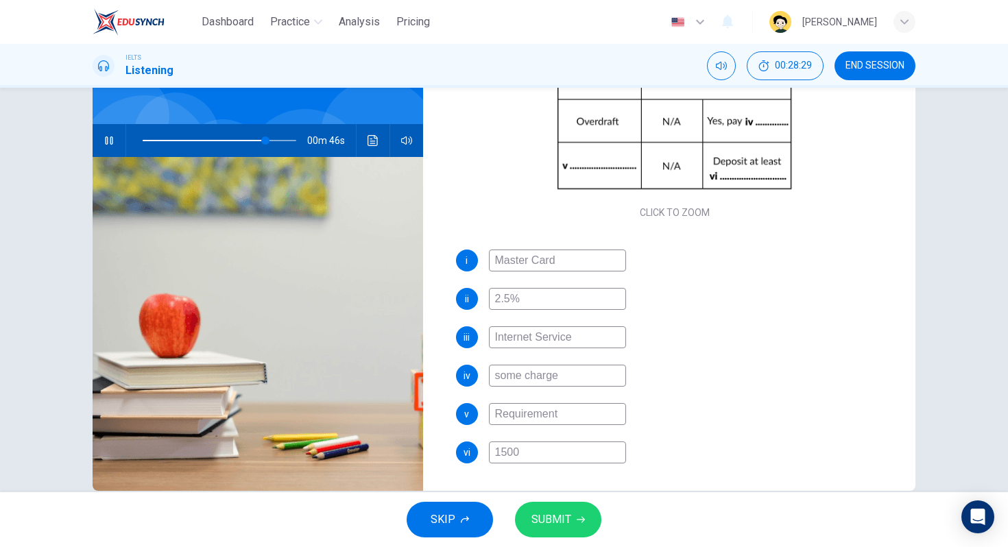
type input "80"
type input "1500 p"
type input "80"
type input "1500 po"
type input "81"
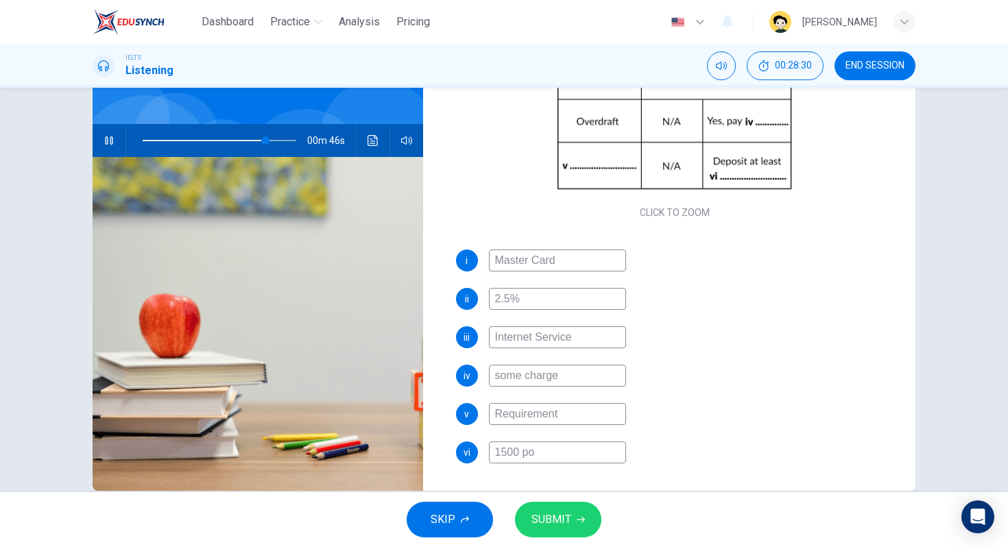
type input "1500 pou"
type input "81"
type input "1500 poun"
type input "81"
type input "1500 pound"
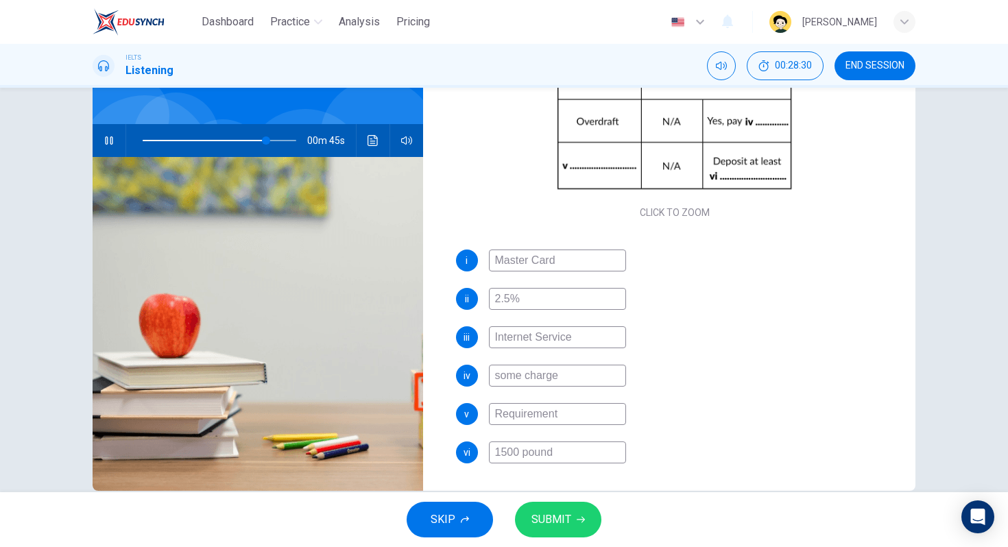
type input "81"
type input "1500 pounds"
type input "82"
type input "1500 pounds"
click at [643, 454] on div "vi 1500 pounds" at bounding box center [675, 452] width 438 height 22
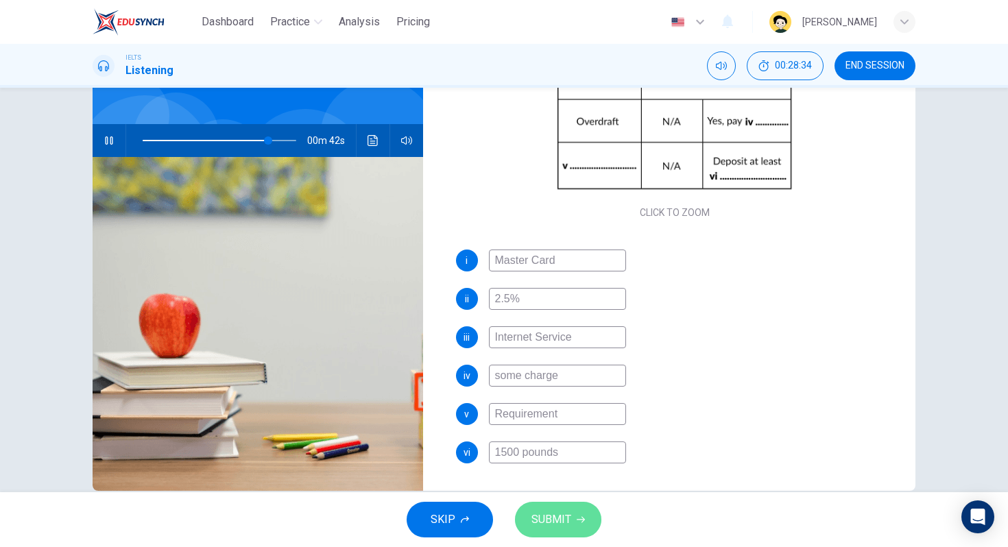
click at [580, 508] on button "SUBMIT" at bounding box center [558, 520] width 86 height 36
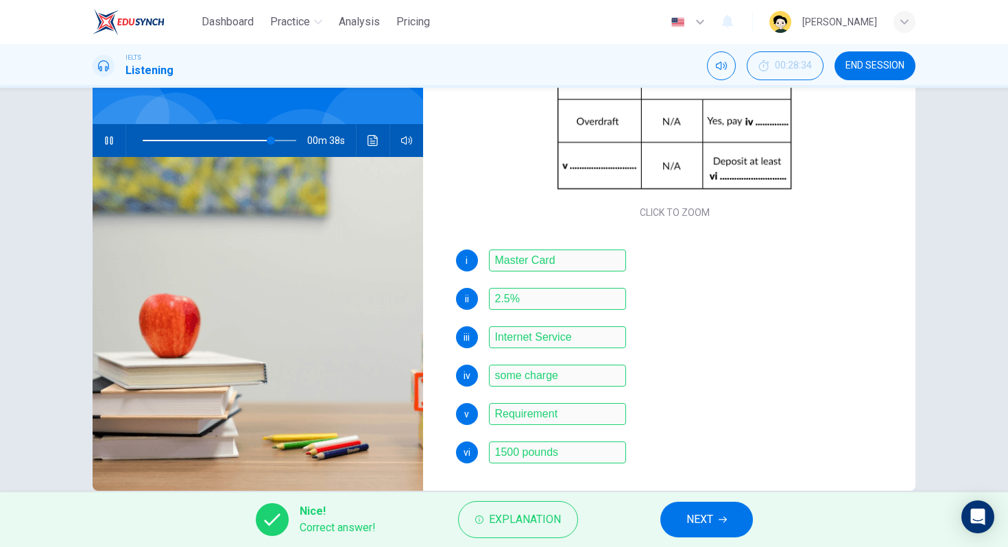
click at [668, 526] on button "NEXT" at bounding box center [706, 520] width 93 height 36
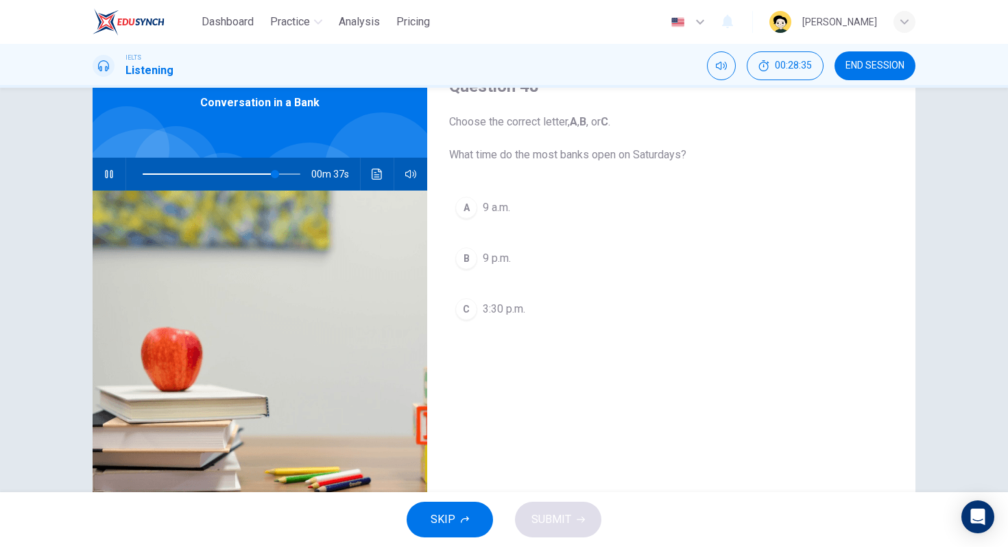
scroll to position [0, 0]
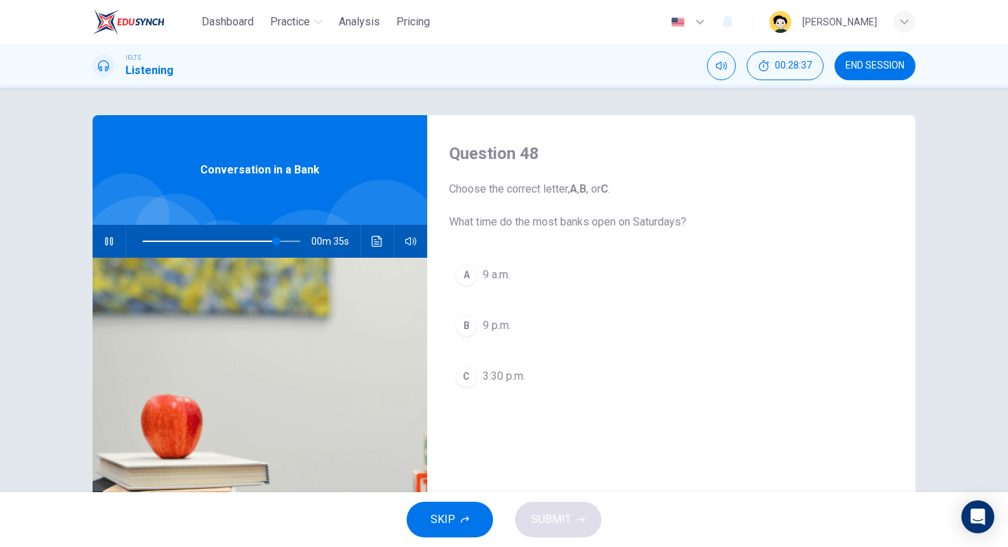
click at [624, 184] on span "Choose the correct letter, A , B , or C . What time do the most banks open on S…" at bounding box center [671, 205] width 444 height 49
click at [483, 236] on div "Question 48 Choose the correct letter, A , B , or C . What time do the most ban…" at bounding box center [671, 353] width 488 height 476
click at [488, 273] on span "9 a.m." at bounding box center [496, 275] width 27 height 16
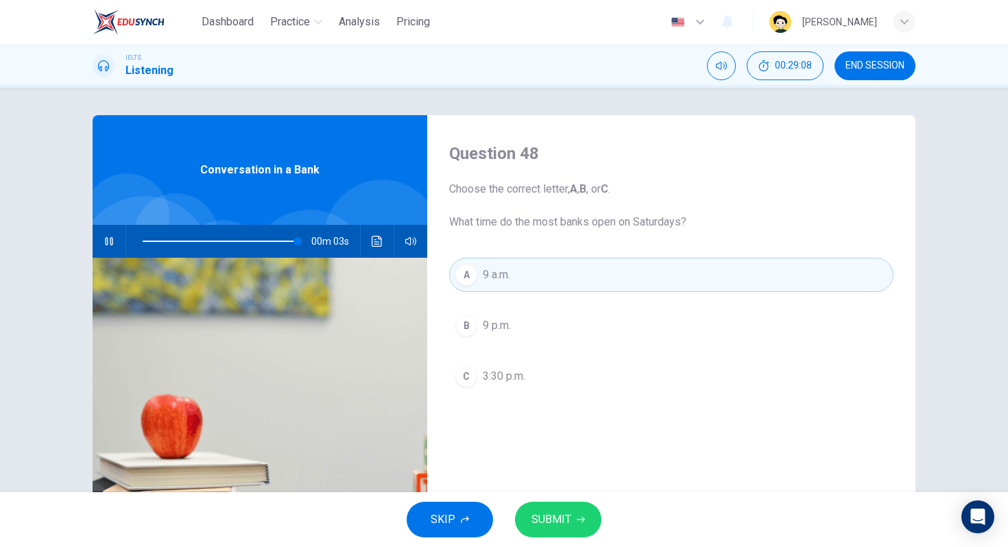
click at [580, 528] on button "SUBMIT" at bounding box center [558, 520] width 86 height 36
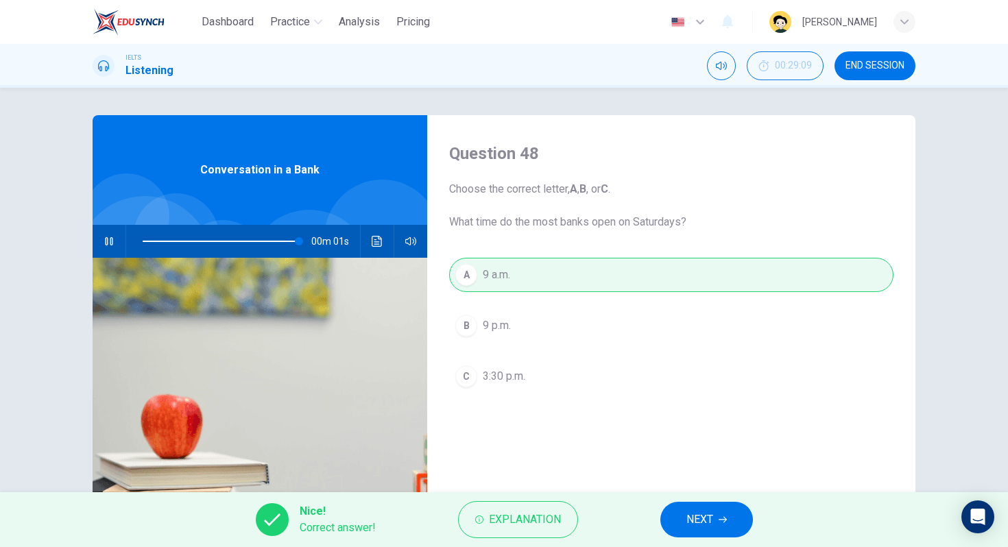
type input "100"
click at [689, 525] on span "NEXT" at bounding box center [699, 519] width 27 height 19
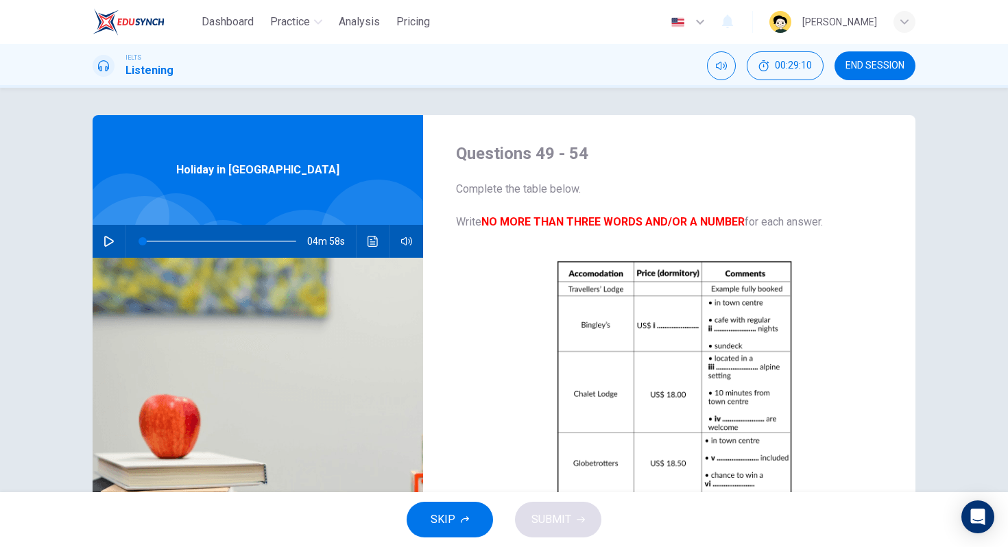
click at [893, 56] on button "END SESSION" at bounding box center [874, 65] width 81 height 29
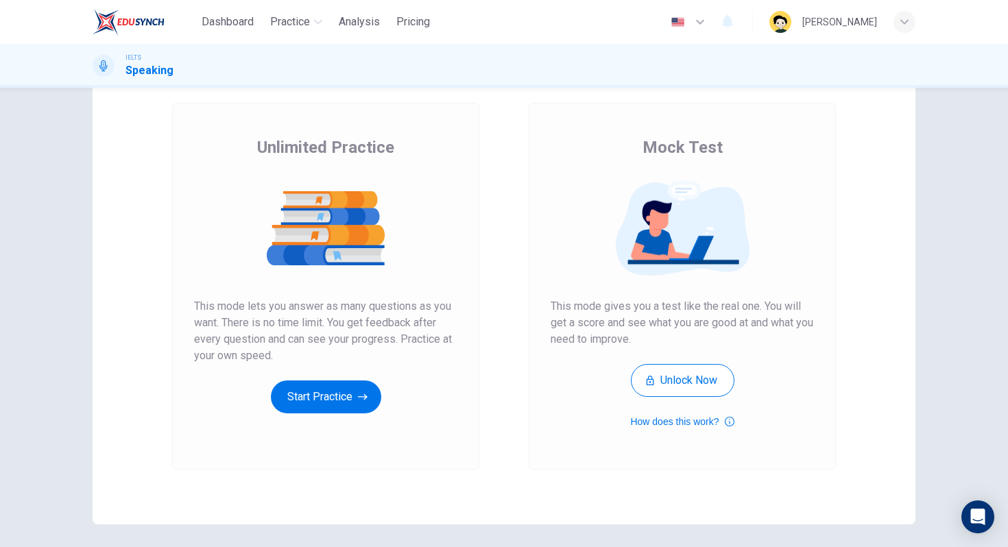
scroll to position [116, 0]
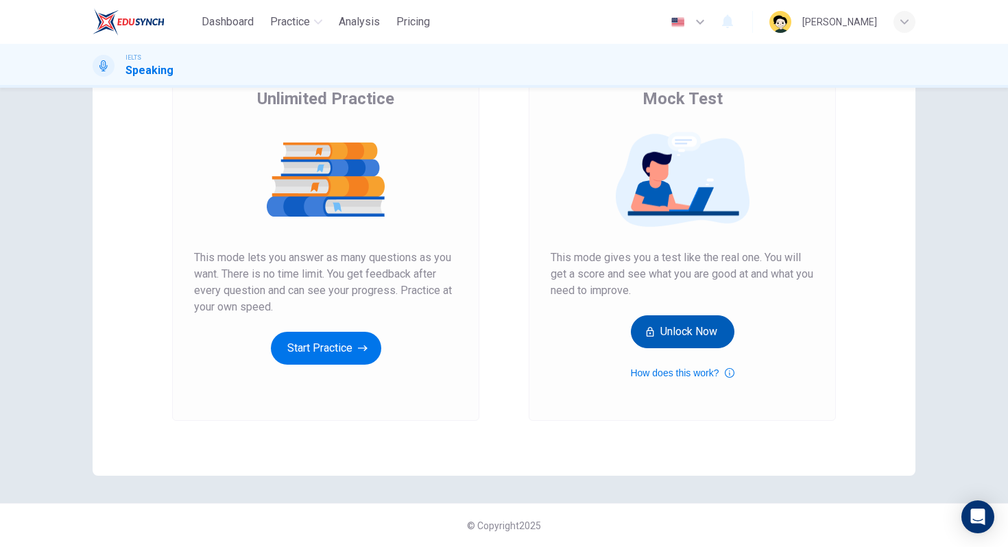
click at [670, 330] on button "Unlock Now" at bounding box center [683, 331] width 104 height 33
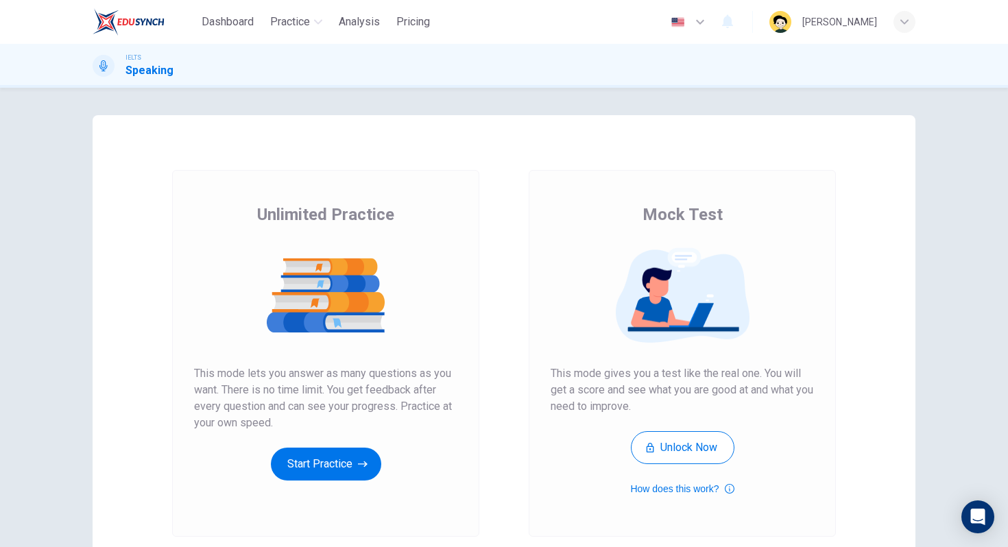
scroll to position [116, 0]
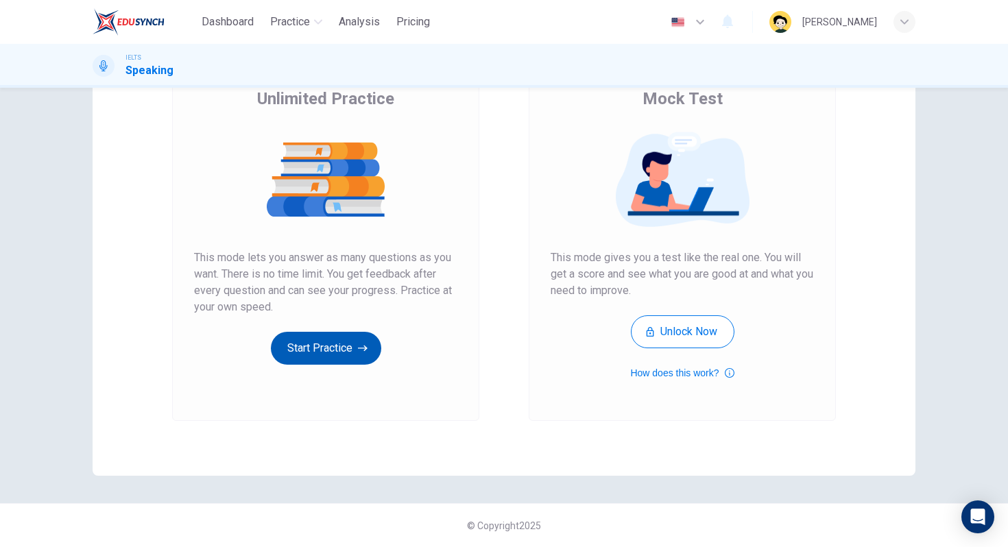
click at [316, 343] on button "Start Practice" at bounding box center [326, 348] width 110 height 33
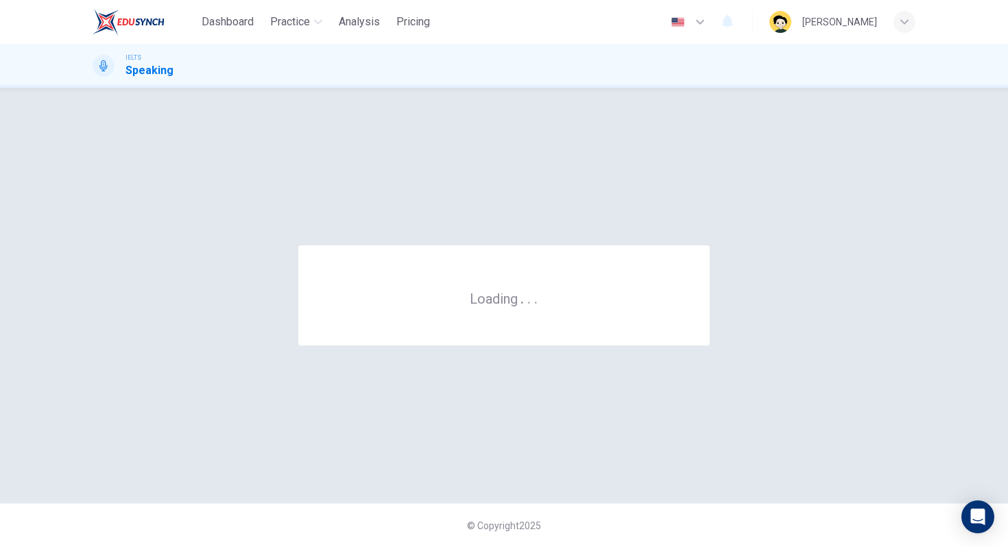
scroll to position [0, 0]
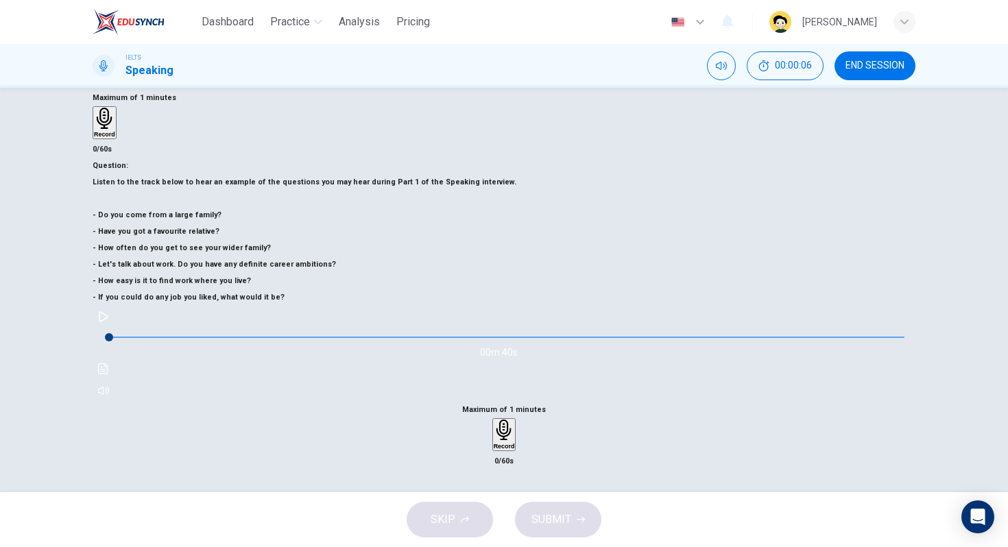
scroll to position [117, 0]
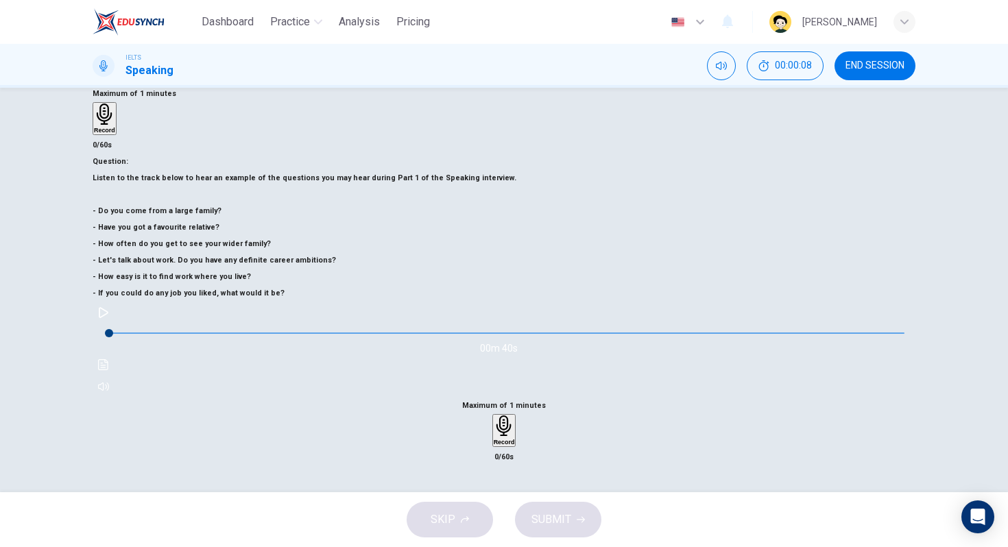
click at [114, 324] on button "button" at bounding box center [104, 313] width 22 height 22
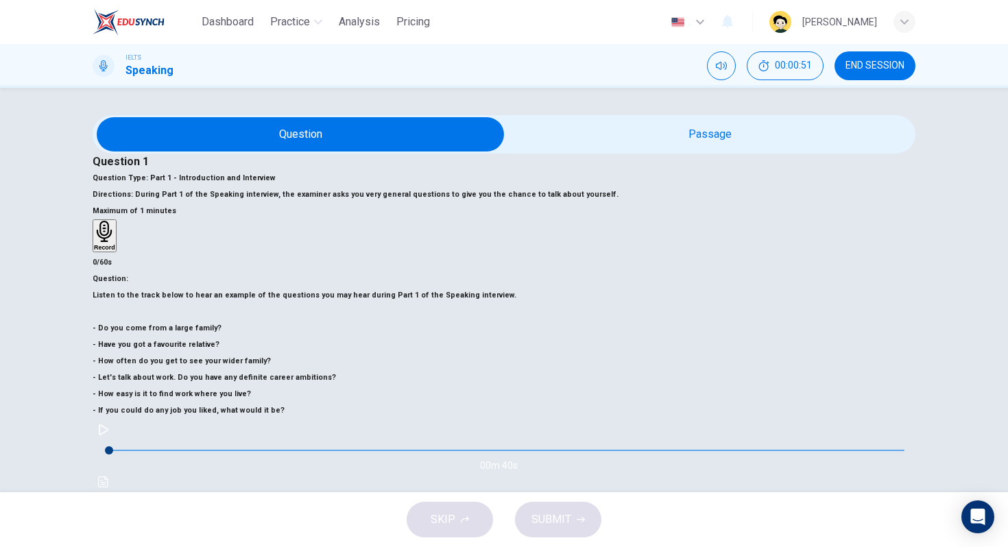
scroll to position [127, 0]
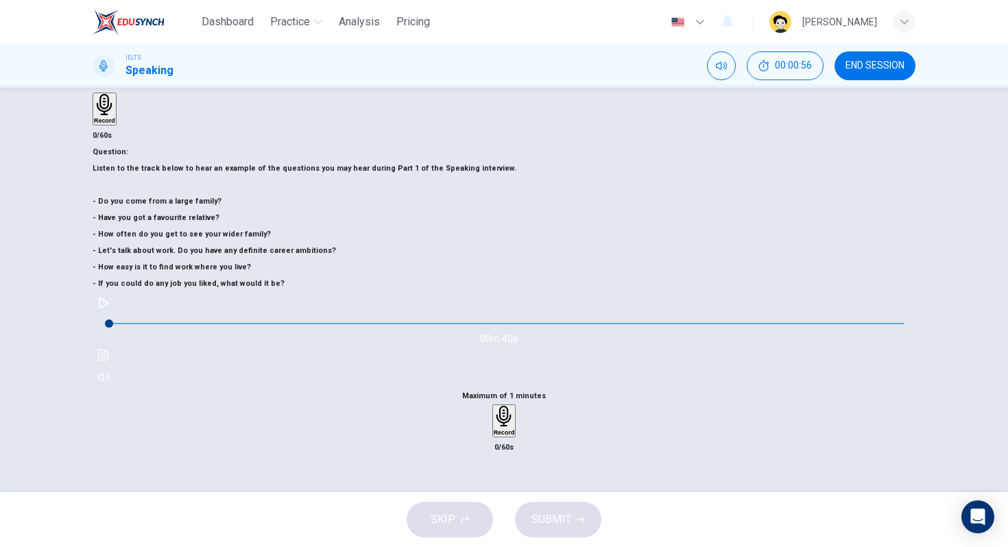
click at [515, 429] on h6 "Record" at bounding box center [504, 432] width 21 height 7
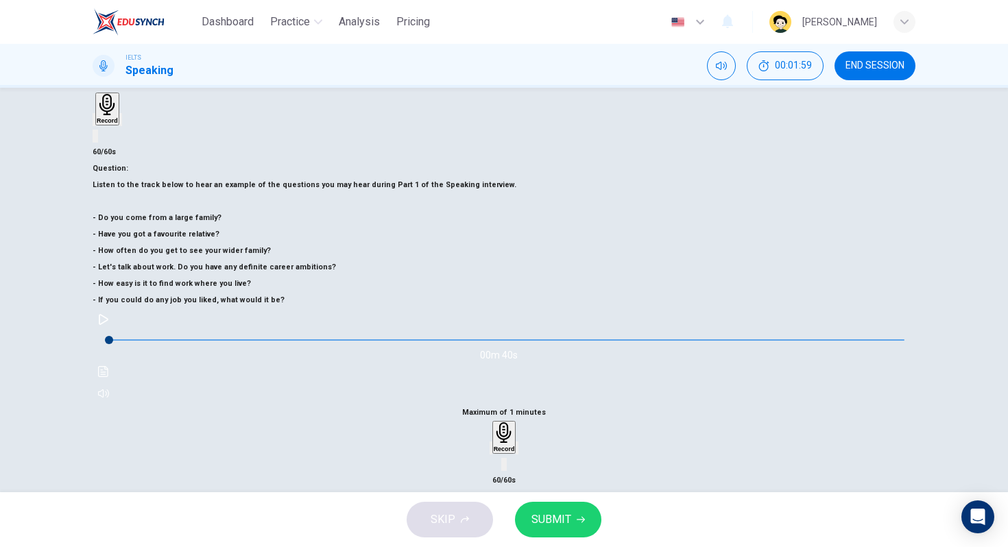
click at [491, 451] on icon "button" at bounding box center [491, 451] width 0 height 0
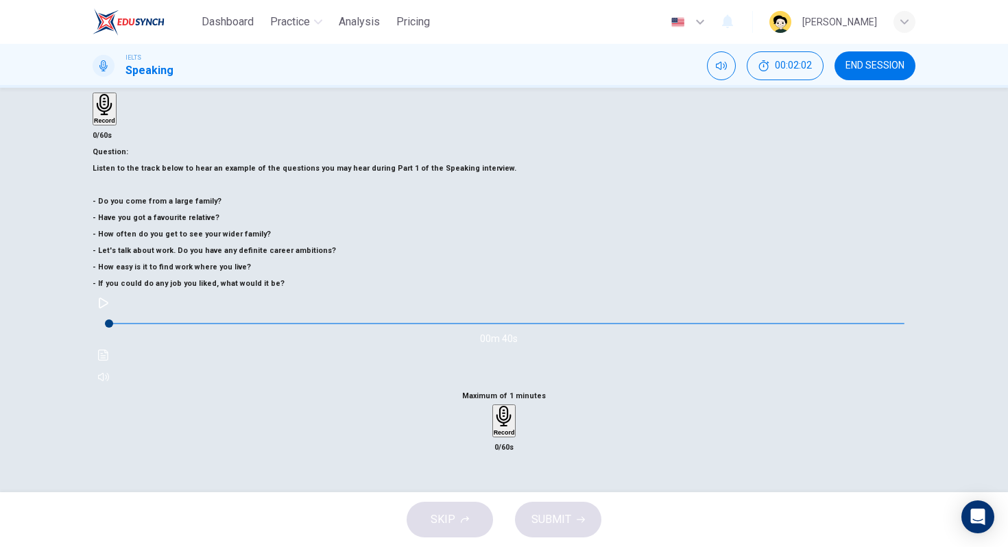
click at [109, 308] on icon "button" at bounding box center [103, 303] width 11 height 11
click at [107, 307] on icon "button" at bounding box center [103, 303] width 8 height 8
click at [515, 406] on div "Record" at bounding box center [504, 421] width 21 height 30
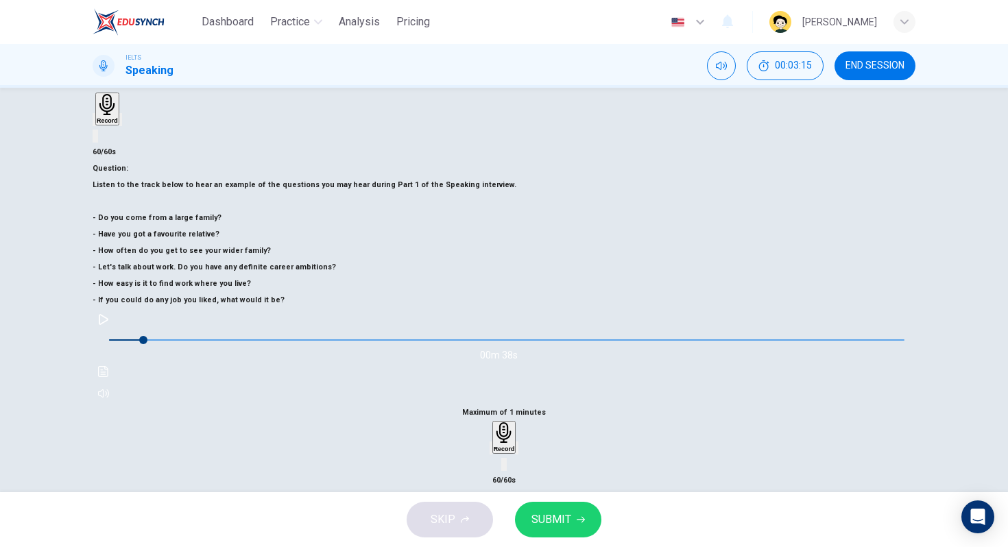
click at [563, 525] on span "SUBMIT" at bounding box center [551, 519] width 40 height 19
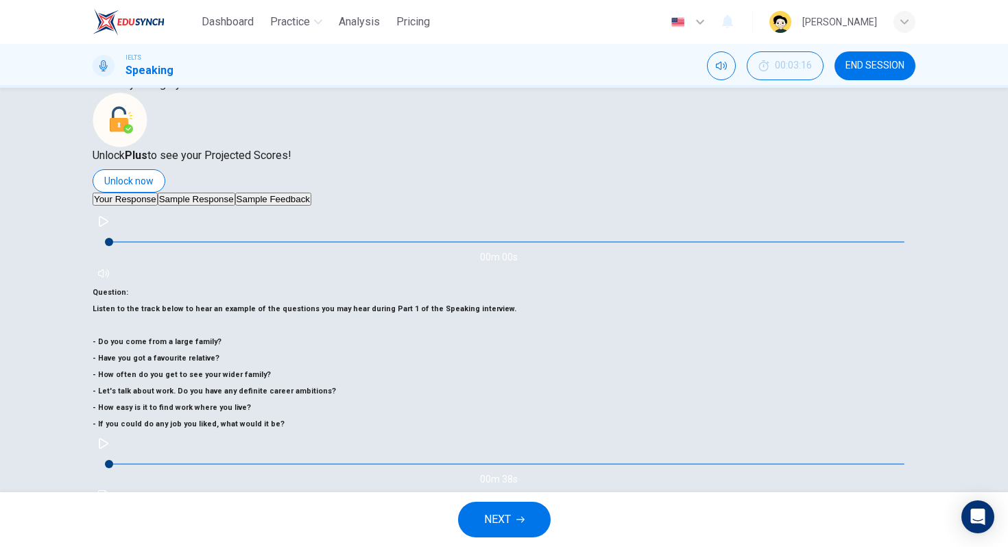
type input "0"
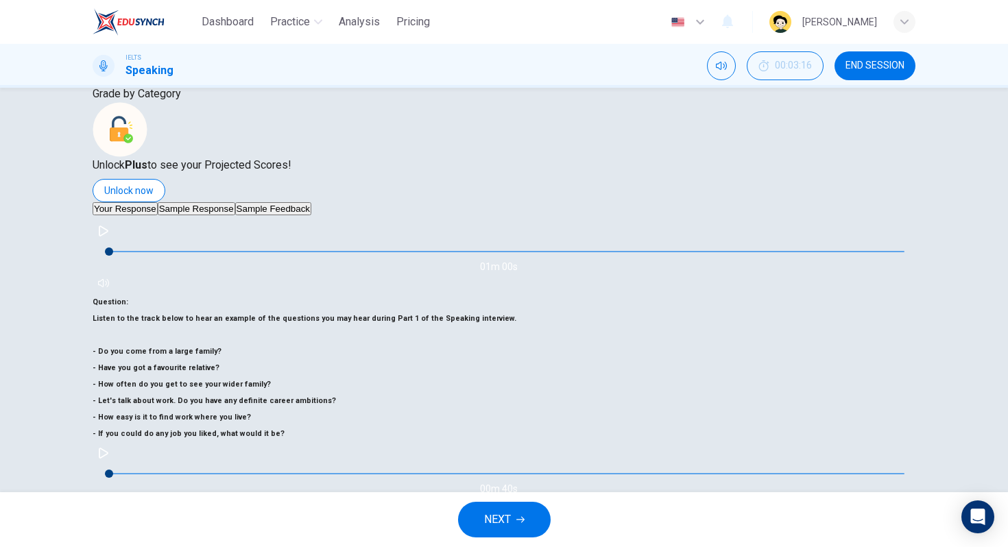
scroll to position [114, 0]
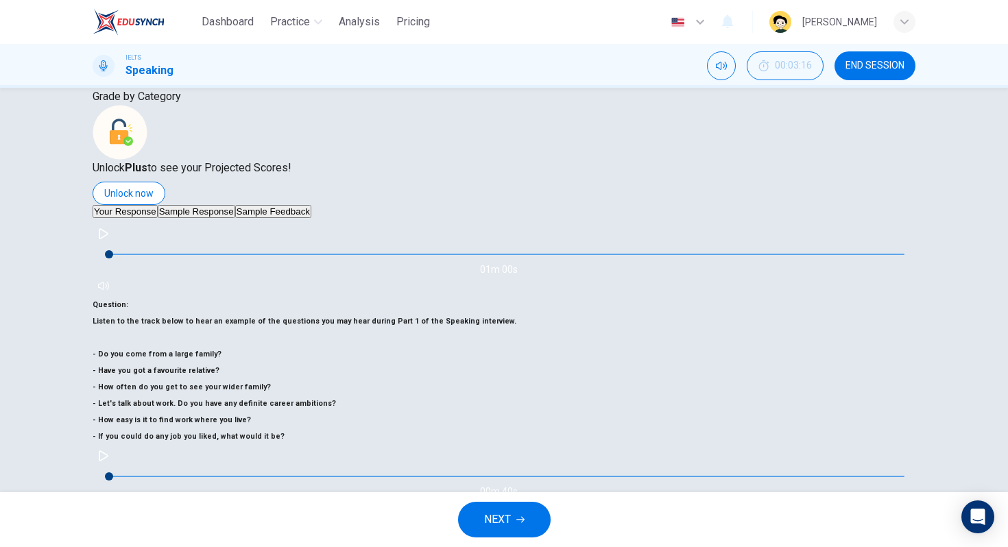
type input "94"
type input "28"
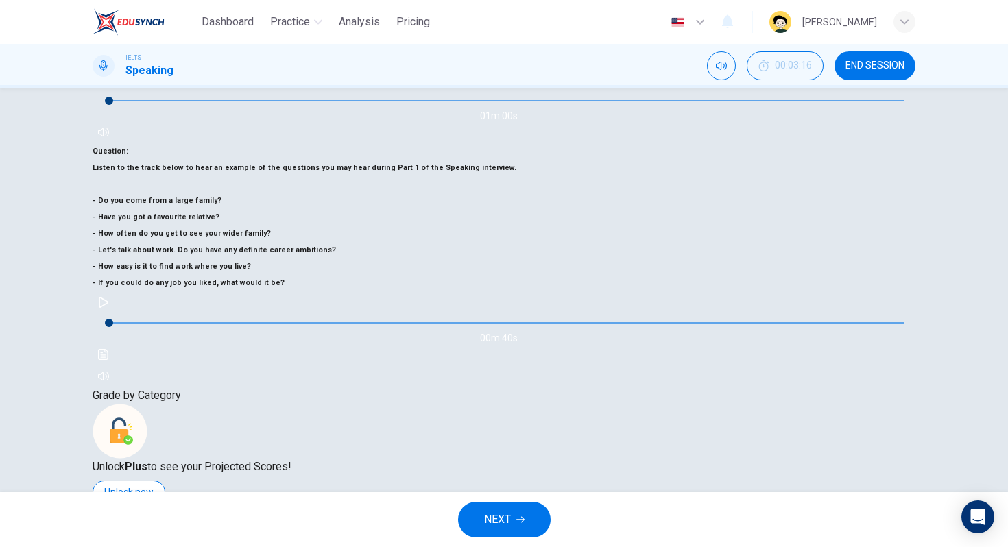
scroll to position [53, 0]
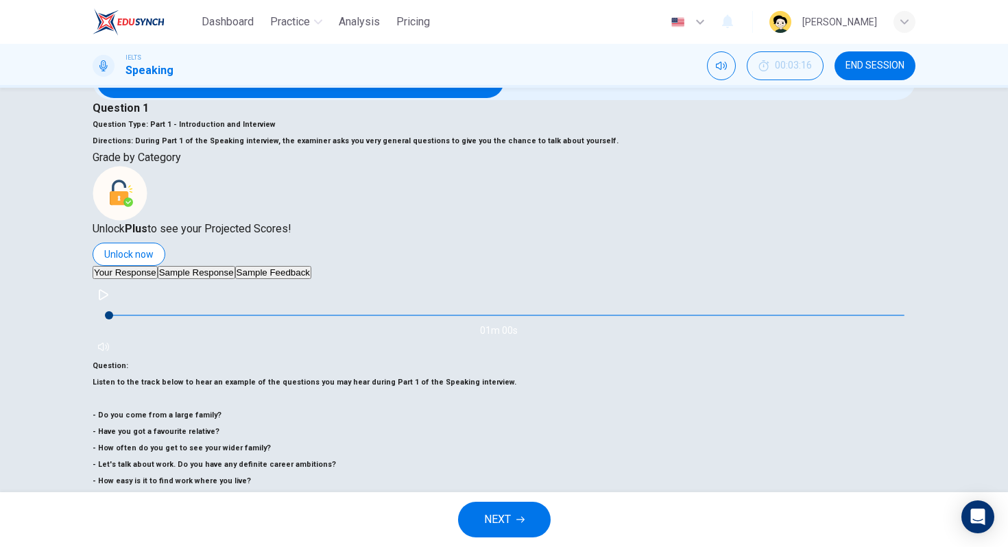
click at [515, 520] on button "NEXT" at bounding box center [504, 520] width 93 height 36
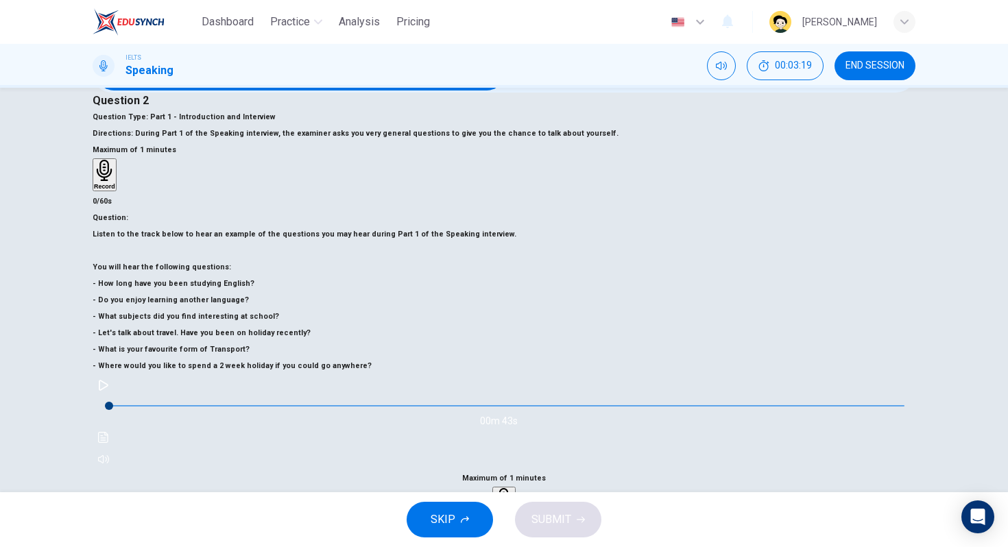
scroll to position [56, 0]
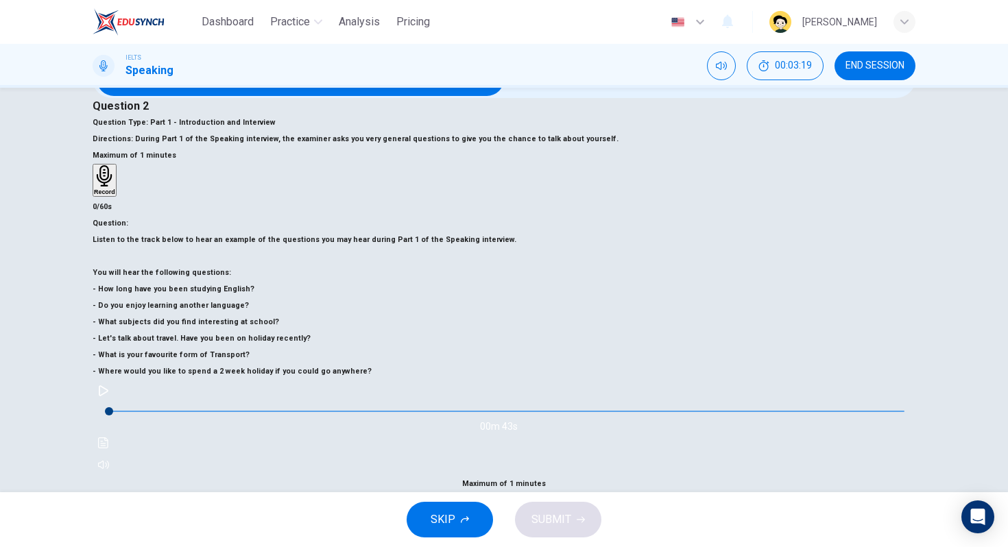
click at [515, 517] on h6 "Record" at bounding box center [504, 520] width 21 height 7
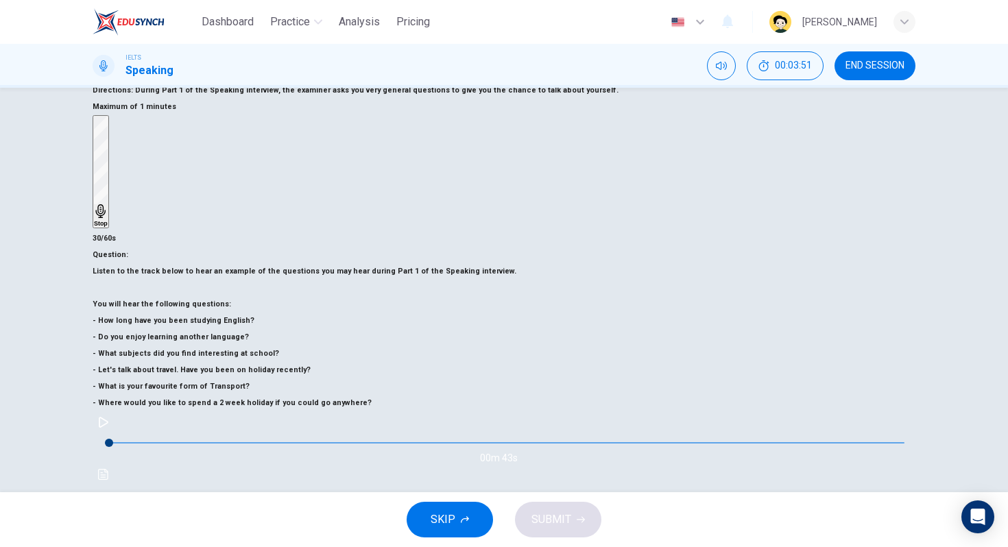
scroll to position [105, 0]
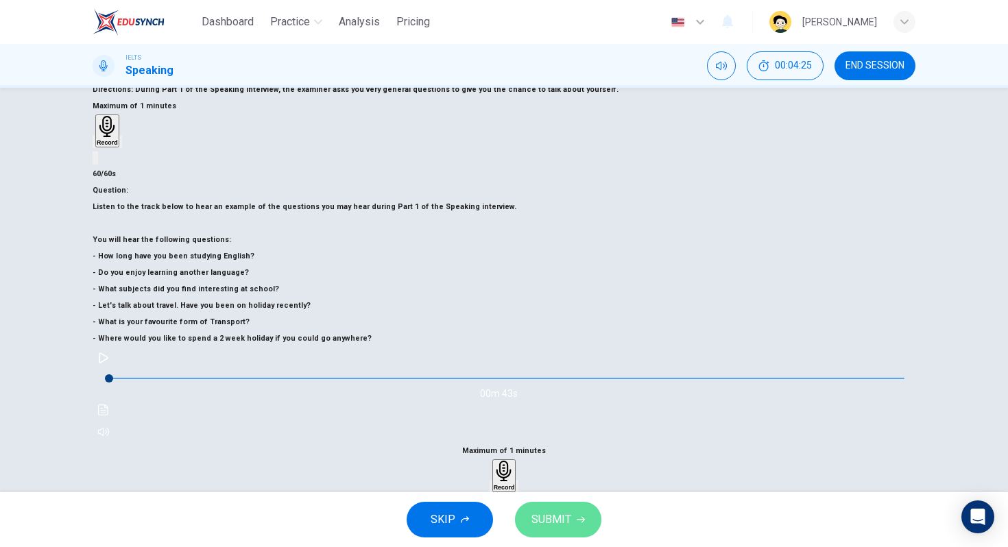
click at [571, 523] on button "SUBMIT" at bounding box center [558, 520] width 86 height 36
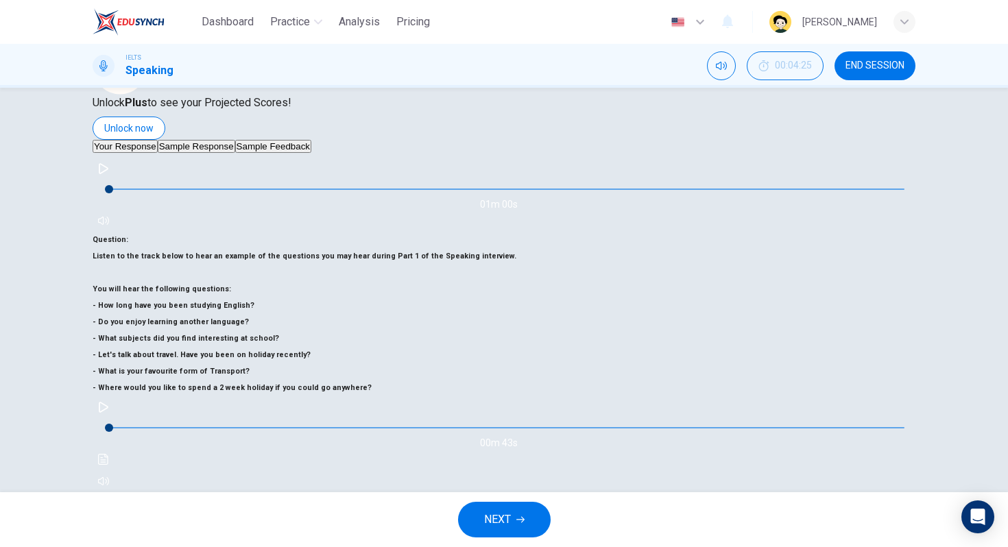
scroll to position [219, 0]
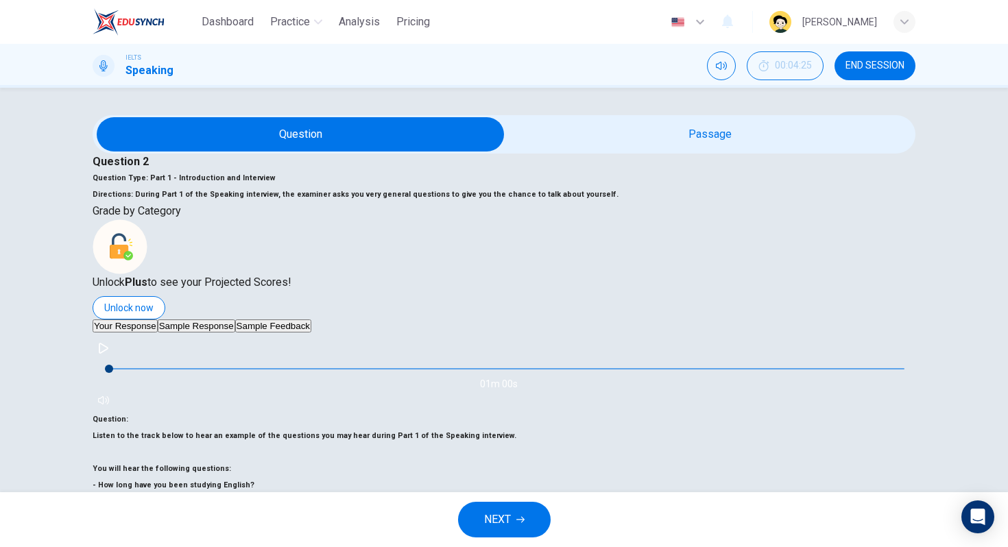
scroll to position [127, 0]
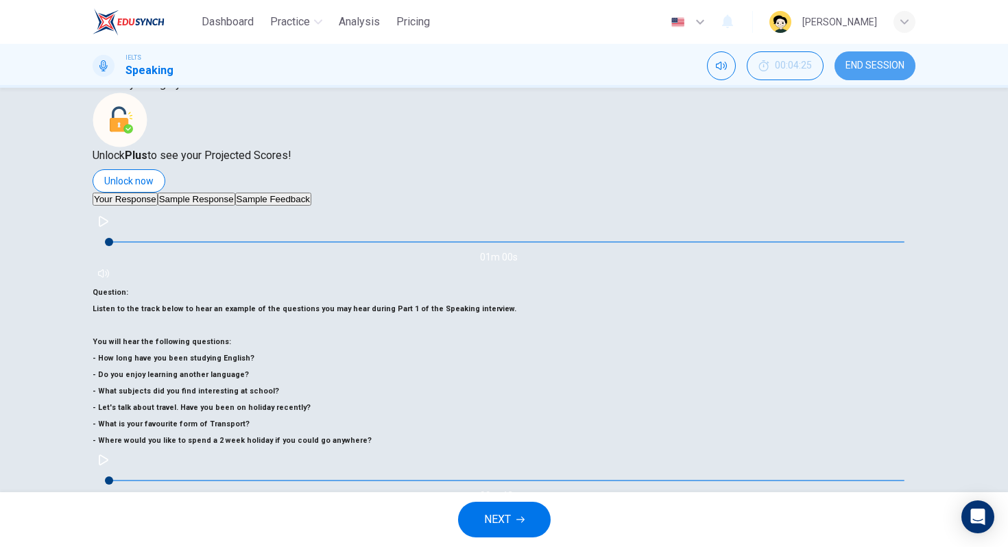
click at [899, 64] on span "END SESSION" at bounding box center [874, 65] width 59 height 11
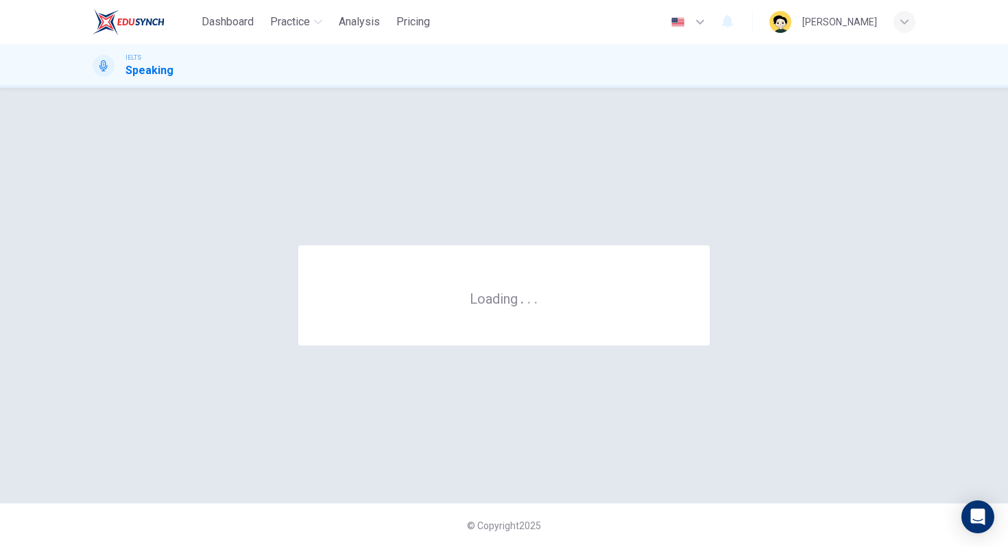
scroll to position [0, 0]
